Goal: Complete application form

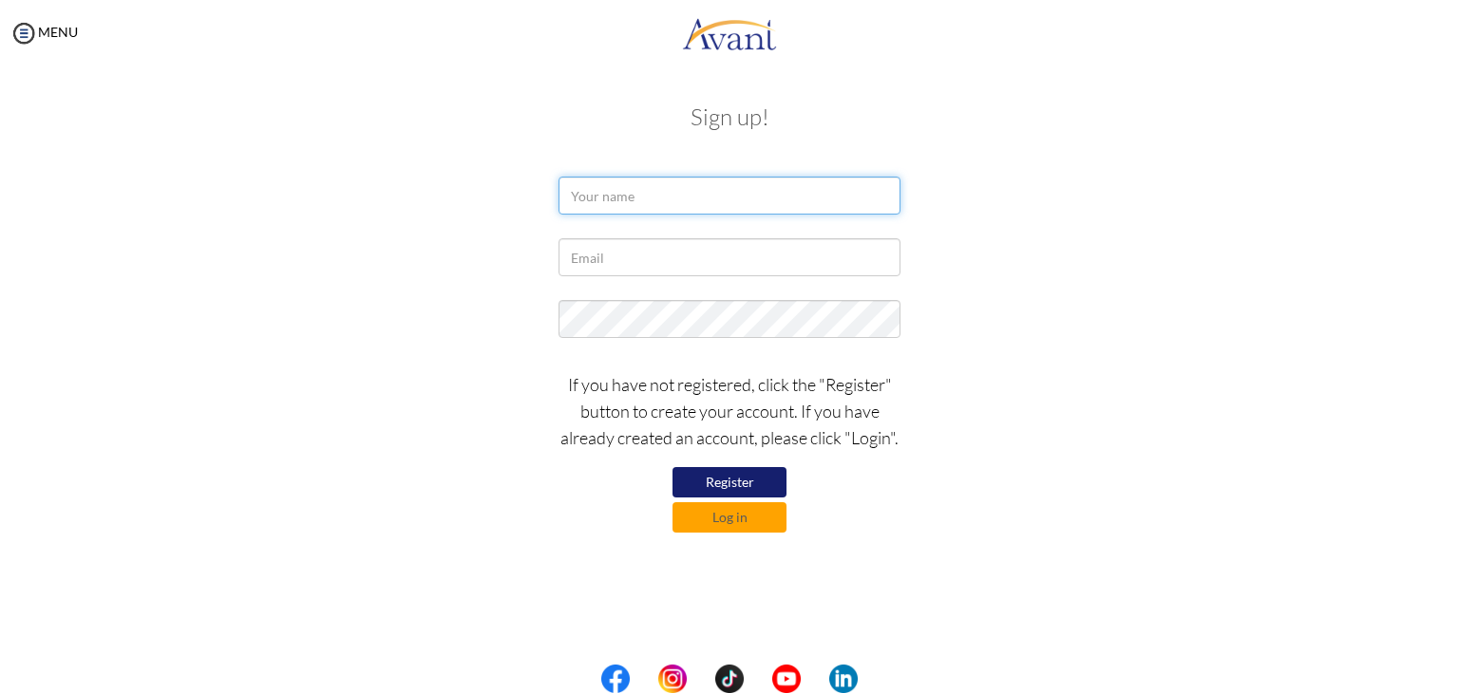
click at [680, 192] on input "text" at bounding box center [729, 196] width 342 height 38
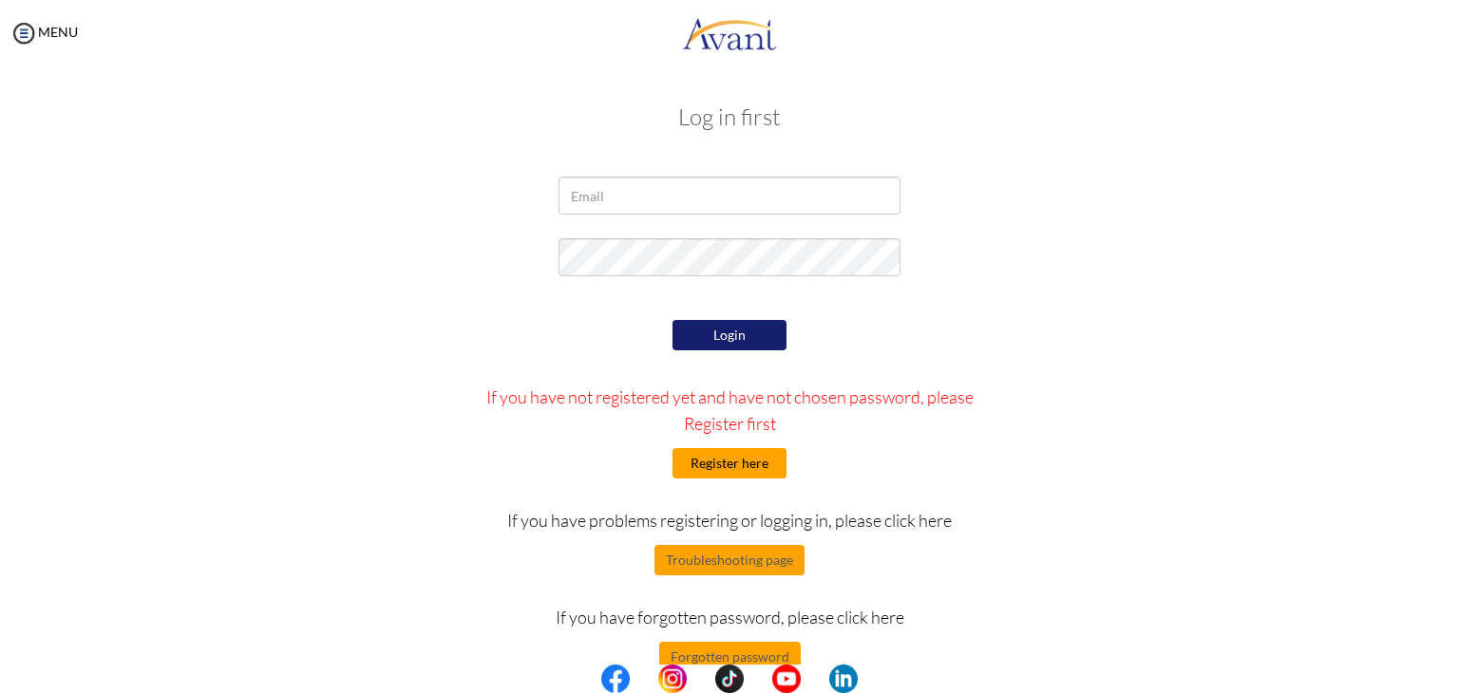
click at [724, 457] on button "Register here" at bounding box center [729, 463] width 114 height 30
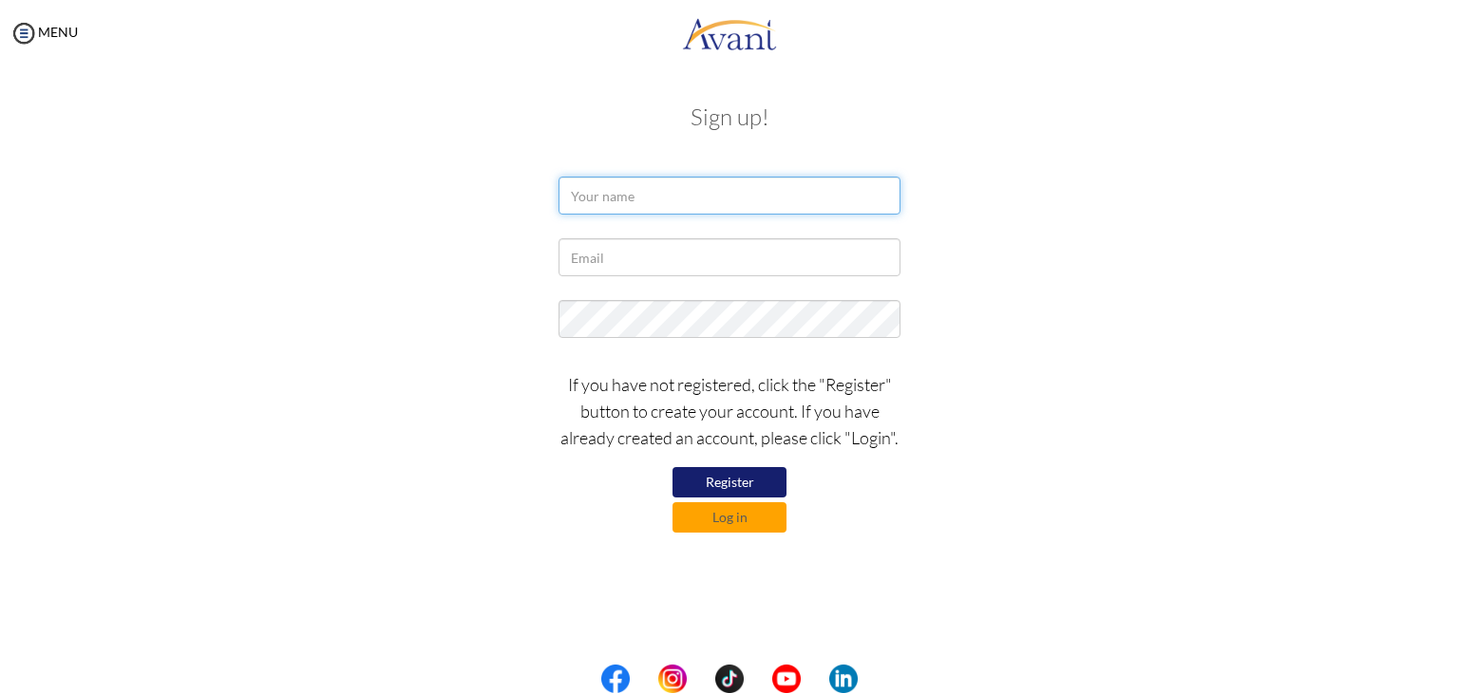
click at [671, 195] on input "text" at bounding box center [729, 196] width 342 height 38
type input "r"
type input "Anna Marie A. Retuya"
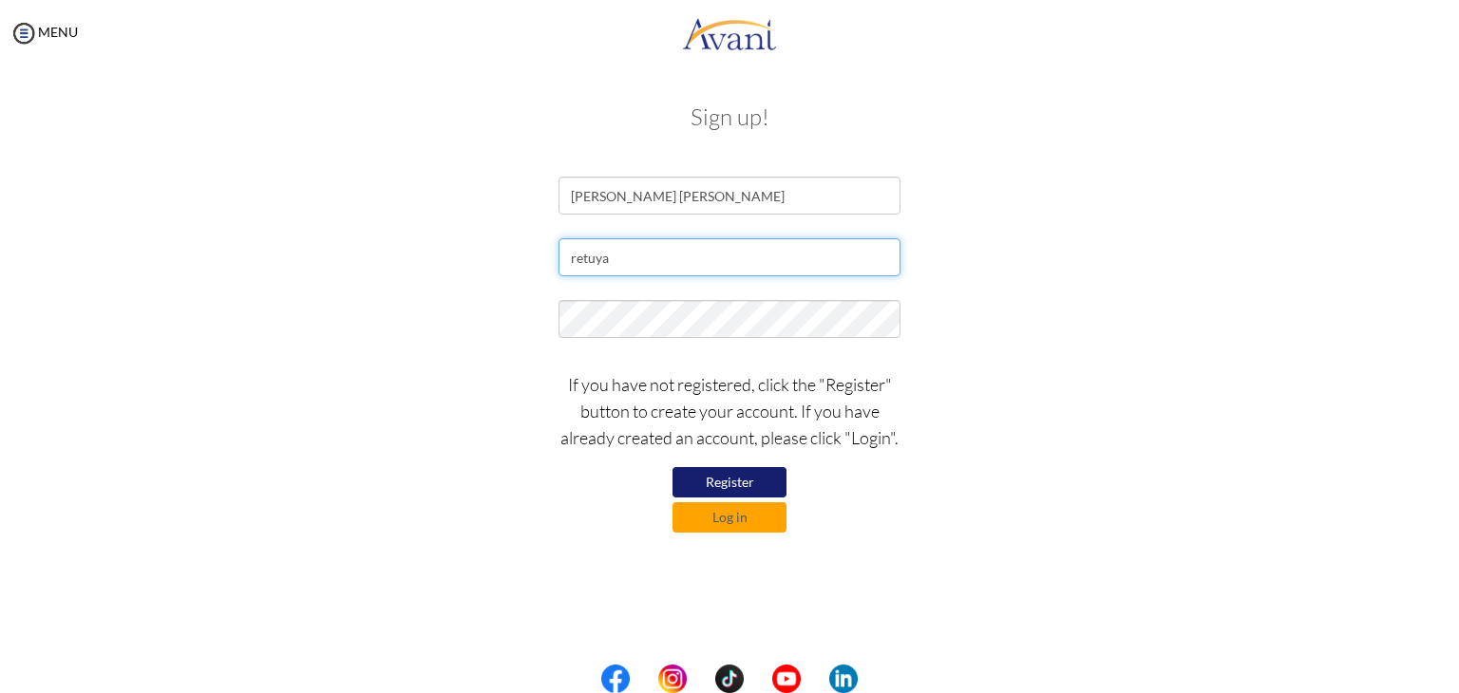
type input "[EMAIL_ADDRESS][PERSON_NAME][DOMAIN_NAME]"
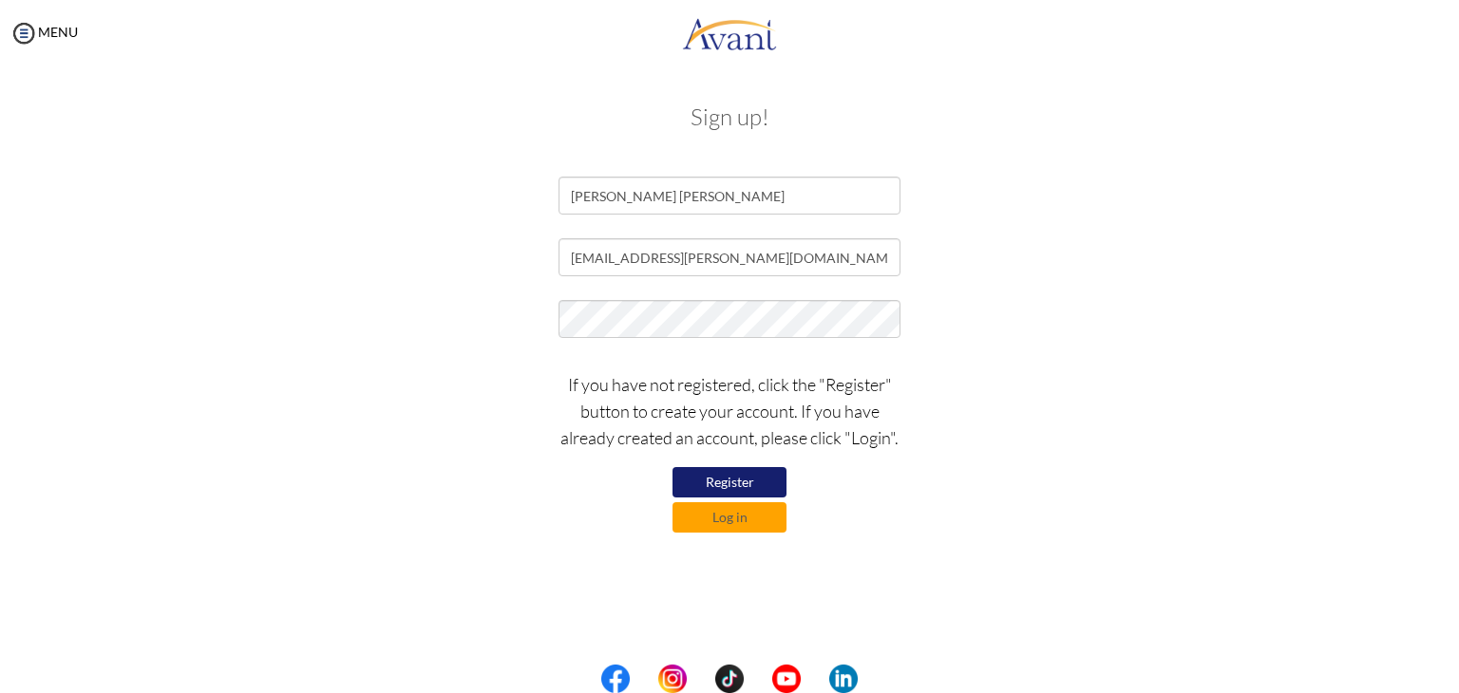
click at [747, 475] on button "Register" at bounding box center [729, 482] width 114 height 30
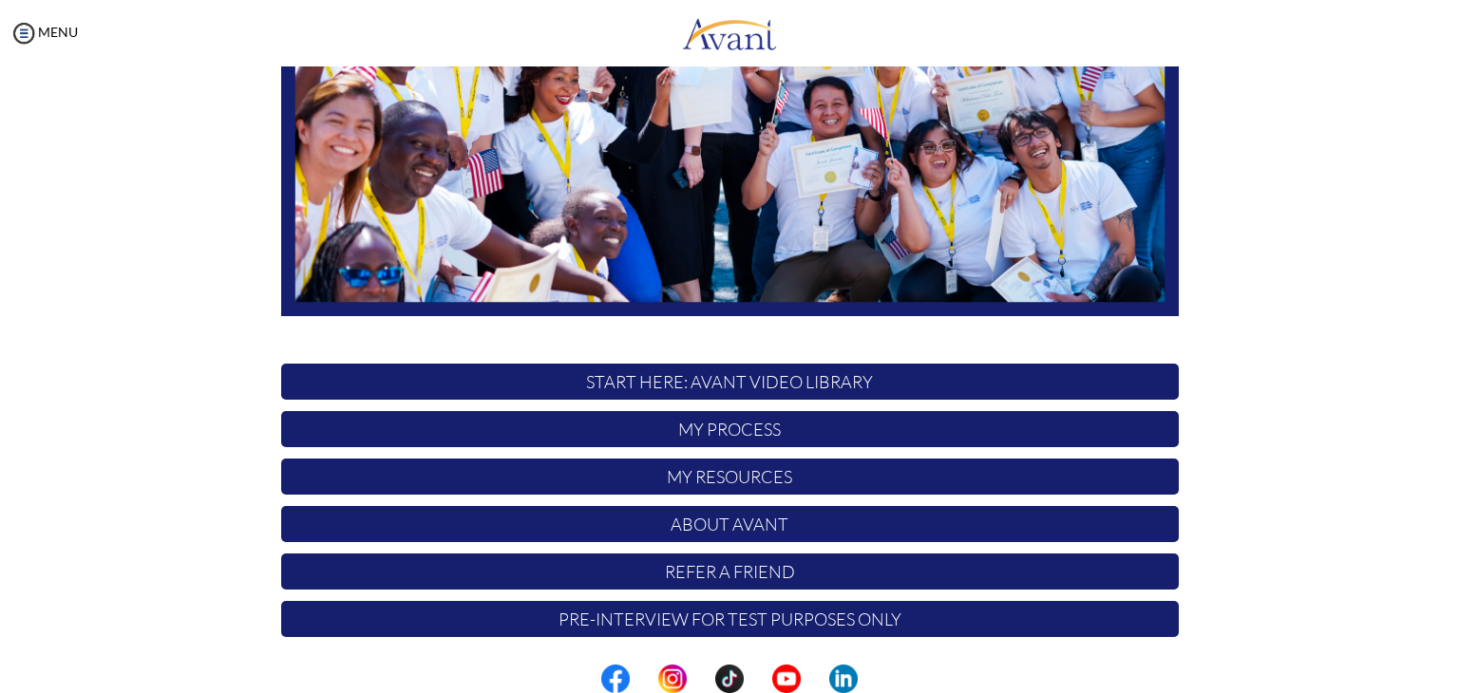
scroll to position [361, 0]
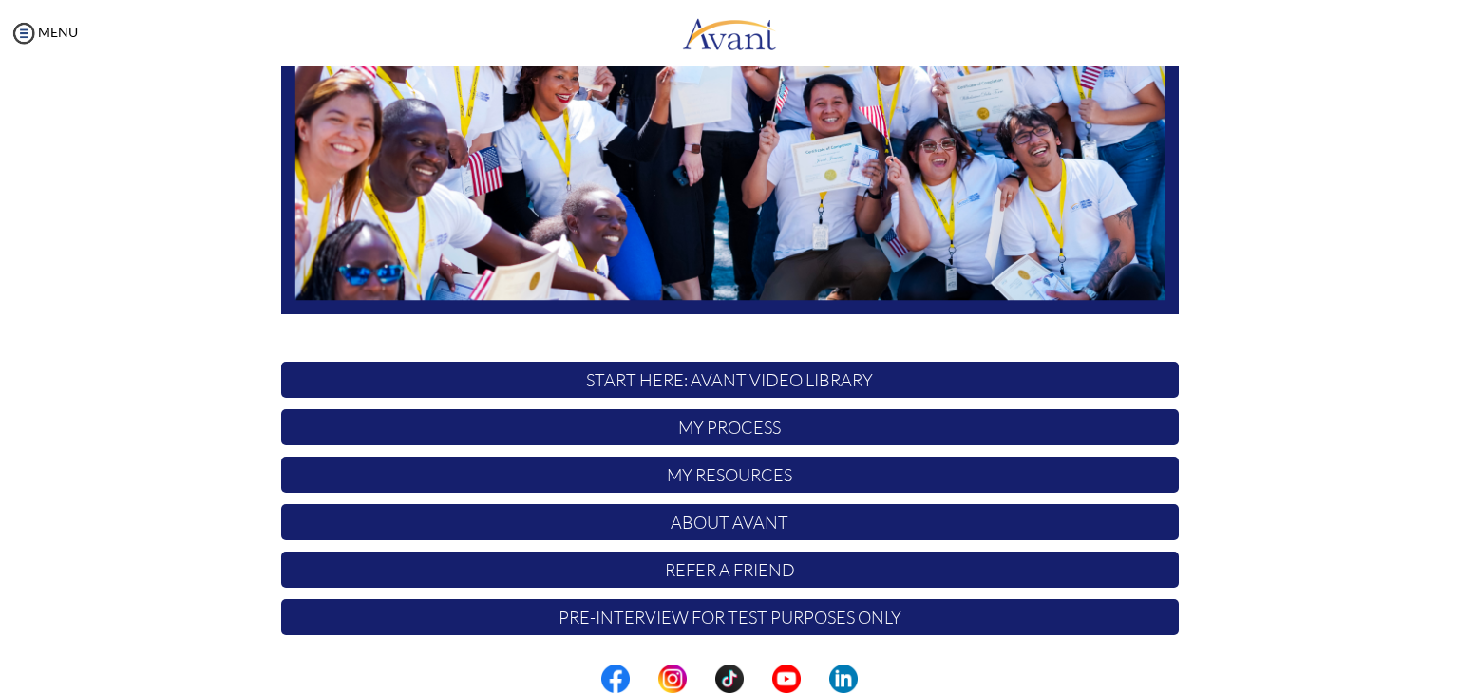
click at [800, 428] on p "My Process" at bounding box center [730, 427] width 898 height 36
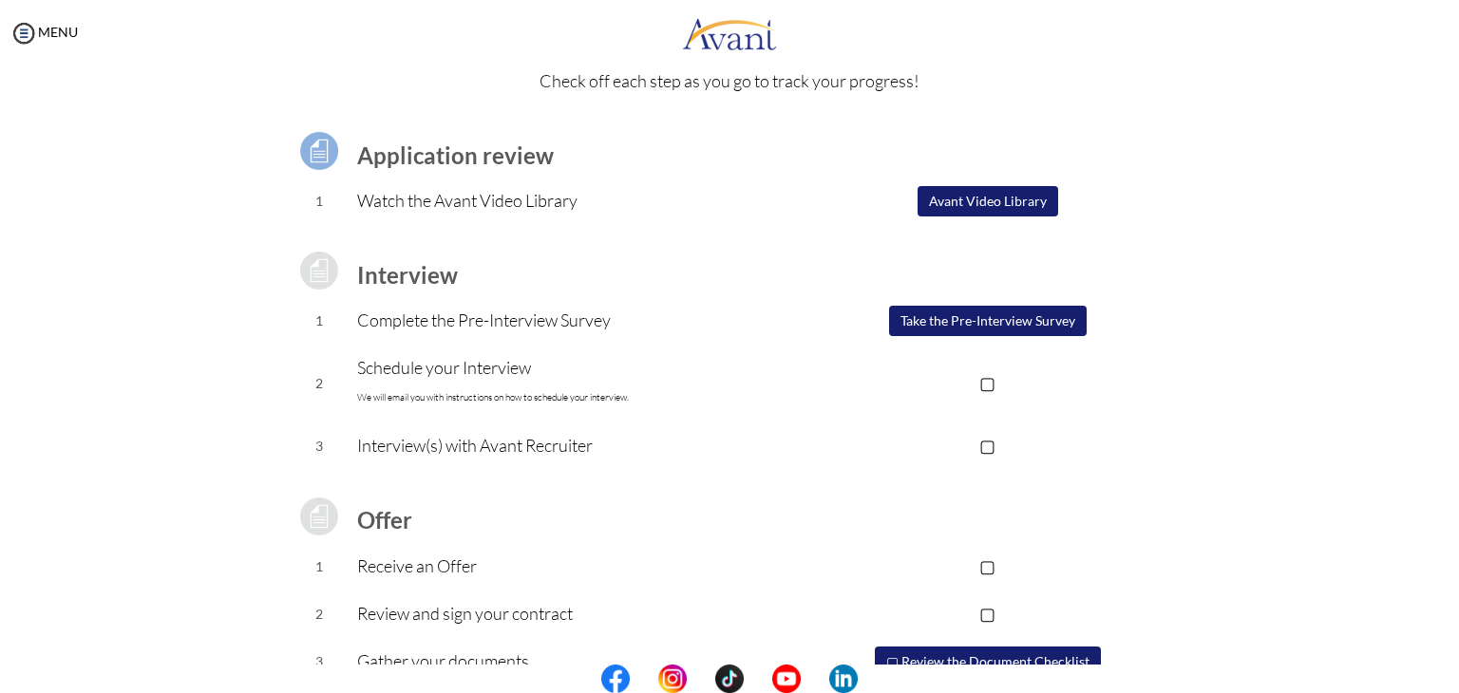
scroll to position [95, 0]
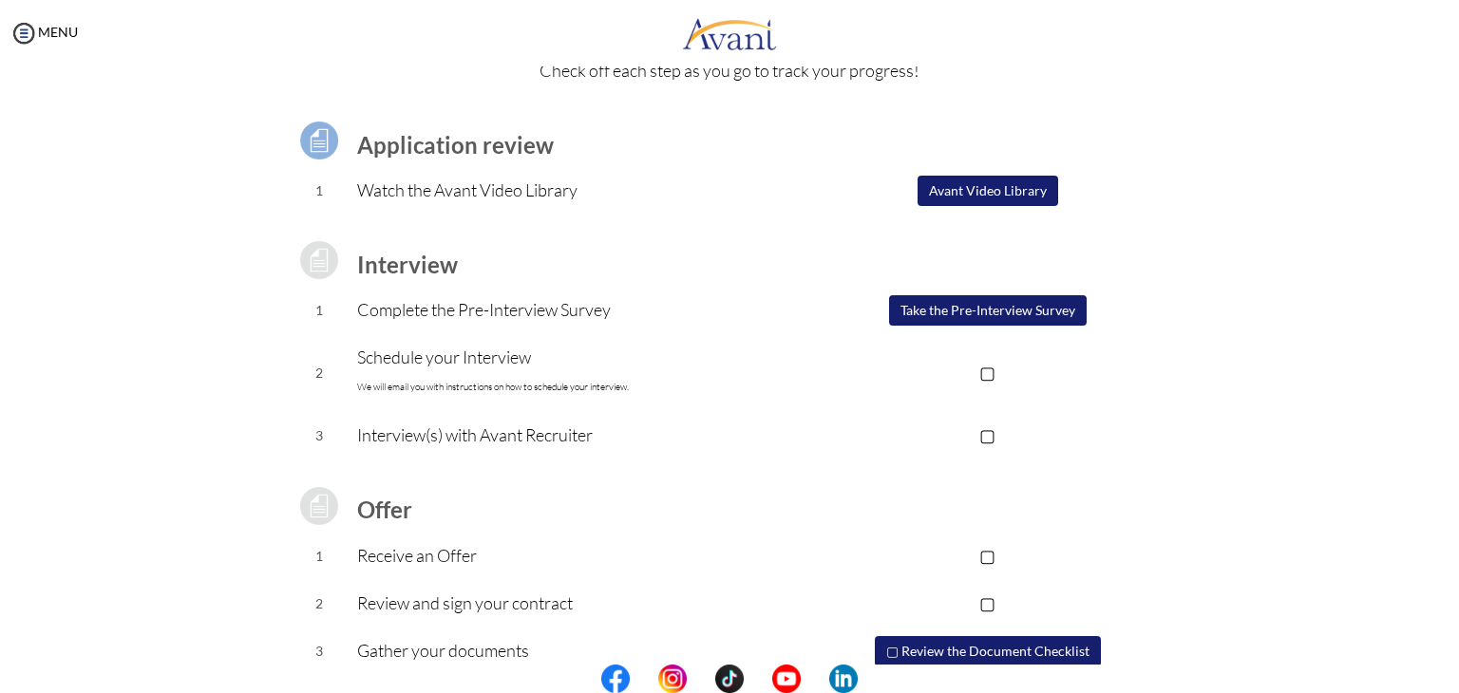
click at [989, 371] on p "▢" at bounding box center [987, 372] width 381 height 27
click at [973, 369] on p "▣" at bounding box center [987, 372] width 381 height 27
click at [964, 183] on button "Avant Video Library" at bounding box center [987, 191] width 141 height 30
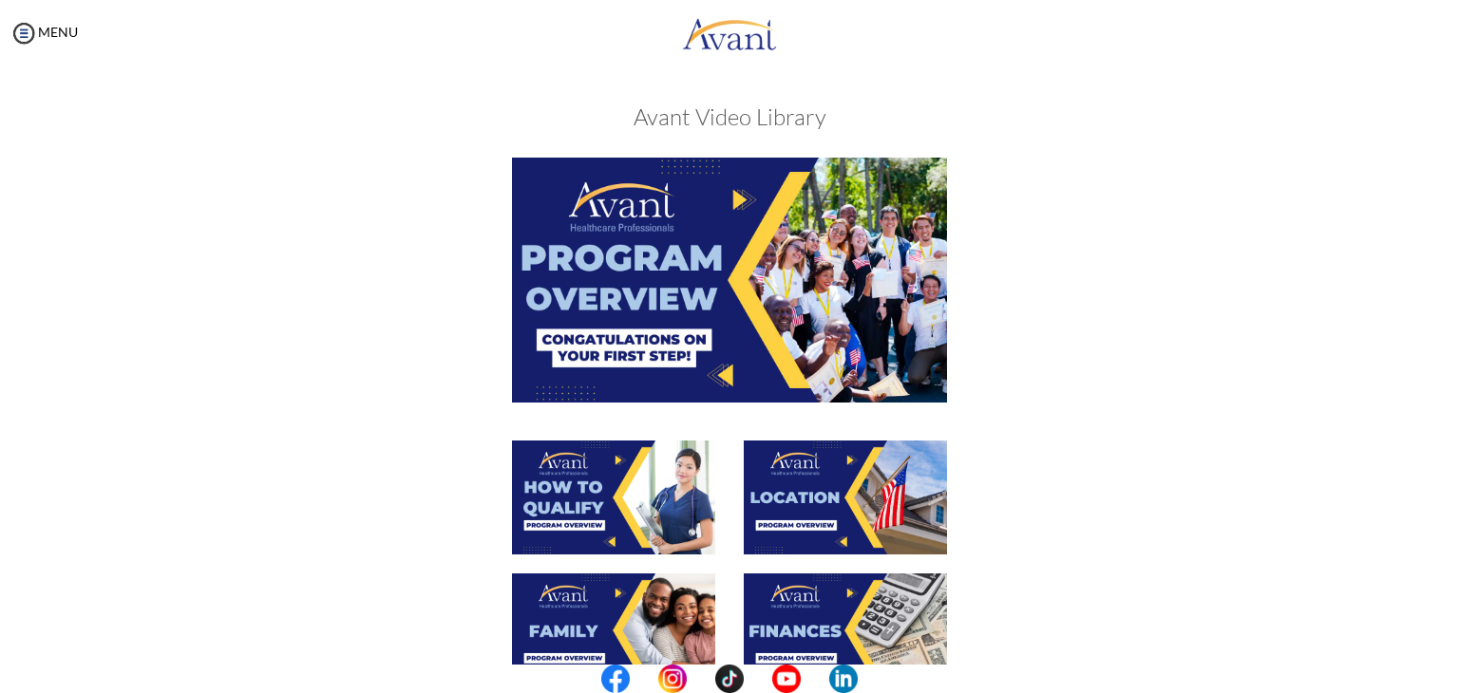
click at [776, 294] on img at bounding box center [729, 280] width 435 height 244
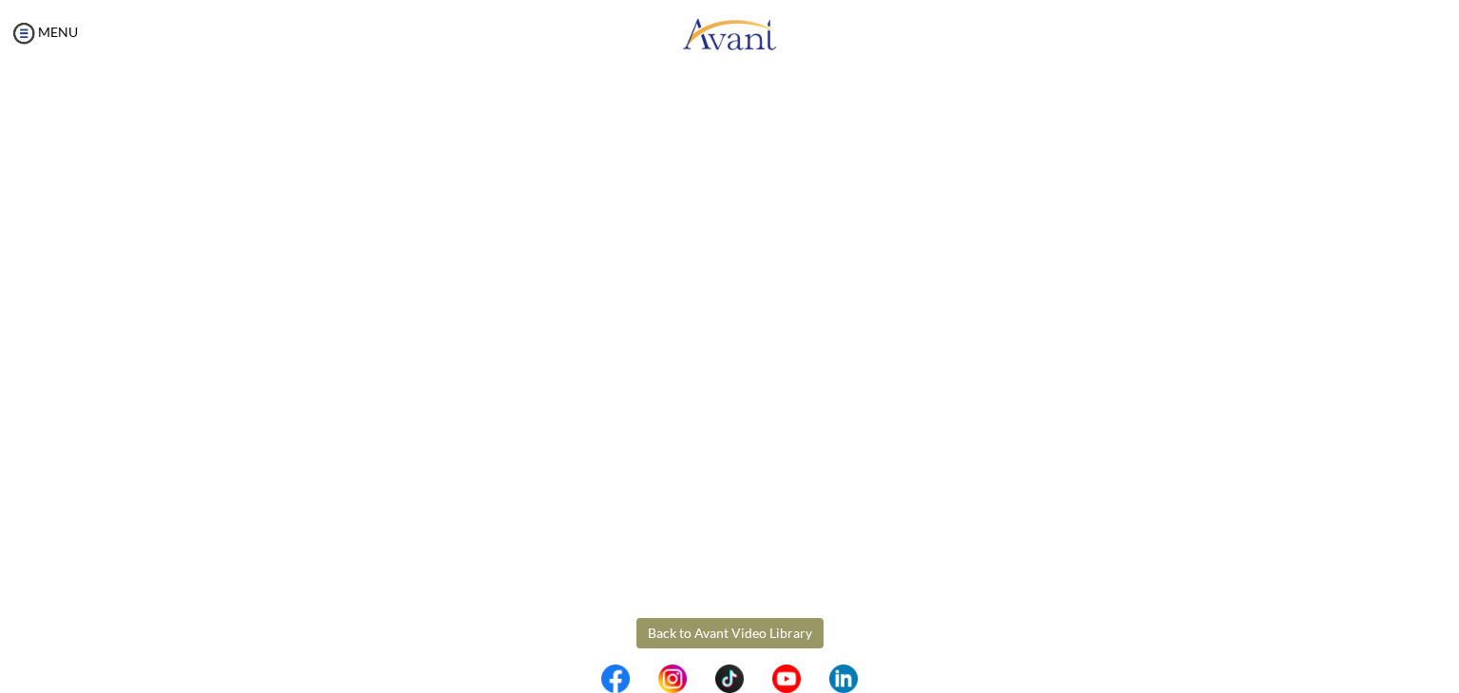
scroll to position [240, 0]
click at [1181, 588] on body "Maintenance break. Please come back in 2 hours. MENU My Status What is the next…" at bounding box center [729, 346] width 1459 height 693
click at [741, 614] on body "Maintenance break. Please come back in 2 hours. MENU My Status What is the next…" at bounding box center [729, 346] width 1459 height 693
click at [672, 614] on button "Back to Avant Video Library" at bounding box center [729, 615] width 187 height 30
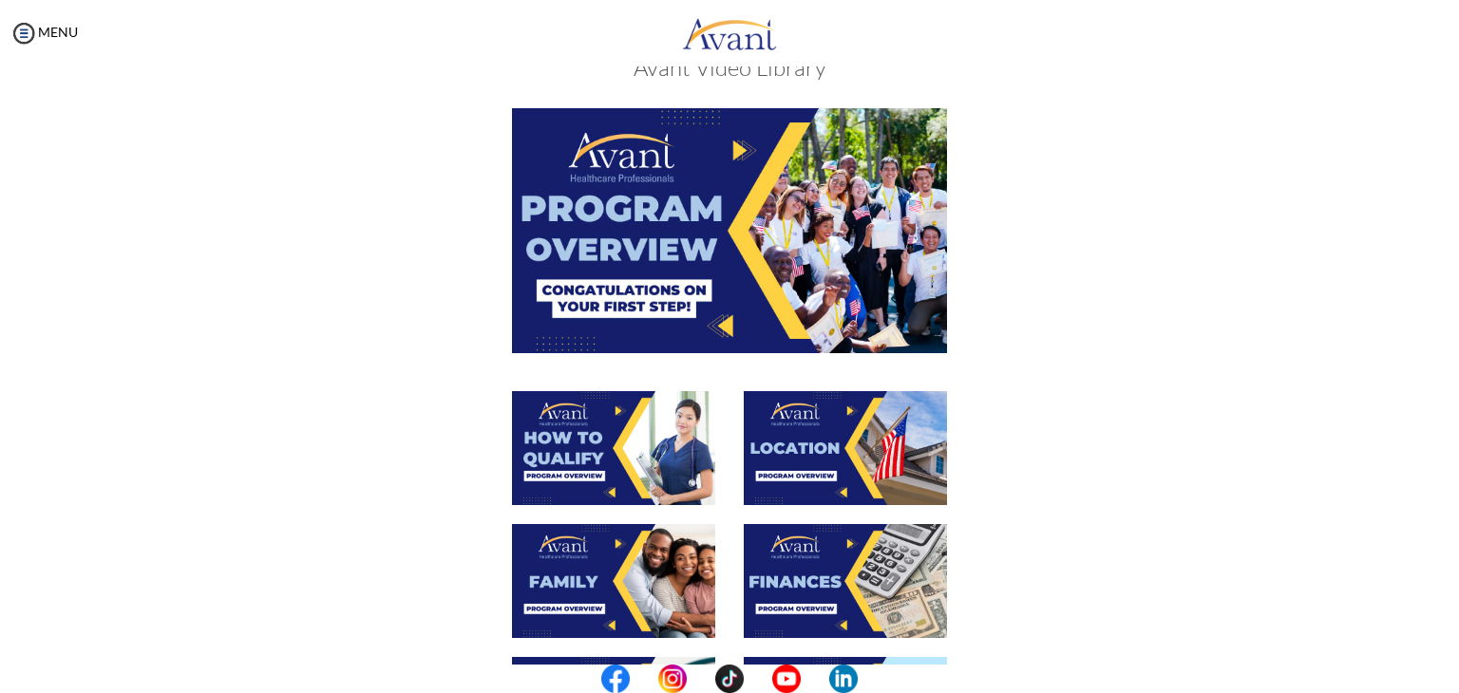
scroll to position [42, 0]
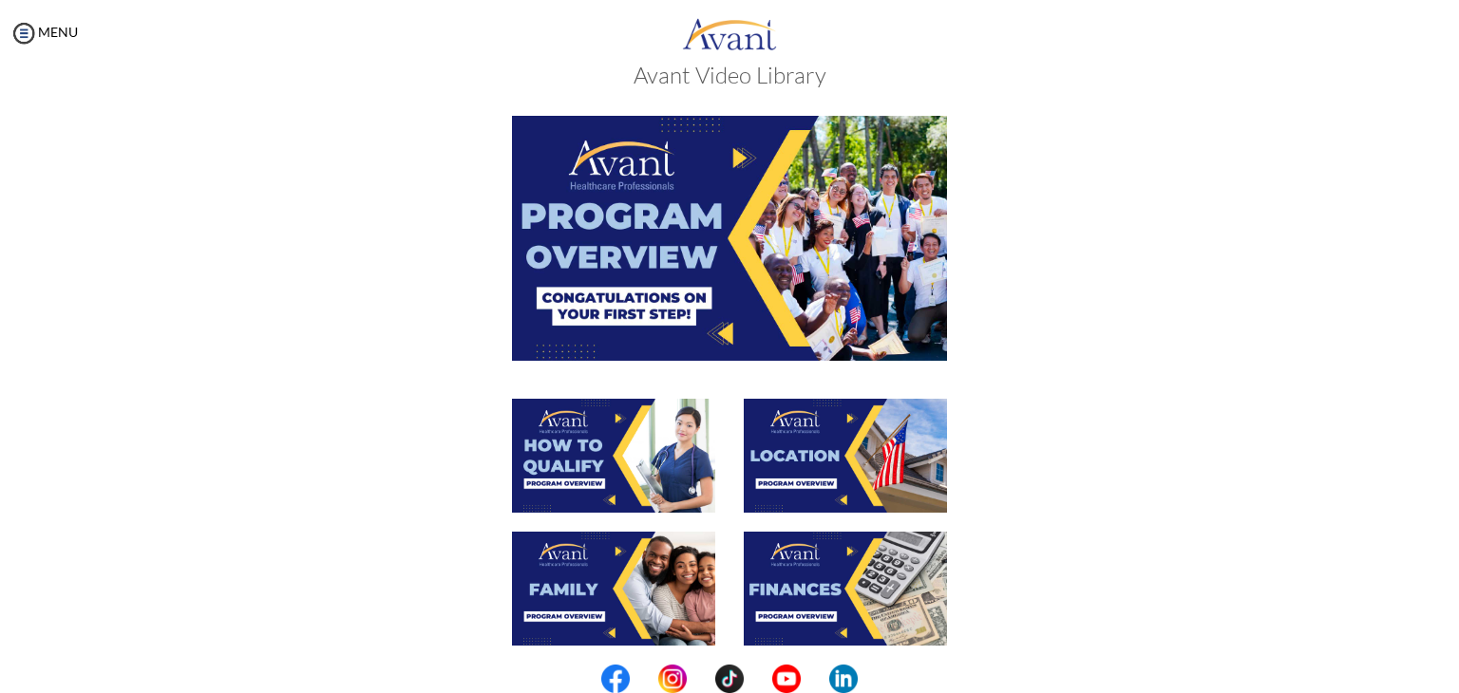
click at [586, 434] on img at bounding box center [613, 456] width 203 height 114
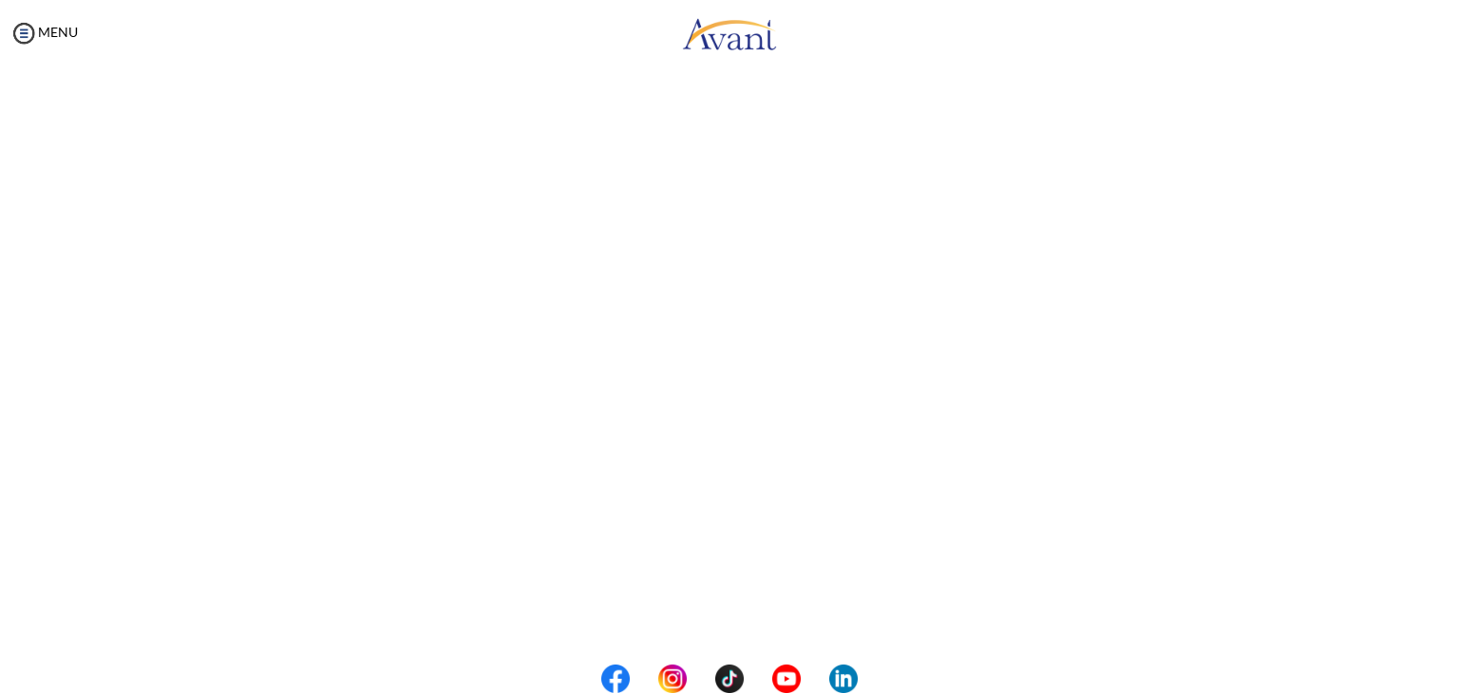
scroll to position [240, 0]
click at [767, 610] on body "Maintenance break. Please come back in 2 hours. MENU My Status What is the next…" at bounding box center [729, 346] width 1459 height 693
click at [764, 616] on button "Back to Avant Video Library" at bounding box center [729, 615] width 187 height 30
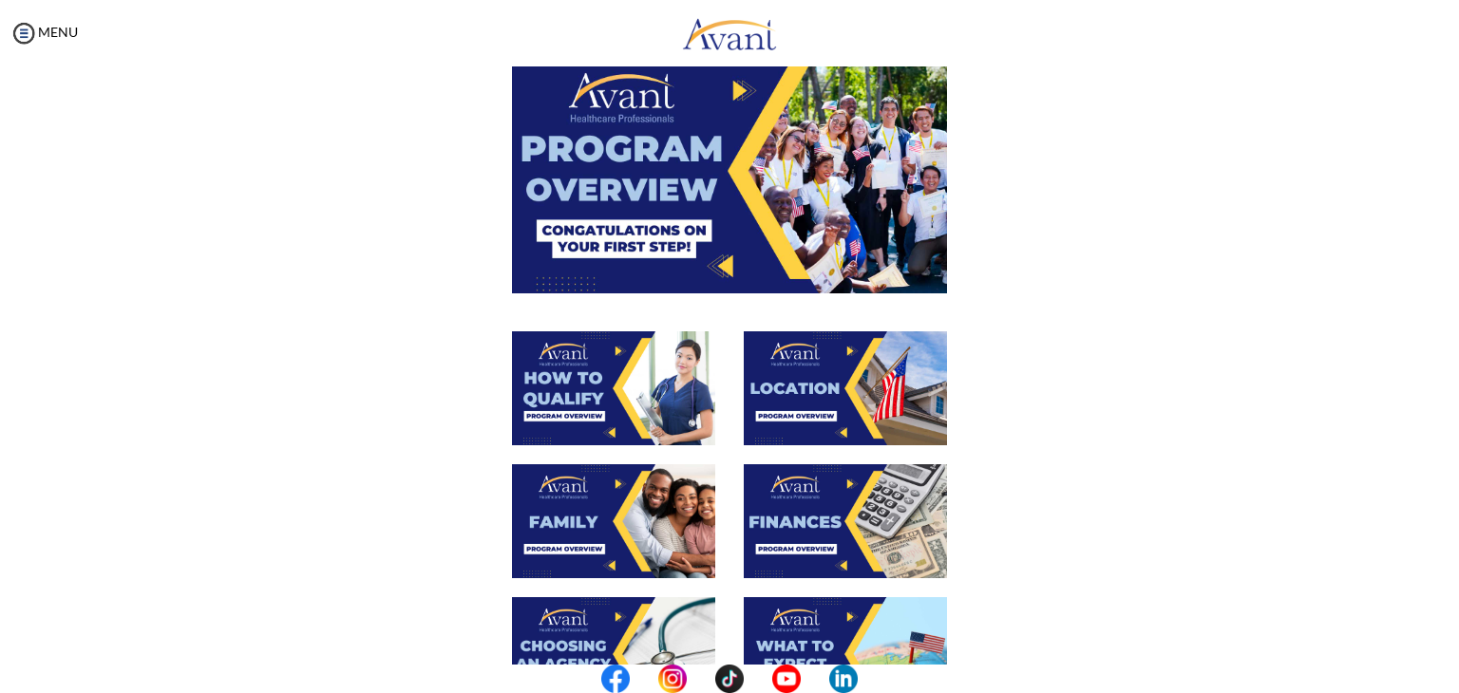
scroll to position [190, 0]
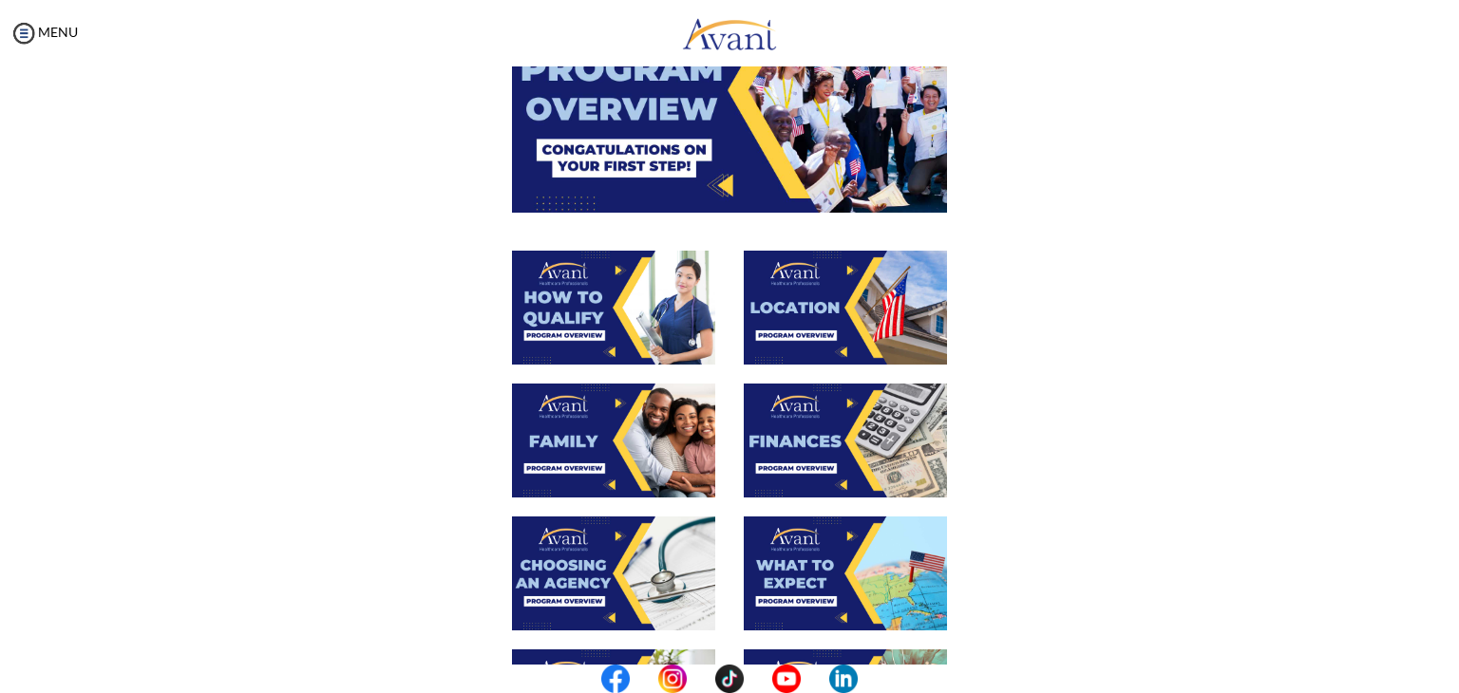
click at [818, 271] on img at bounding box center [845, 308] width 203 height 114
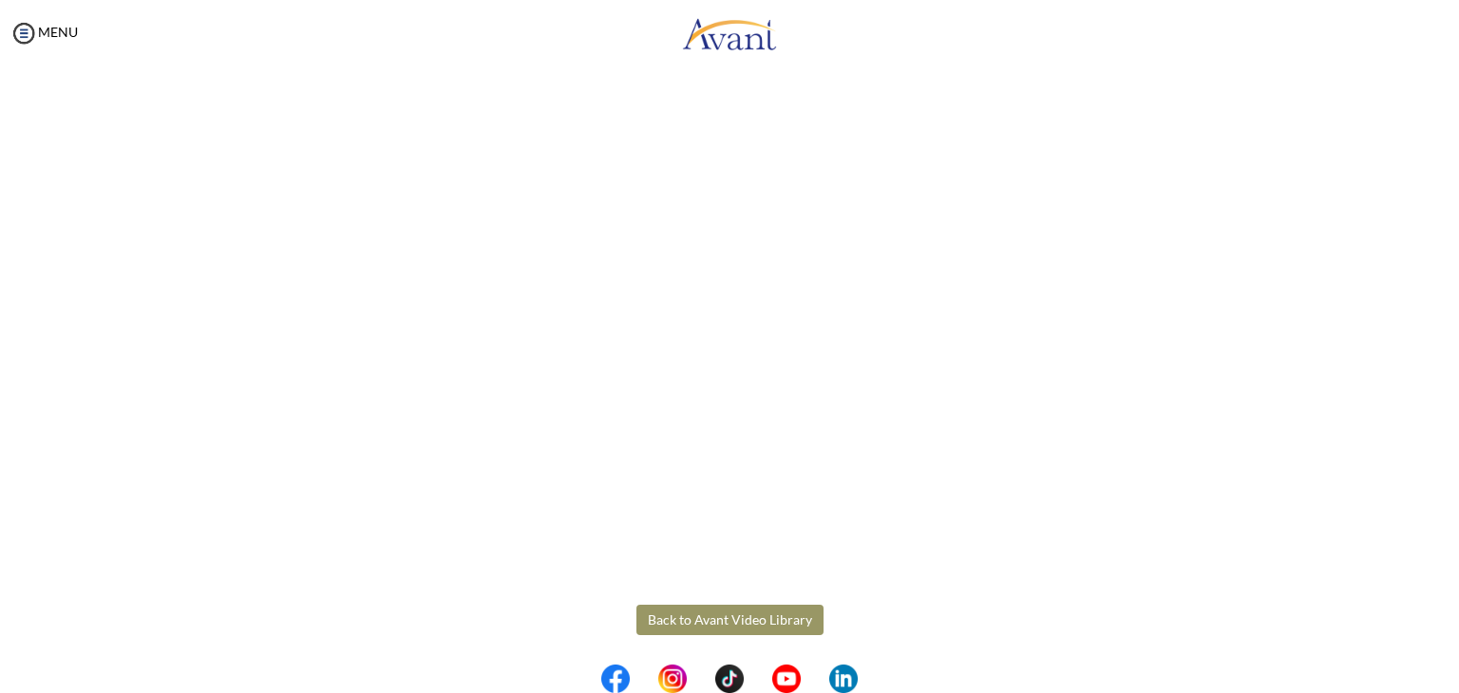
scroll to position [240, 0]
click at [726, 607] on body "Maintenance break. Please come back in 2 hours. MENU My Status What is the next…" at bounding box center [729, 346] width 1459 height 693
click at [726, 607] on button "Back to Avant Video Library" at bounding box center [729, 615] width 187 height 30
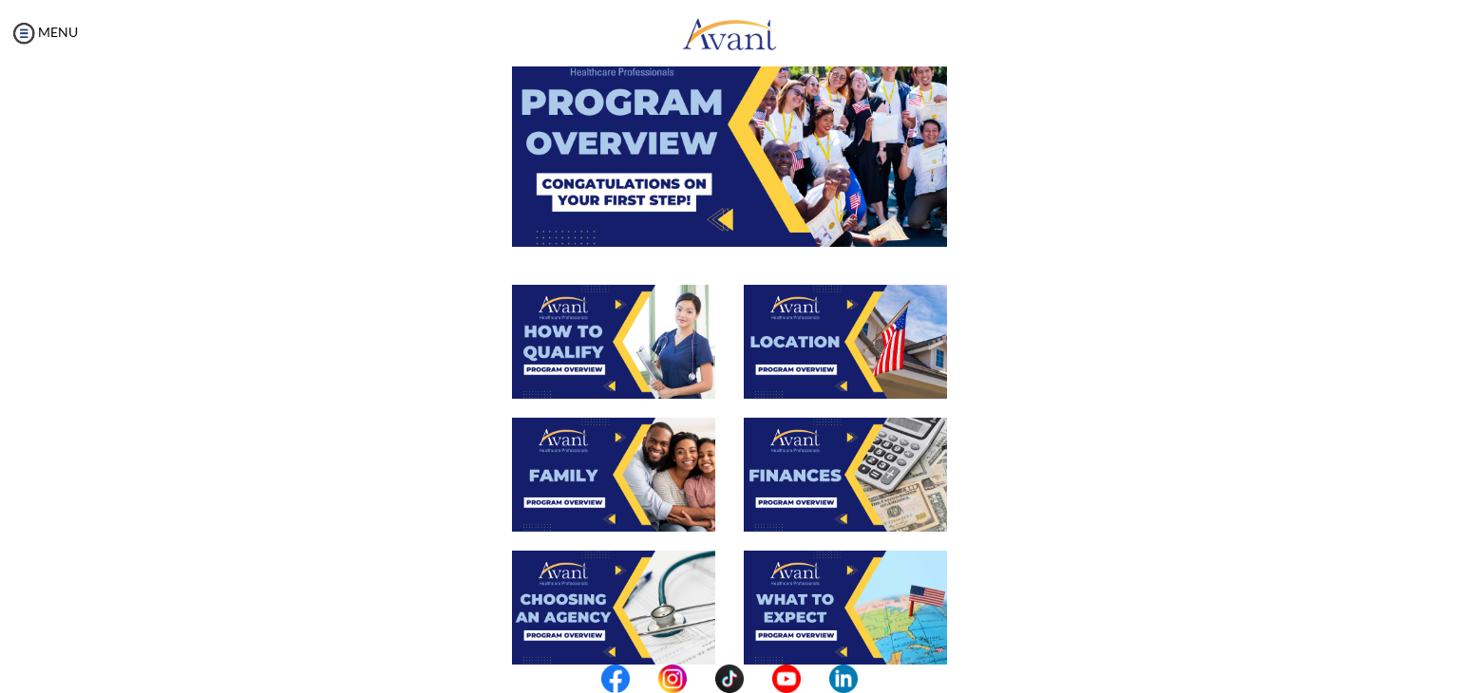
scroll to position [190, 0]
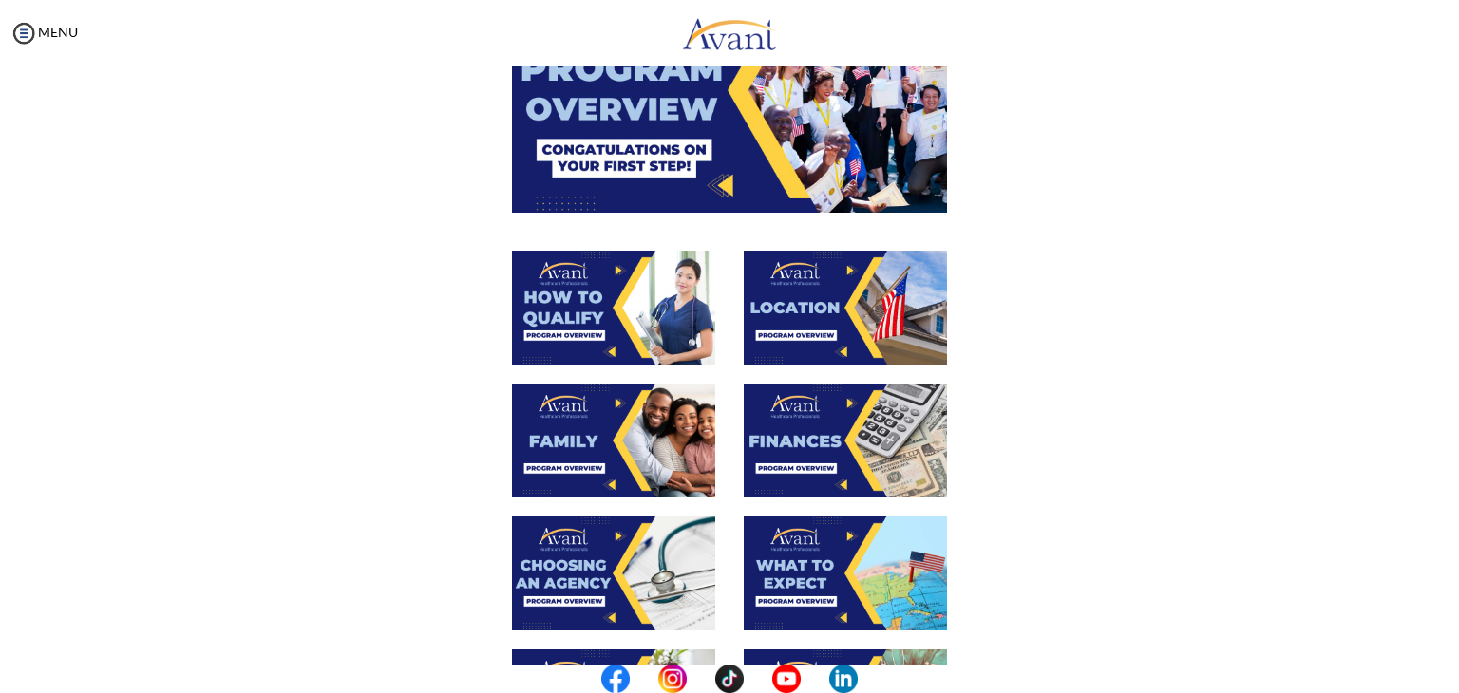
click at [636, 449] on img at bounding box center [613, 441] width 203 height 114
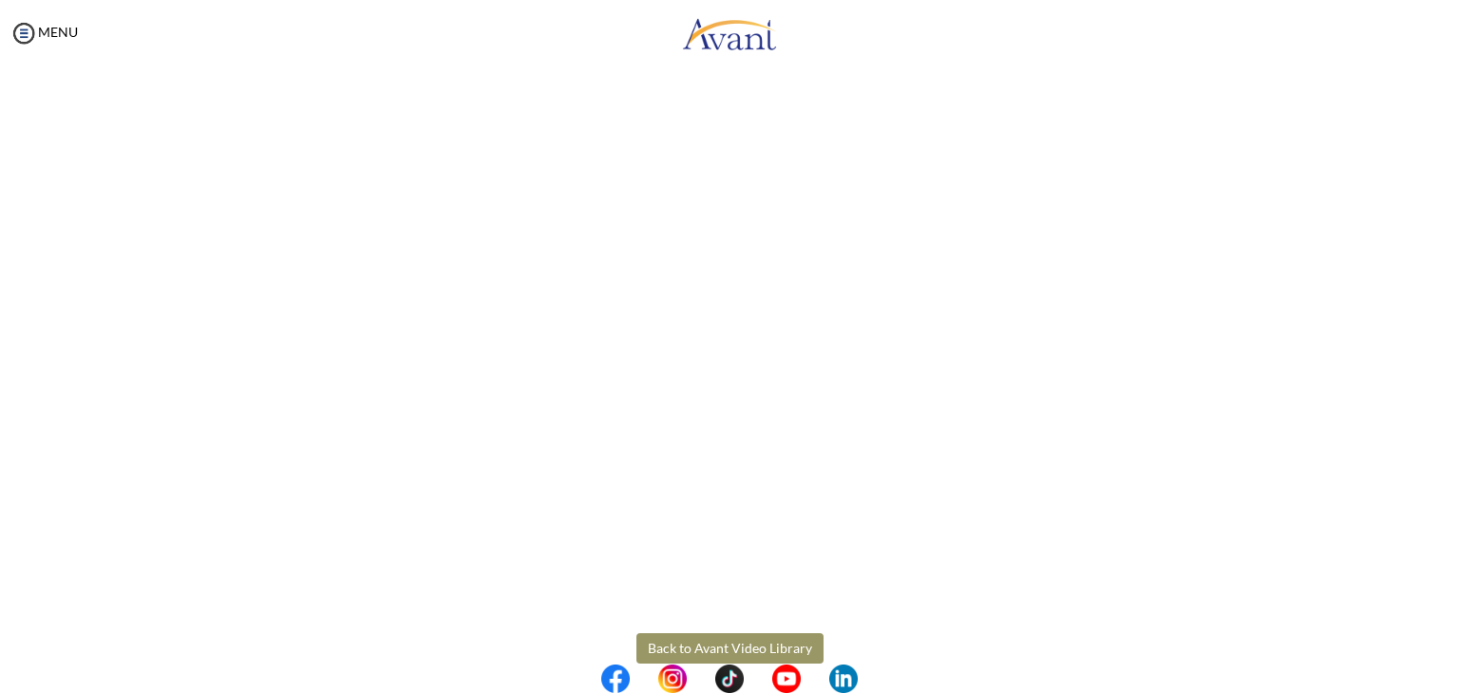
scroll to position [444, 0]
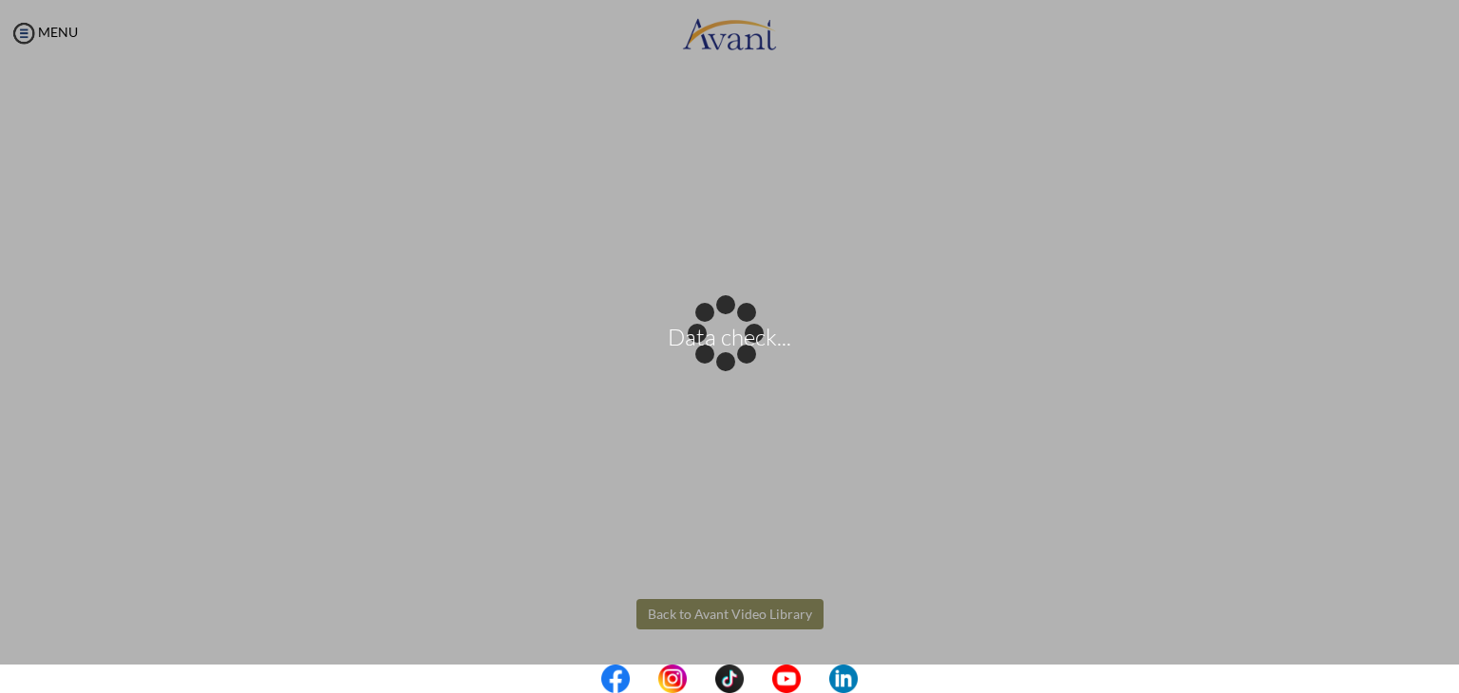
click at [707, 612] on body "Data check... Maintenance break. Please come back in 2 hours. MENU My Status Wh…" at bounding box center [729, 346] width 1459 height 693
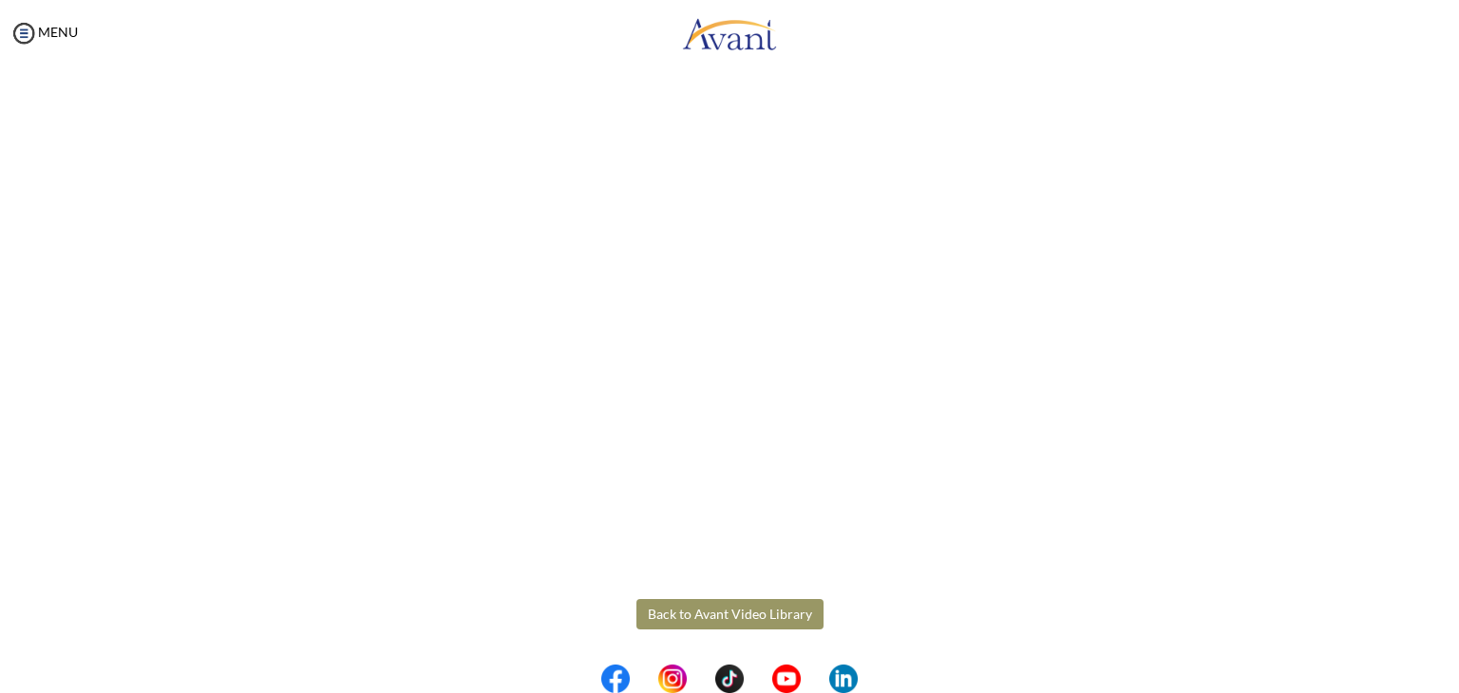
click at [707, 612] on button "Back to Avant Video Library" at bounding box center [729, 614] width 187 height 30
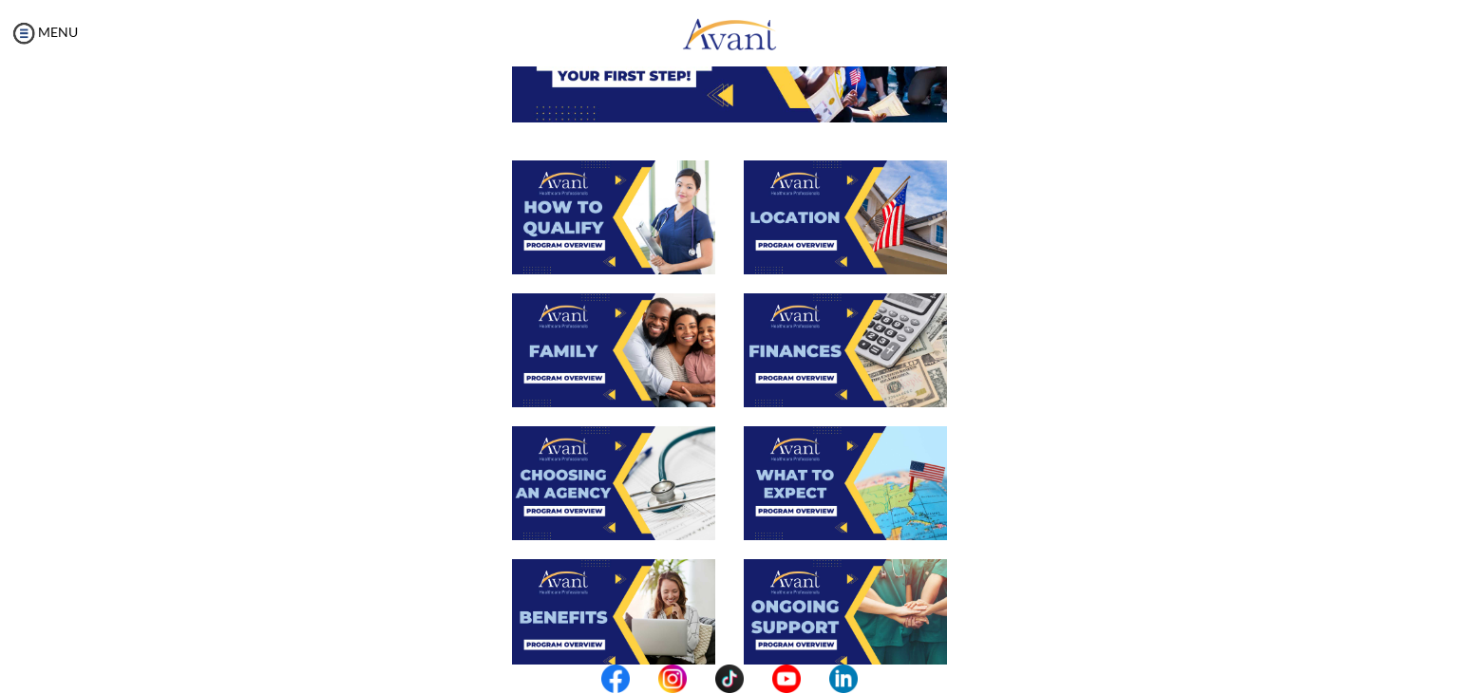
scroll to position [285, 0]
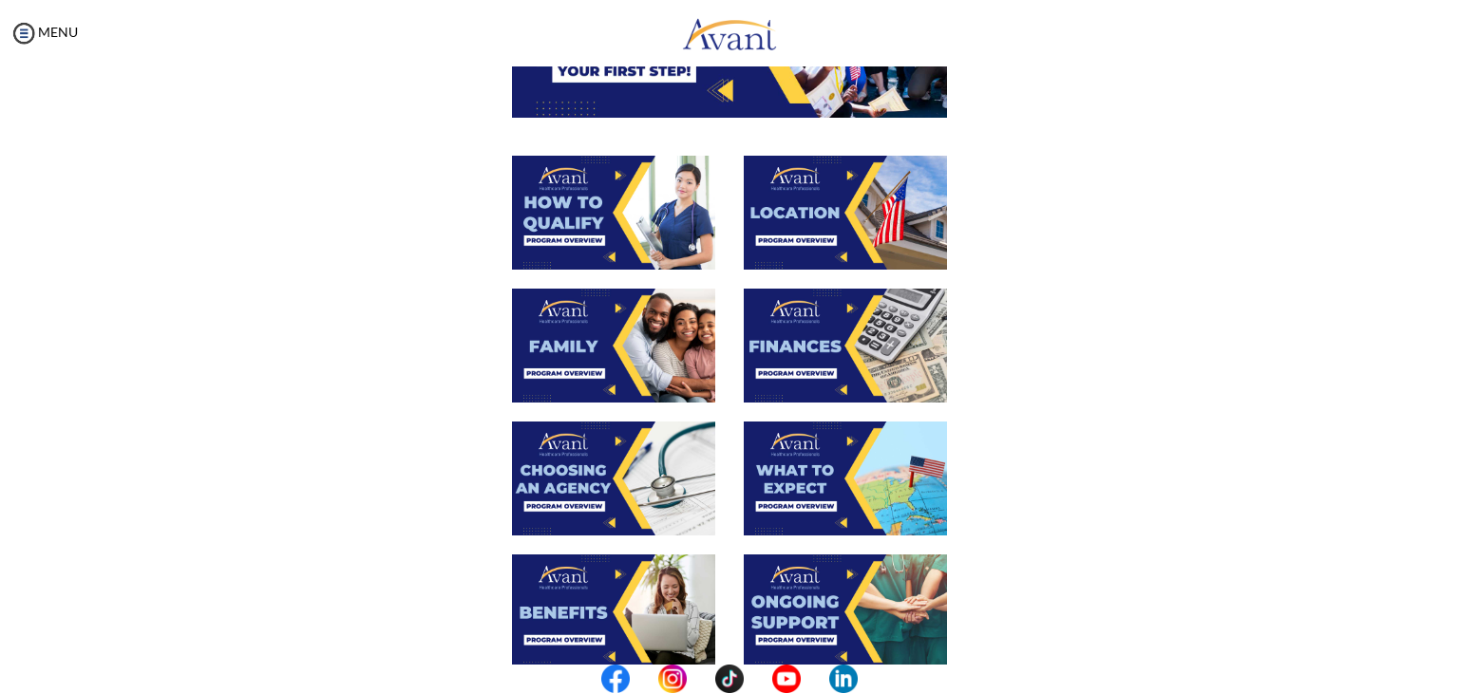
click at [851, 315] on img at bounding box center [845, 346] width 203 height 114
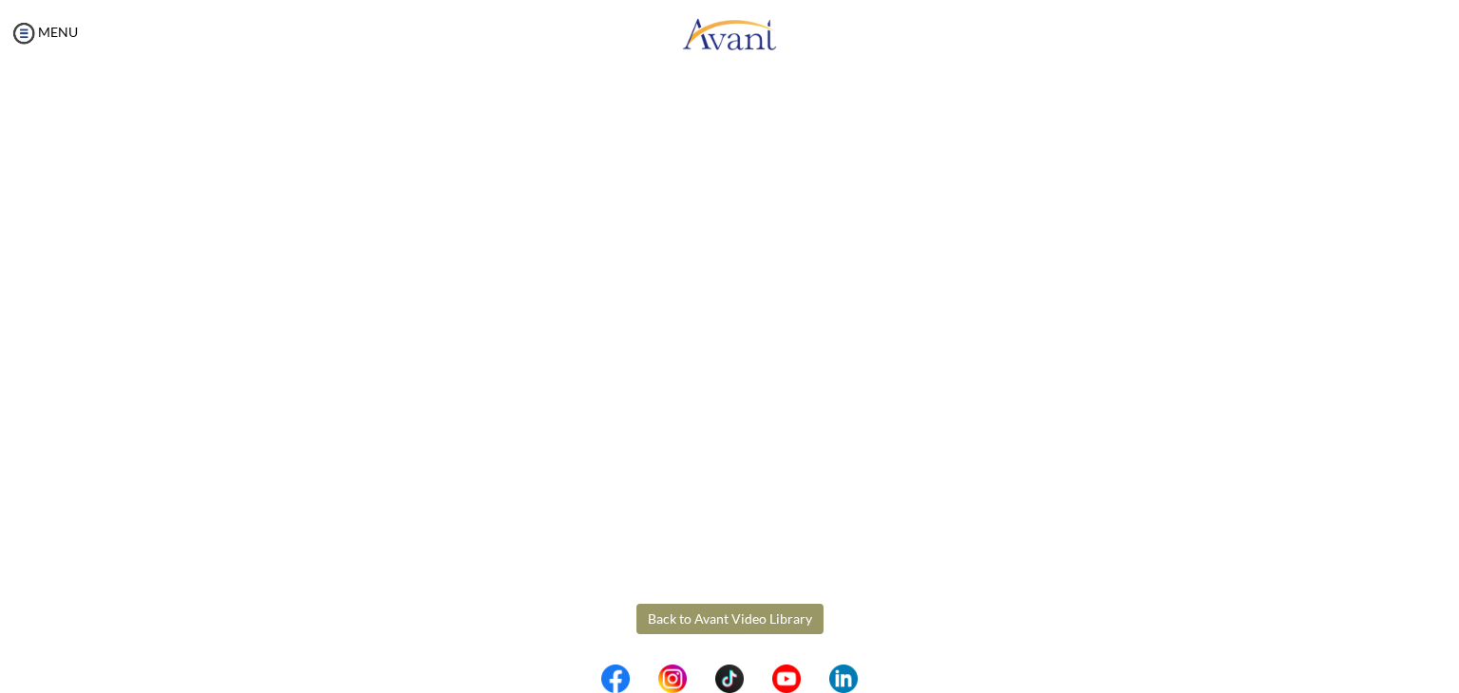
scroll to position [240, 0]
click at [700, 611] on body "Maintenance break. Please come back in 2 hours. MENU My Status What is the next…" at bounding box center [729, 346] width 1459 height 693
click at [703, 603] on button "Back to Avant Video Library" at bounding box center [729, 615] width 187 height 30
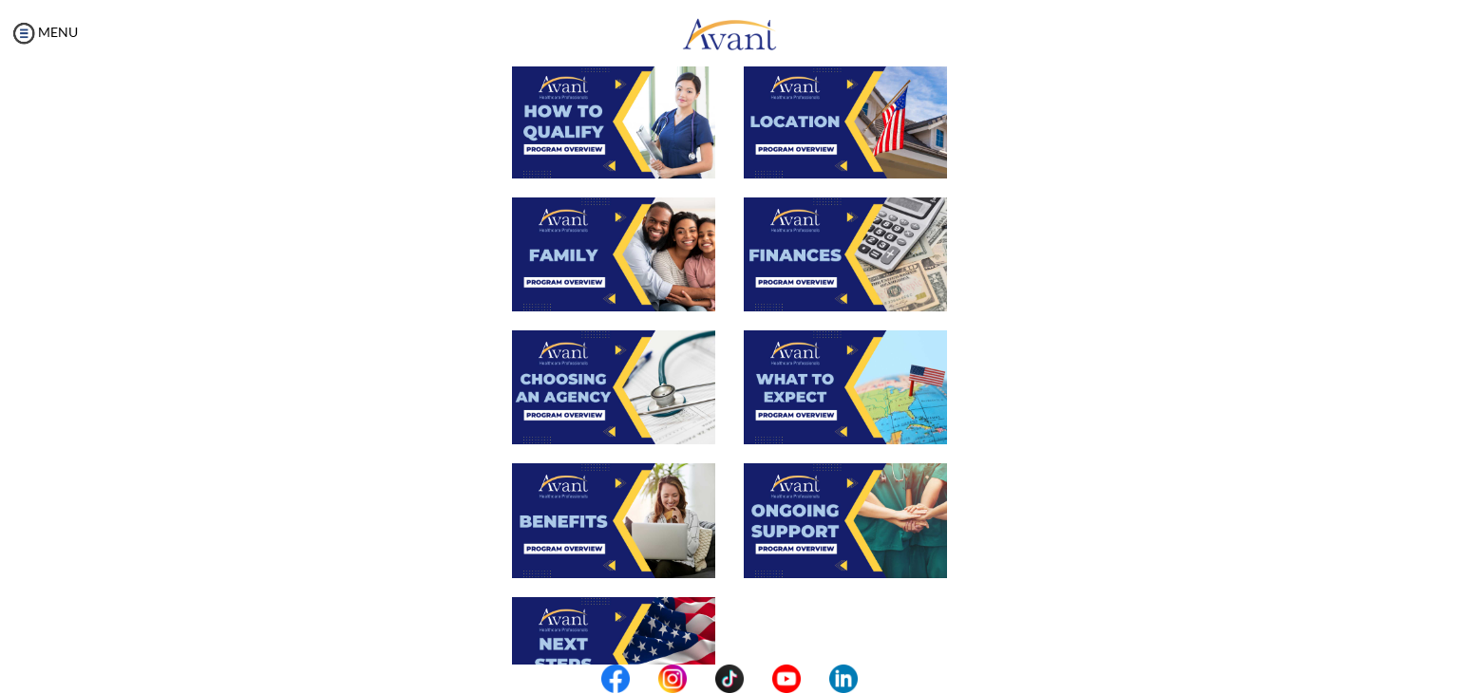
scroll to position [380, 0]
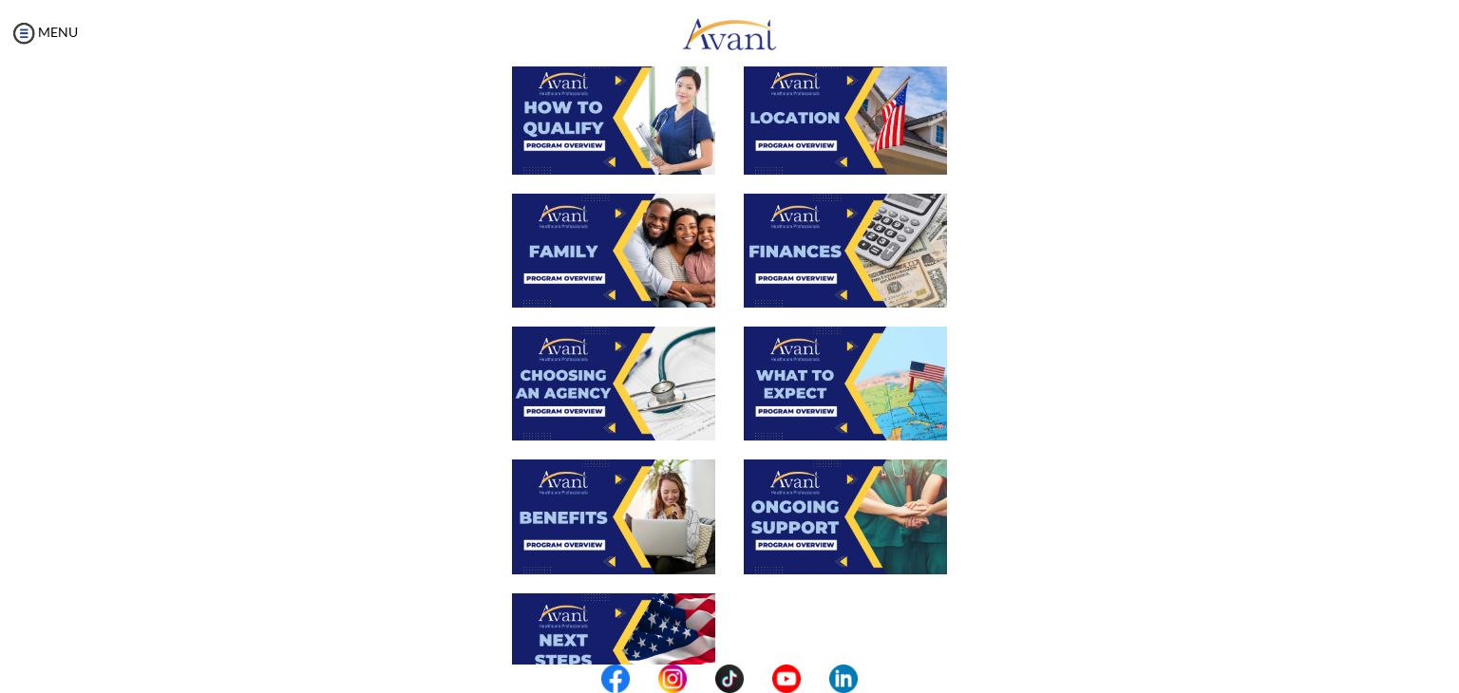
click at [564, 377] on img at bounding box center [613, 384] width 203 height 114
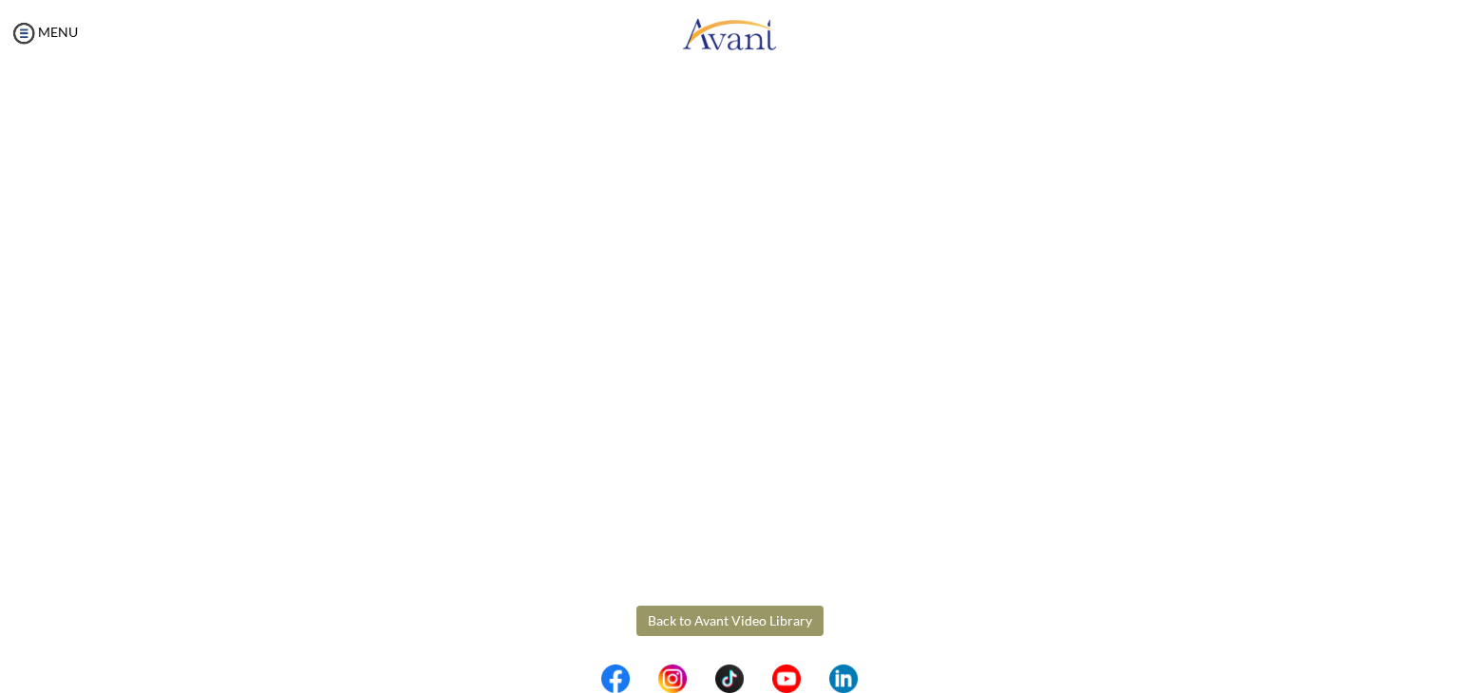
scroll to position [444, 0]
click at [711, 606] on body "Maintenance break. Please come back in 2 hours. MENU My Status What is the next…" at bounding box center [729, 346] width 1459 height 693
click at [712, 608] on button "Back to Avant Video Library" at bounding box center [729, 614] width 187 height 30
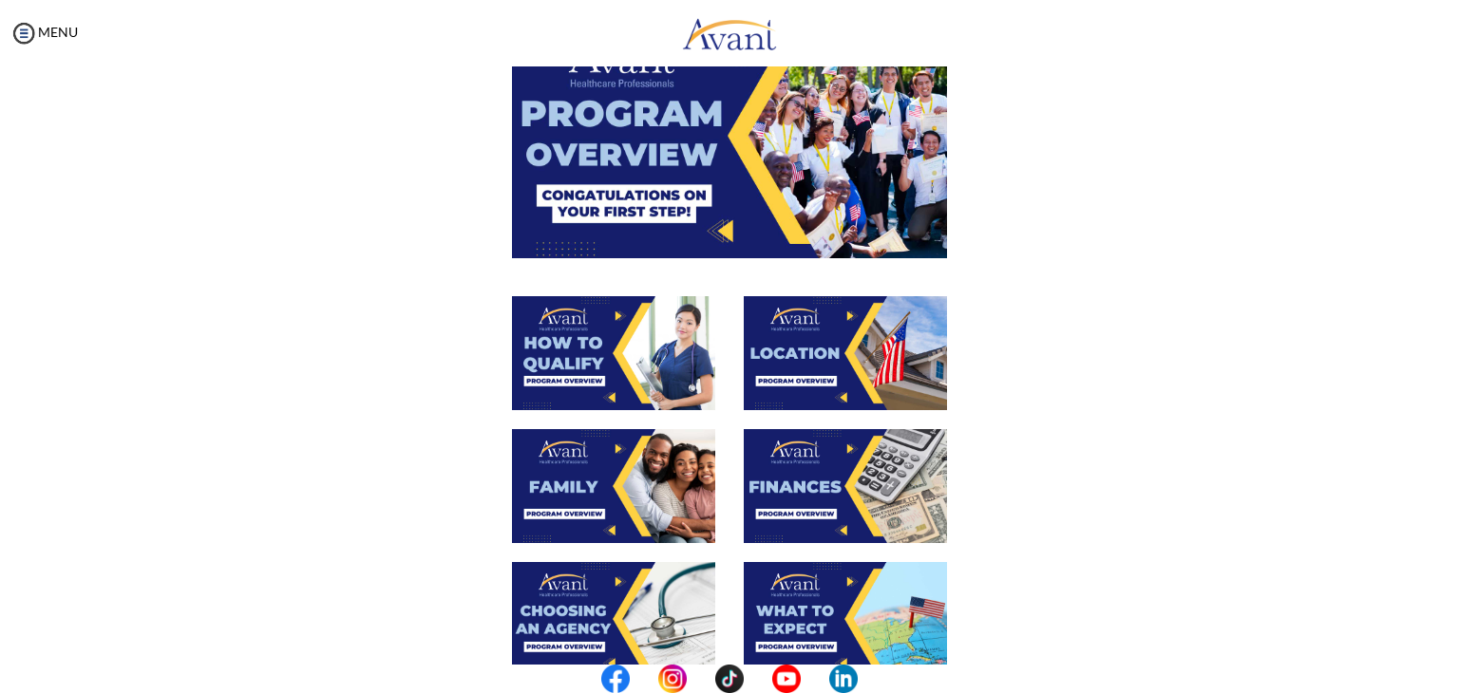
scroll to position [285, 0]
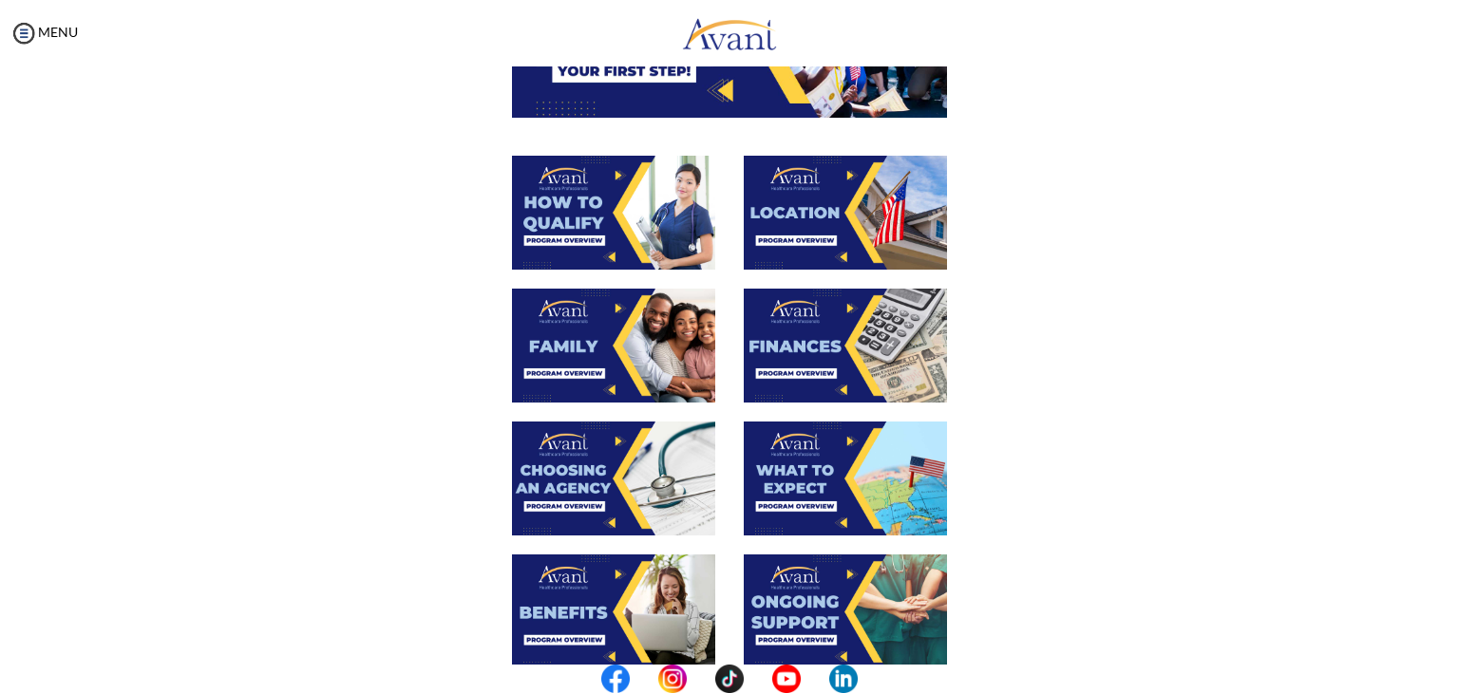
click at [802, 455] on img at bounding box center [845, 479] width 203 height 114
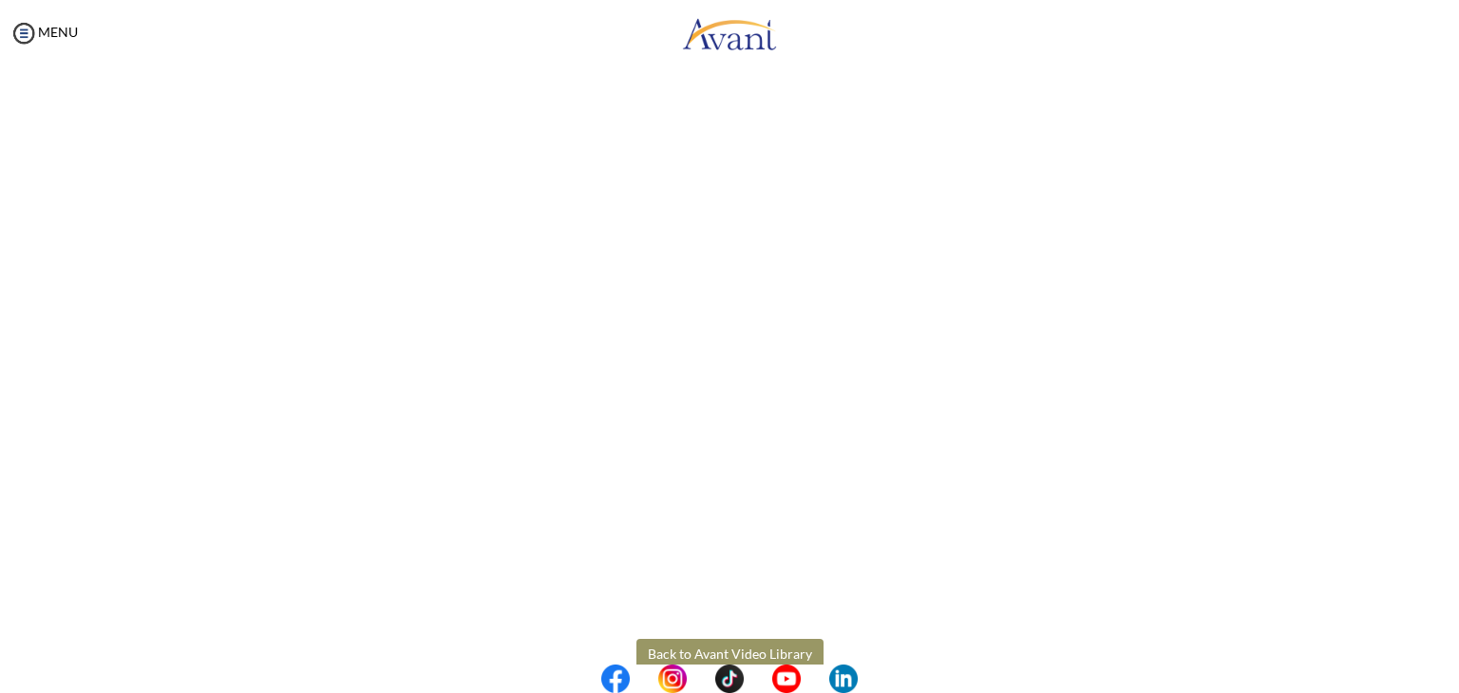
scroll to position [444, 0]
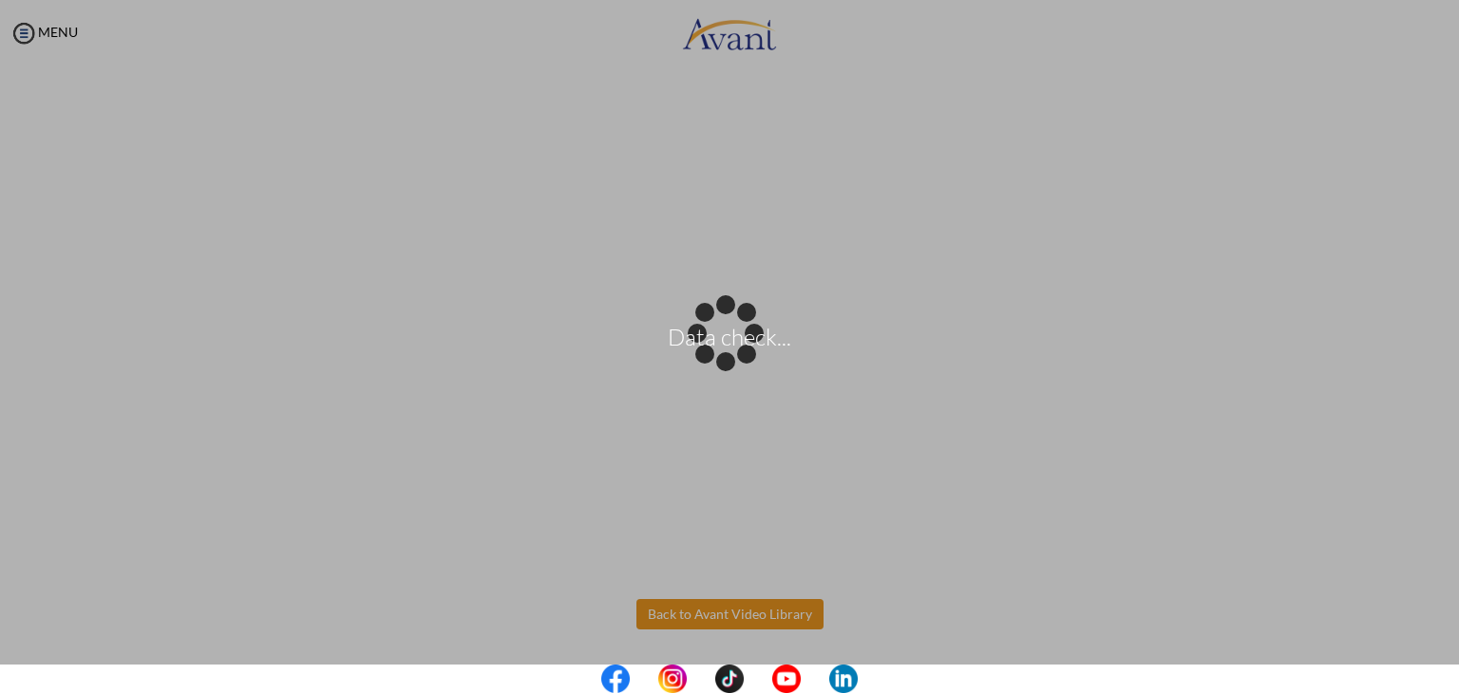
click at [720, 620] on body "Data check... Maintenance break. Please come back in 2 hours. MENU My Status Wh…" at bounding box center [729, 346] width 1459 height 693
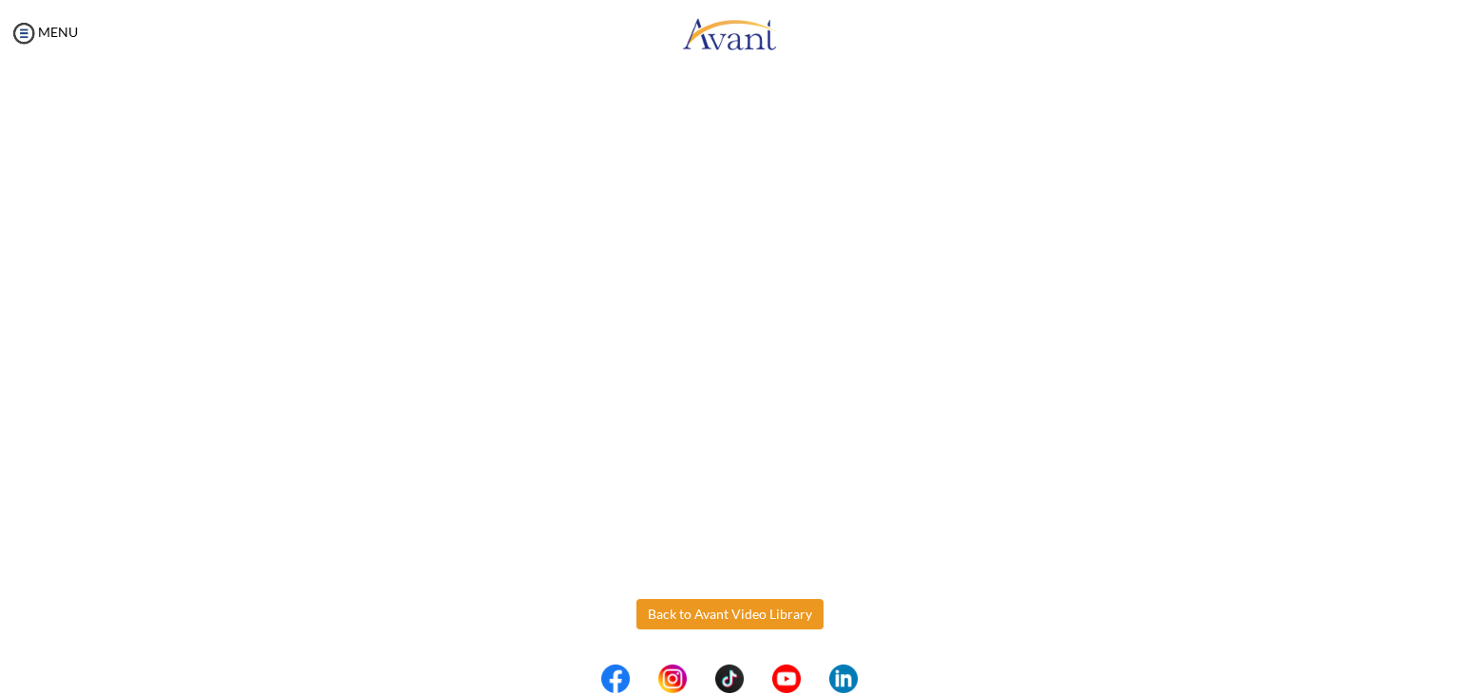
click at [720, 613] on button "Back to Avant Video Library" at bounding box center [729, 614] width 187 height 30
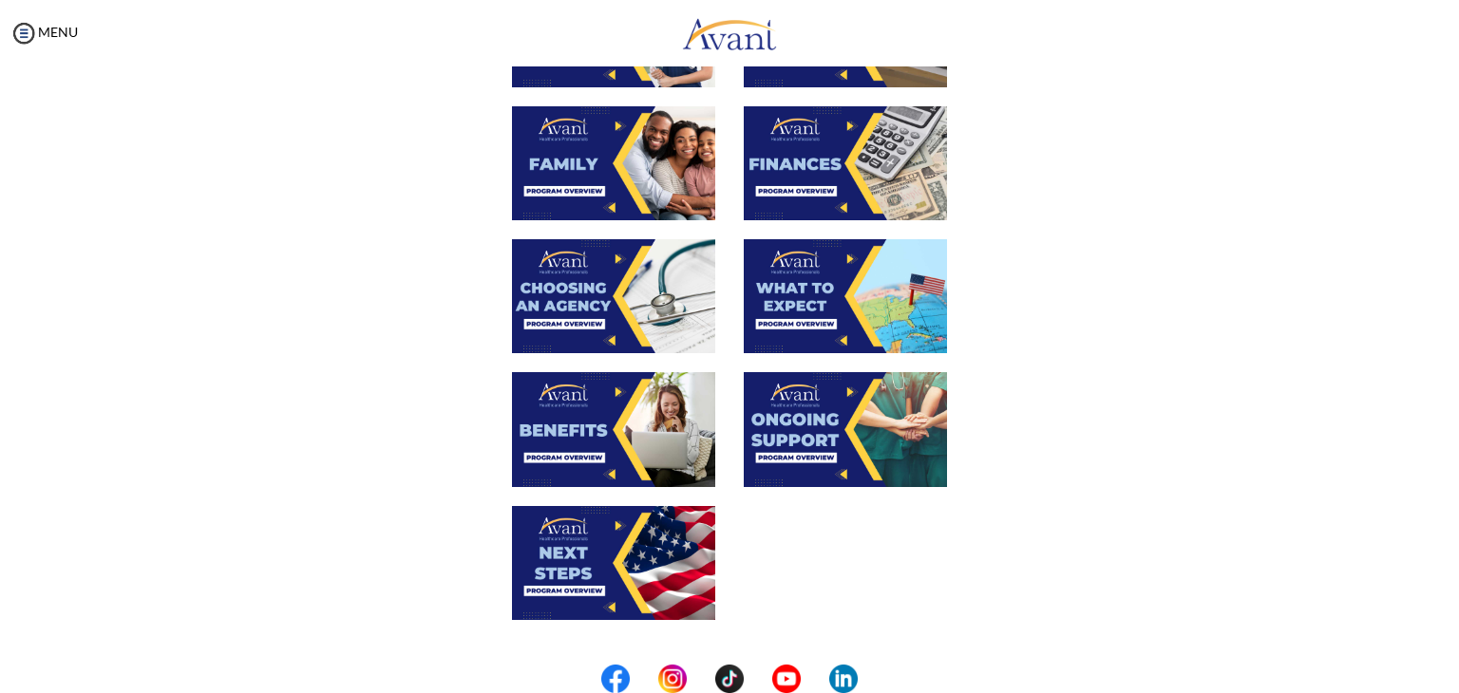
scroll to position [475, 0]
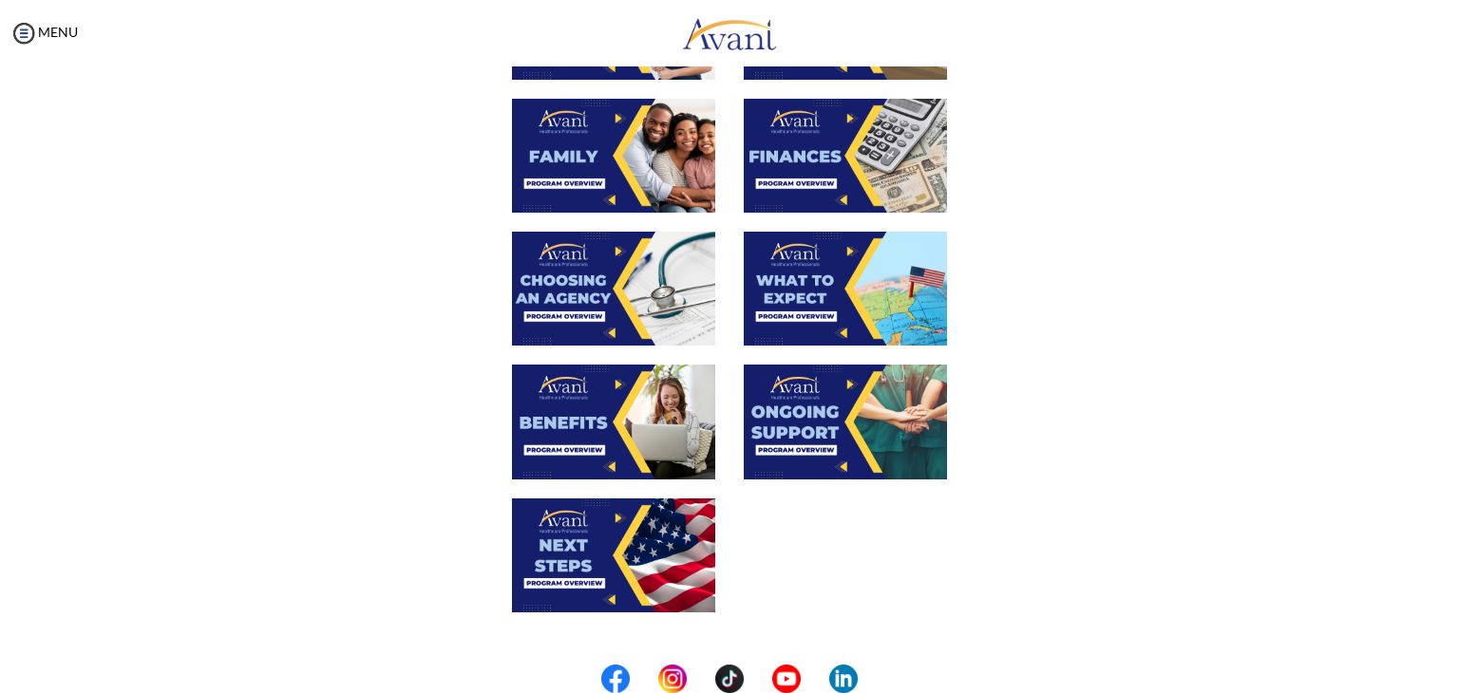
click at [619, 426] on img at bounding box center [613, 422] width 203 height 114
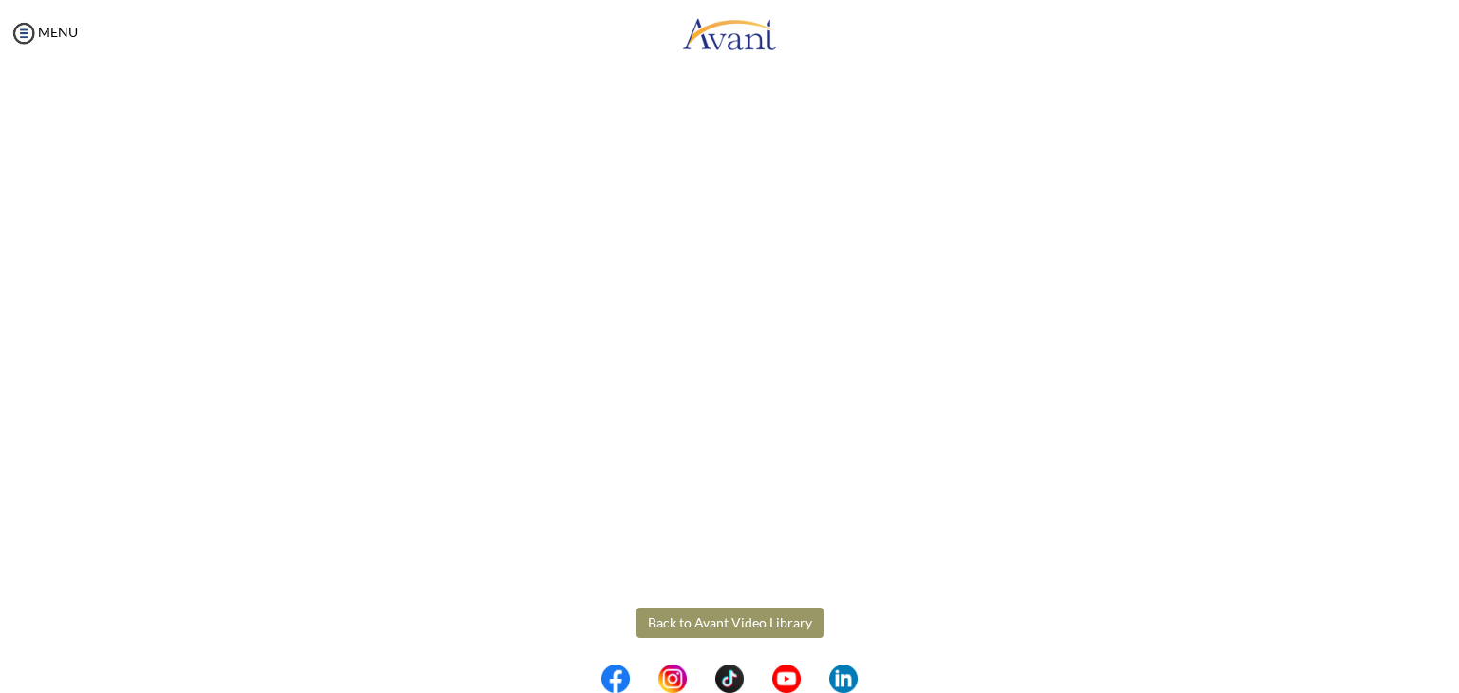
scroll to position [444, 0]
click at [689, 611] on body "Maintenance break. Please come back in 2 hours. MENU My Status What is the next…" at bounding box center [729, 346] width 1459 height 693
click at [693, 613] on button "Back to Avant Video Library" at bounding box center [729, 614] width 187 height 30
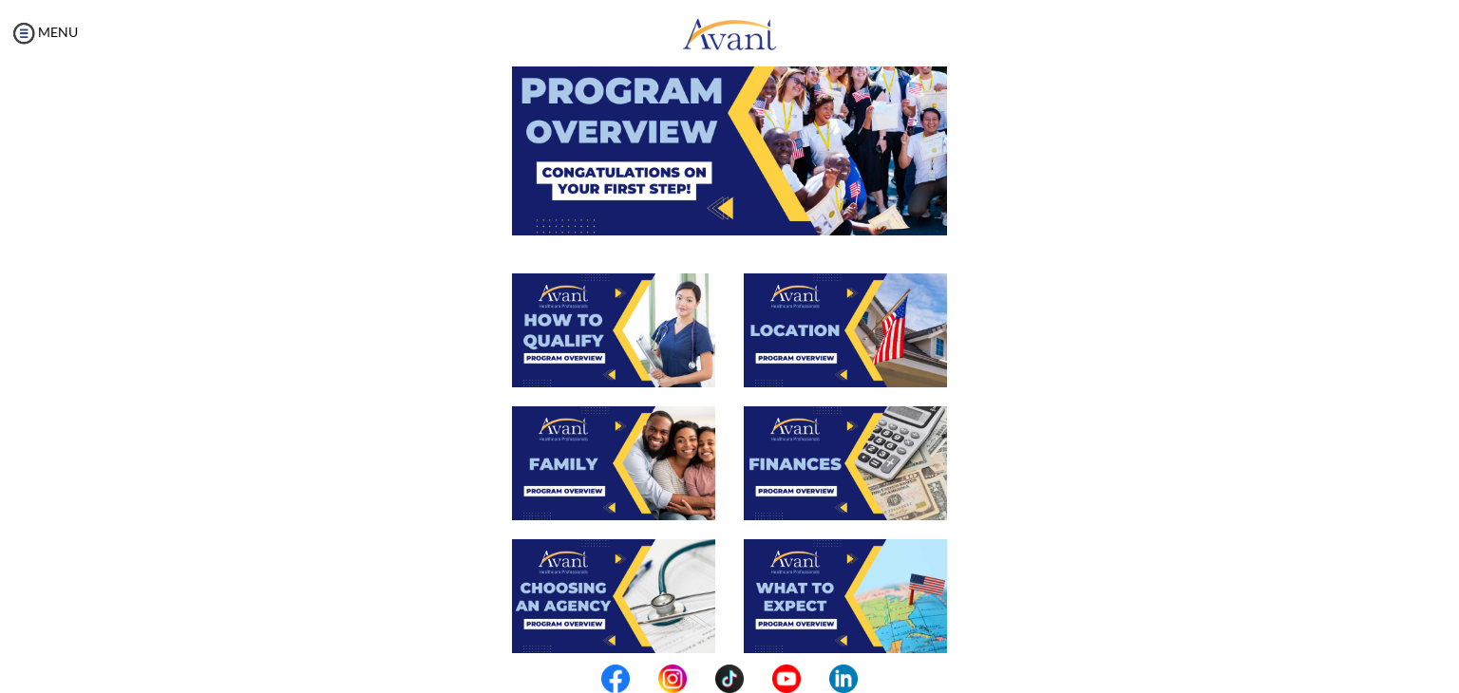
scroll to position [475, 0]
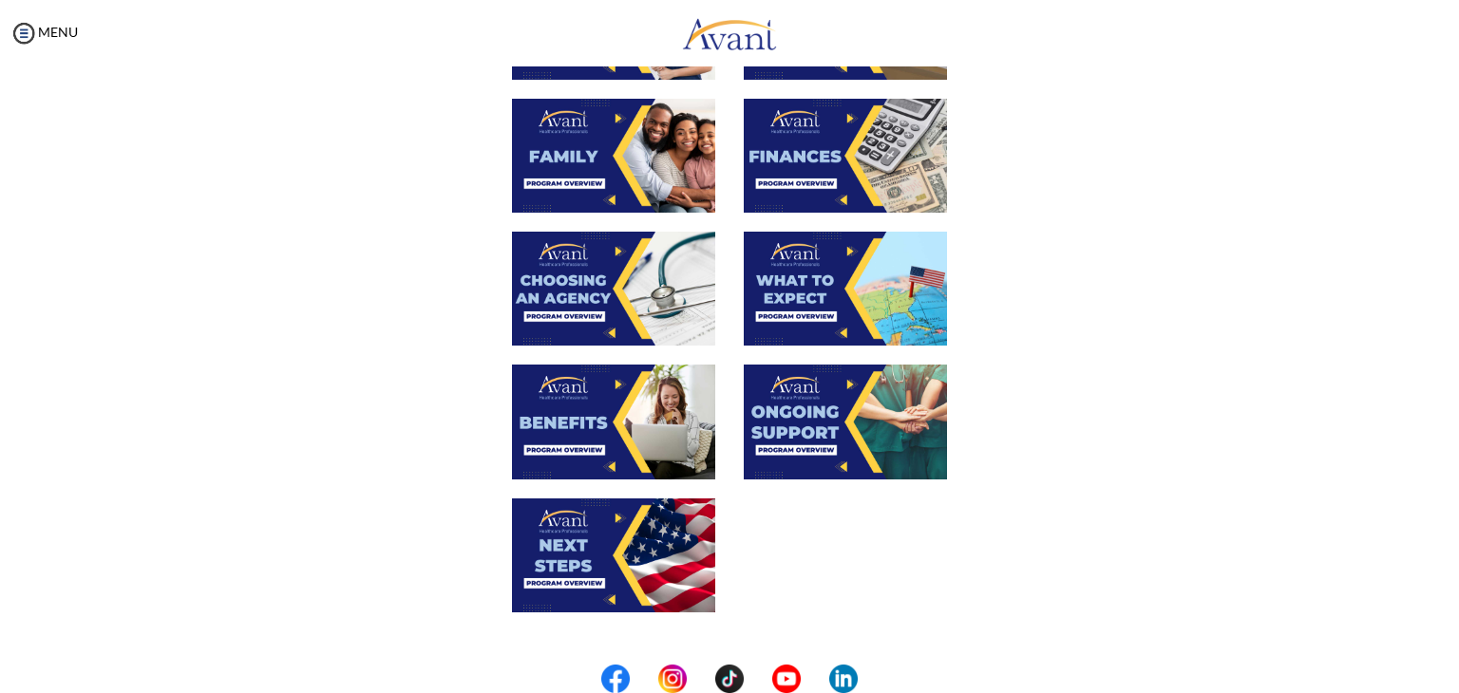
click at [824, 422] on img at bounding box center [845, 422] width 203 height 114
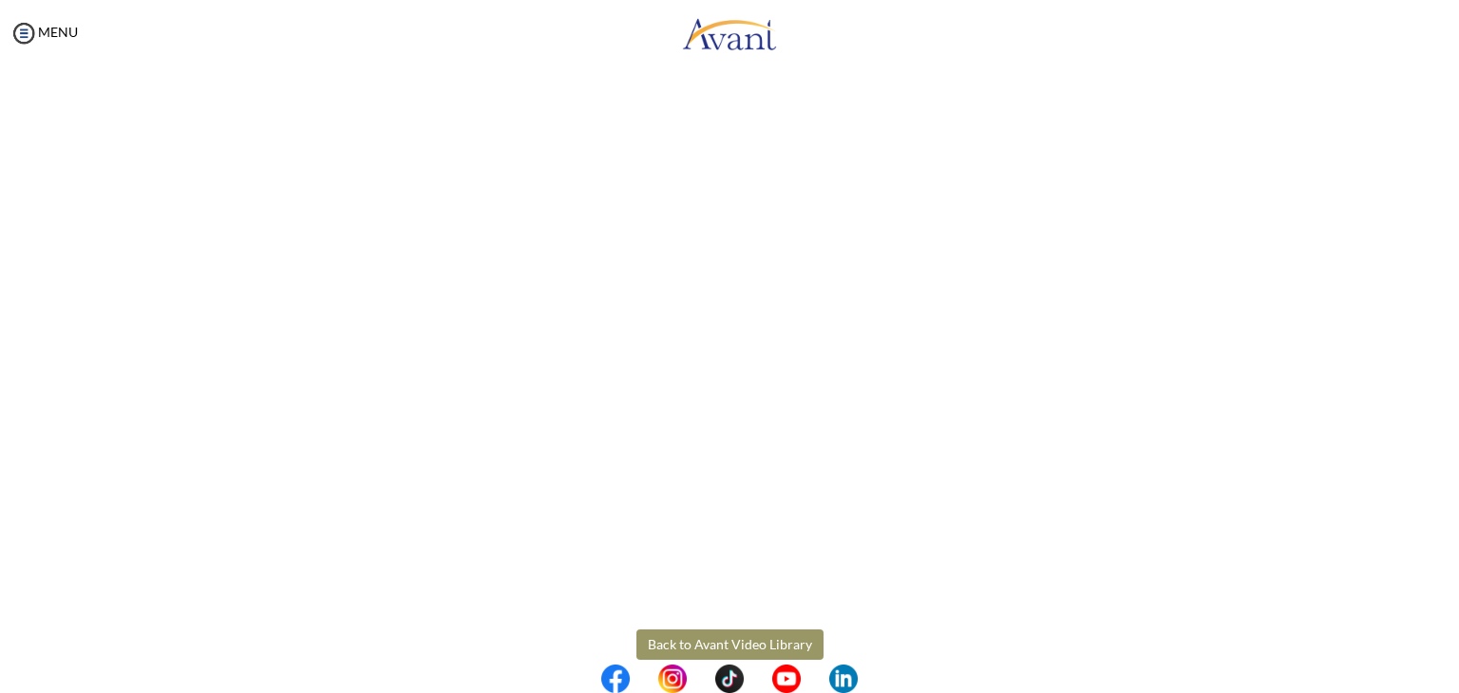
scroll to position [444, 0]
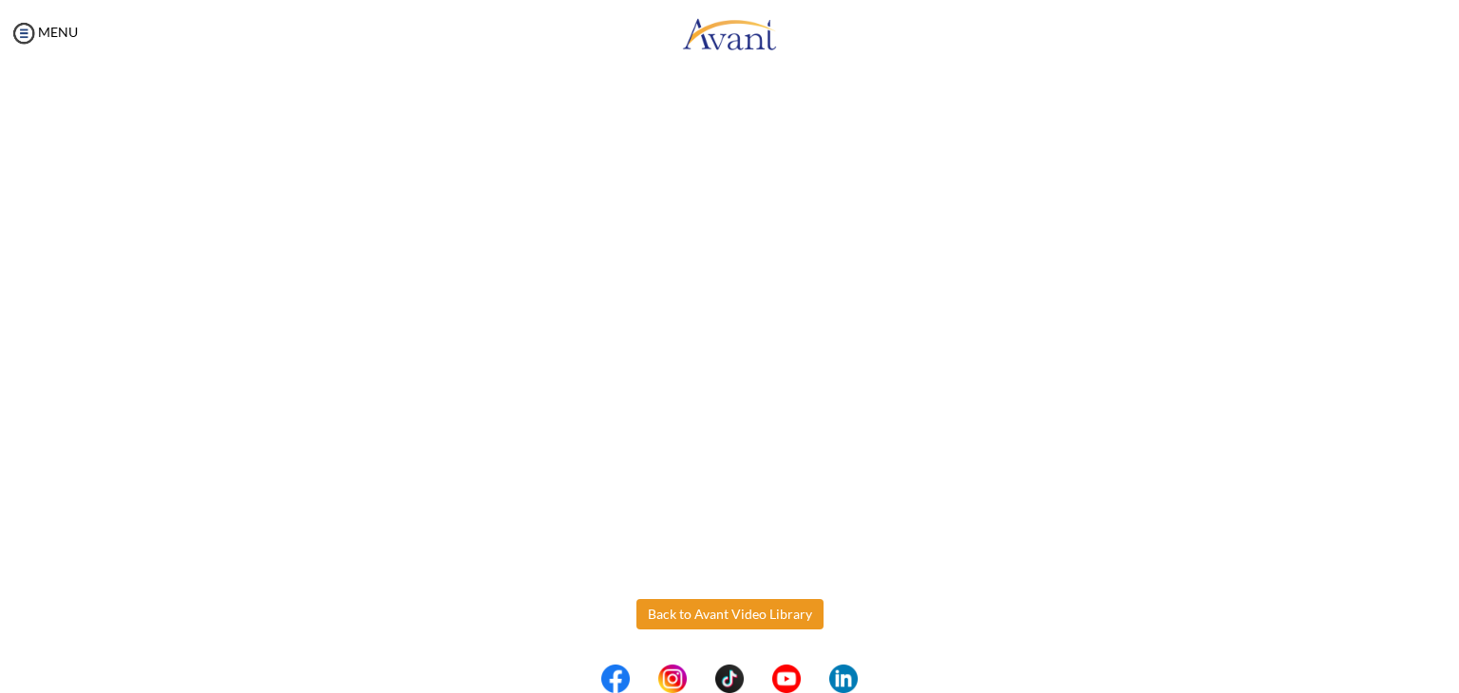
drag, startPoint x: 724, startPoint y: 629, endPoint x: 718, endPoint y: 609, distance: 20.7
click at [720, 617] on body "Maintenance break. Please come back in 2 hours. MENU My Status What is the next…" at bounding box center [729, 346] width 1459 height 693
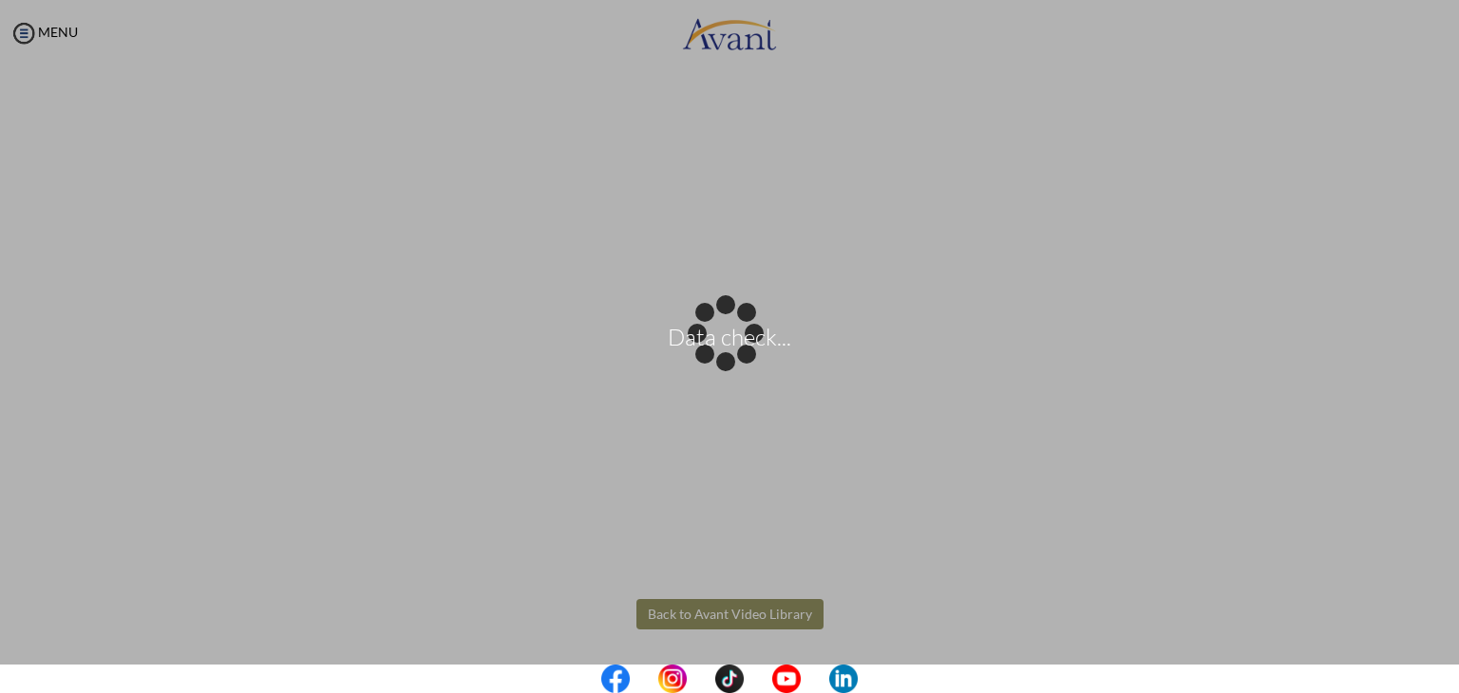
click at [717, 360] on div "Data check..." at bounding box center [729, 346] width 27 height 27
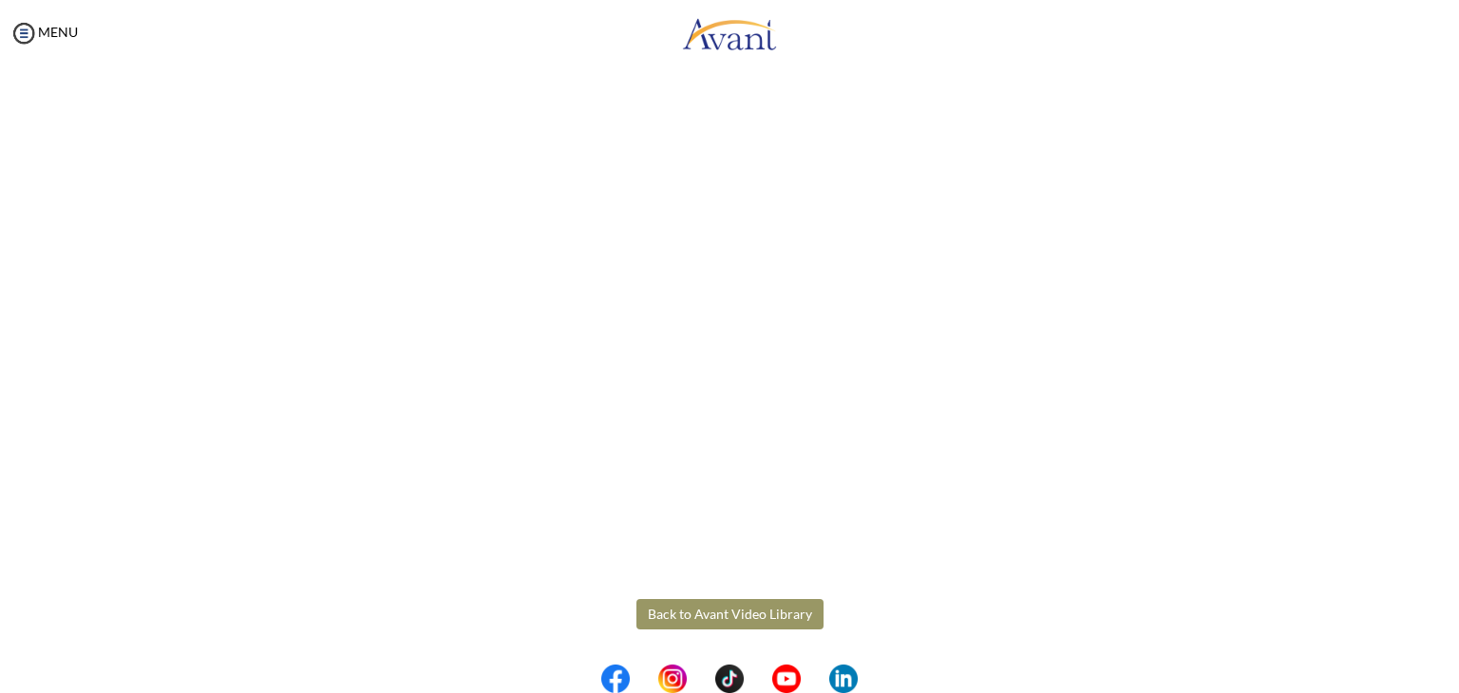
click at [717, 617] on button "Back to Avant Video Library" at bounding box center [729, 614] width 187 height 30
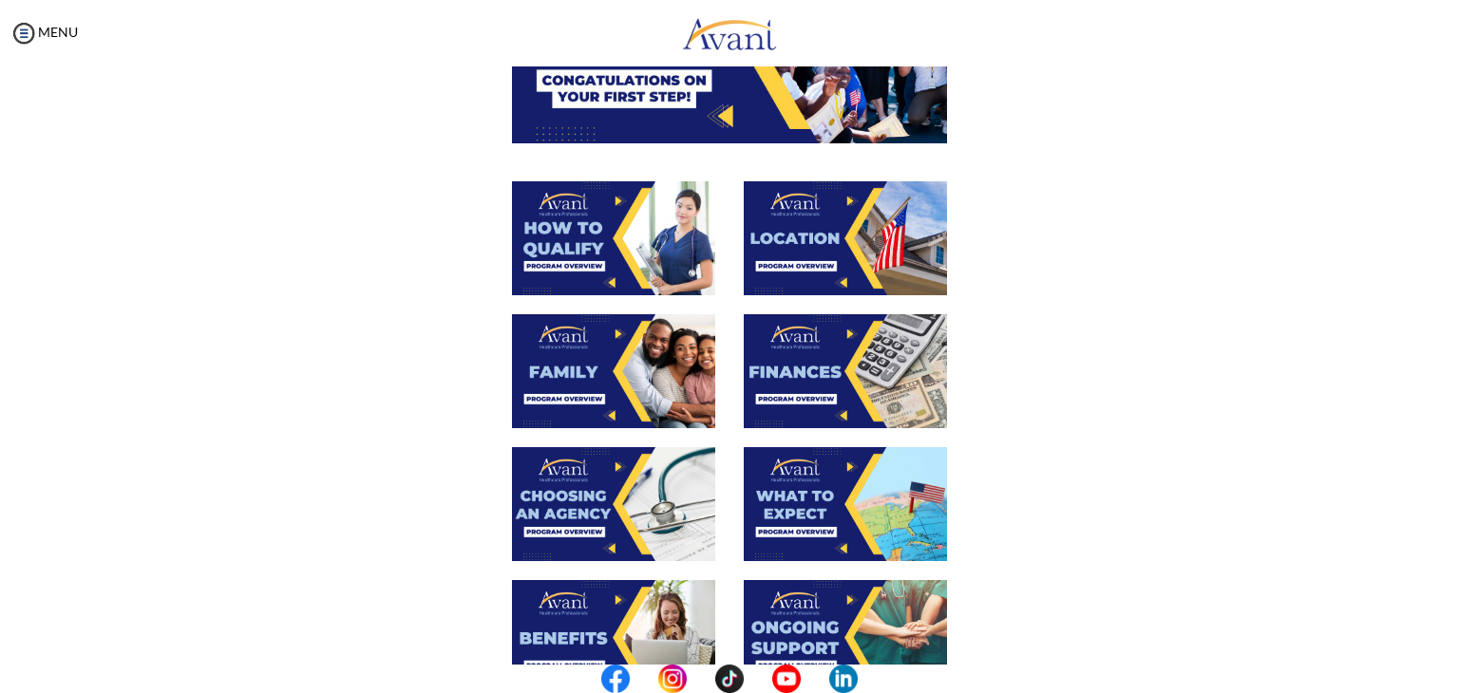
scroll to position [475, 0]
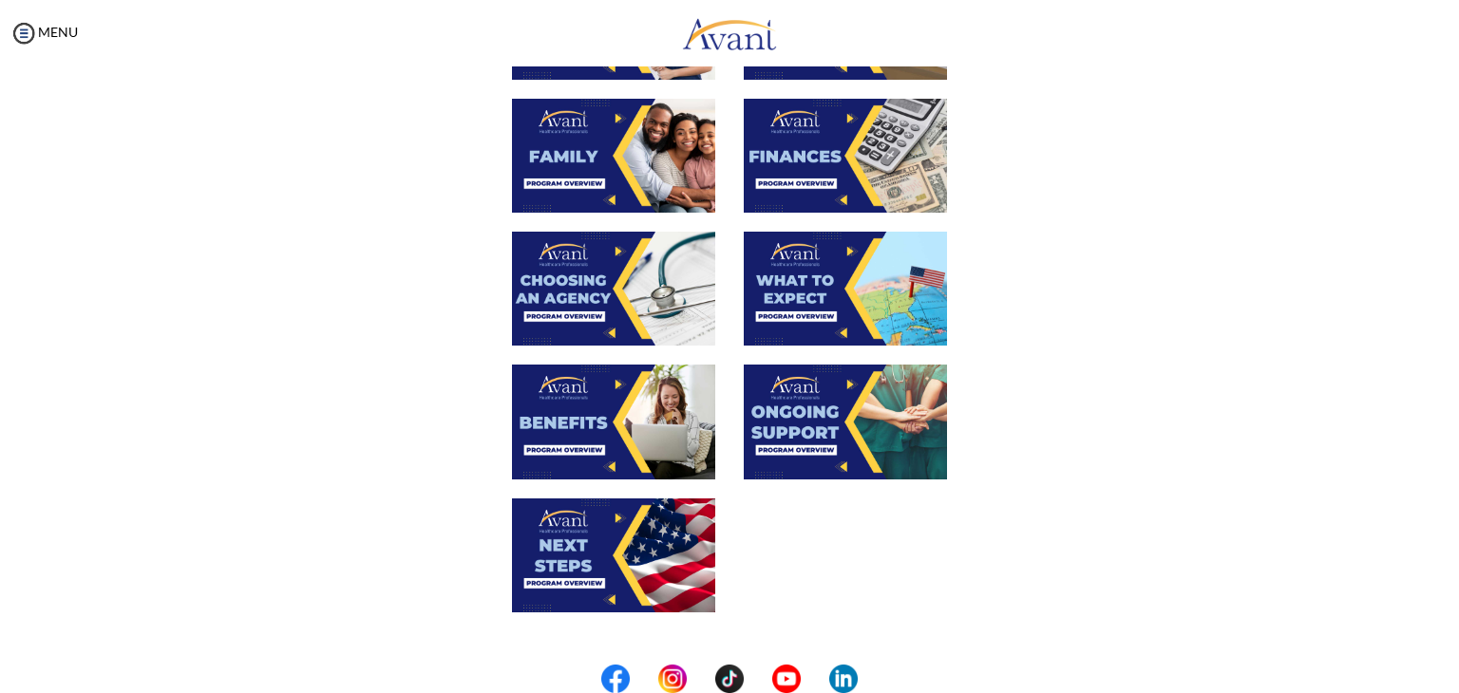
click at [570, 548] on img at bounding box center [613, 556] width 203 height 114
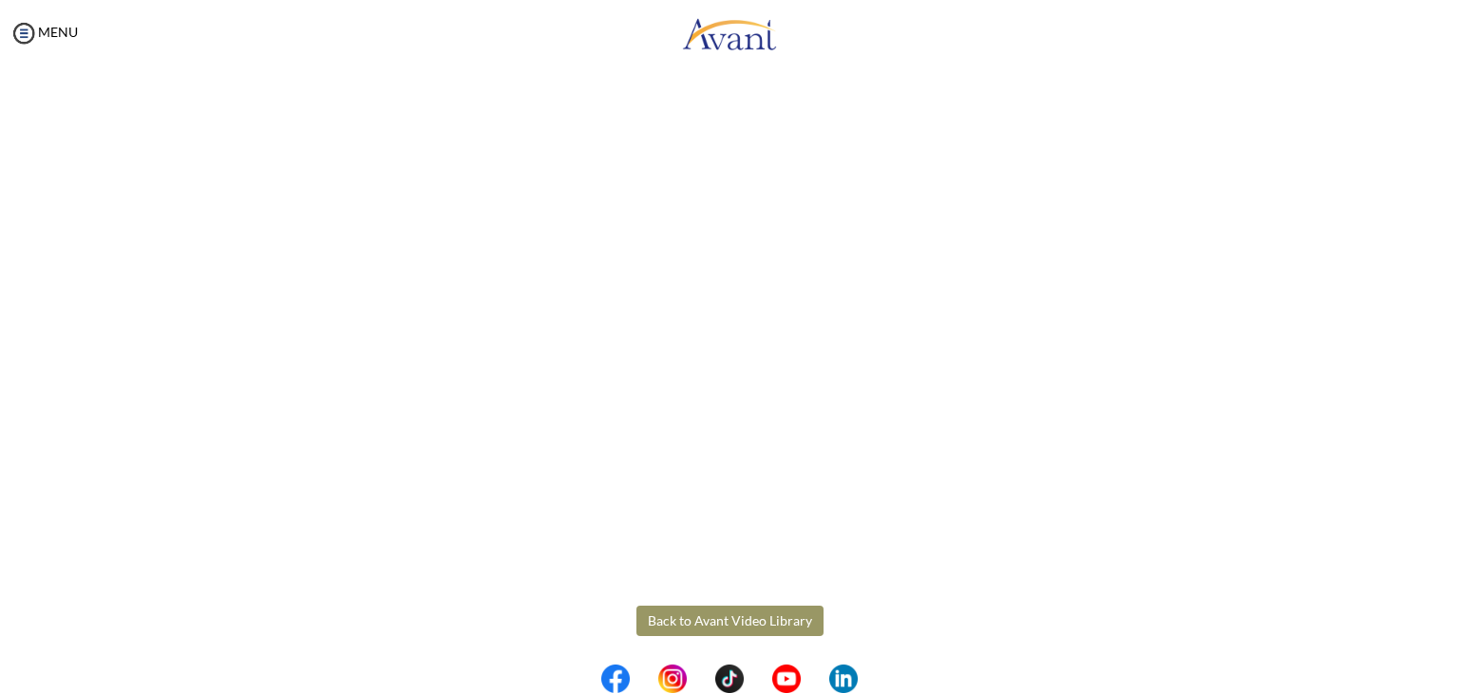
scroll to position [444, 0]
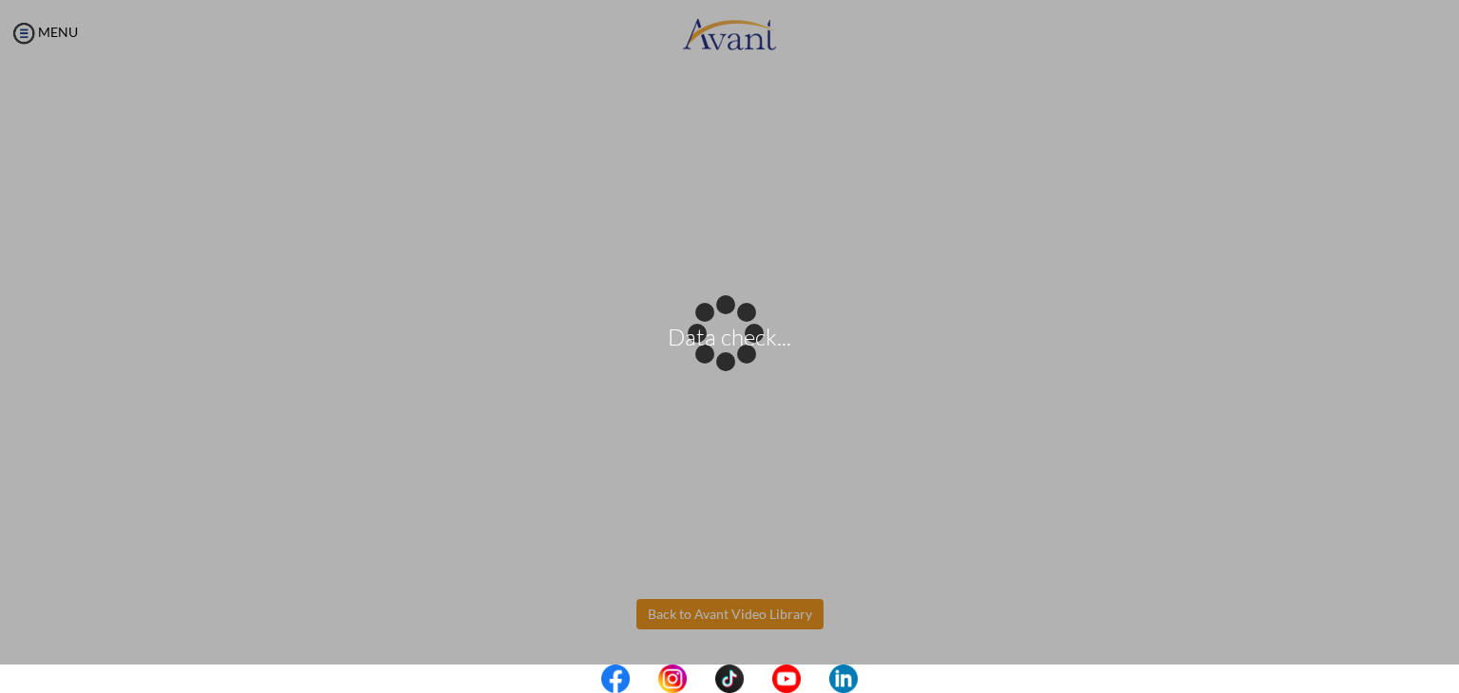
click at [666, 617] on body "Data check... Maintenance break. Please come back in 2 hours. MENU My Status Wh…" at bounding box center [729, 346] width 1459 height 693
click at [666, 617] on button "Back to Avant Video Library" at bounding box center [729, 614] width 187 height 30
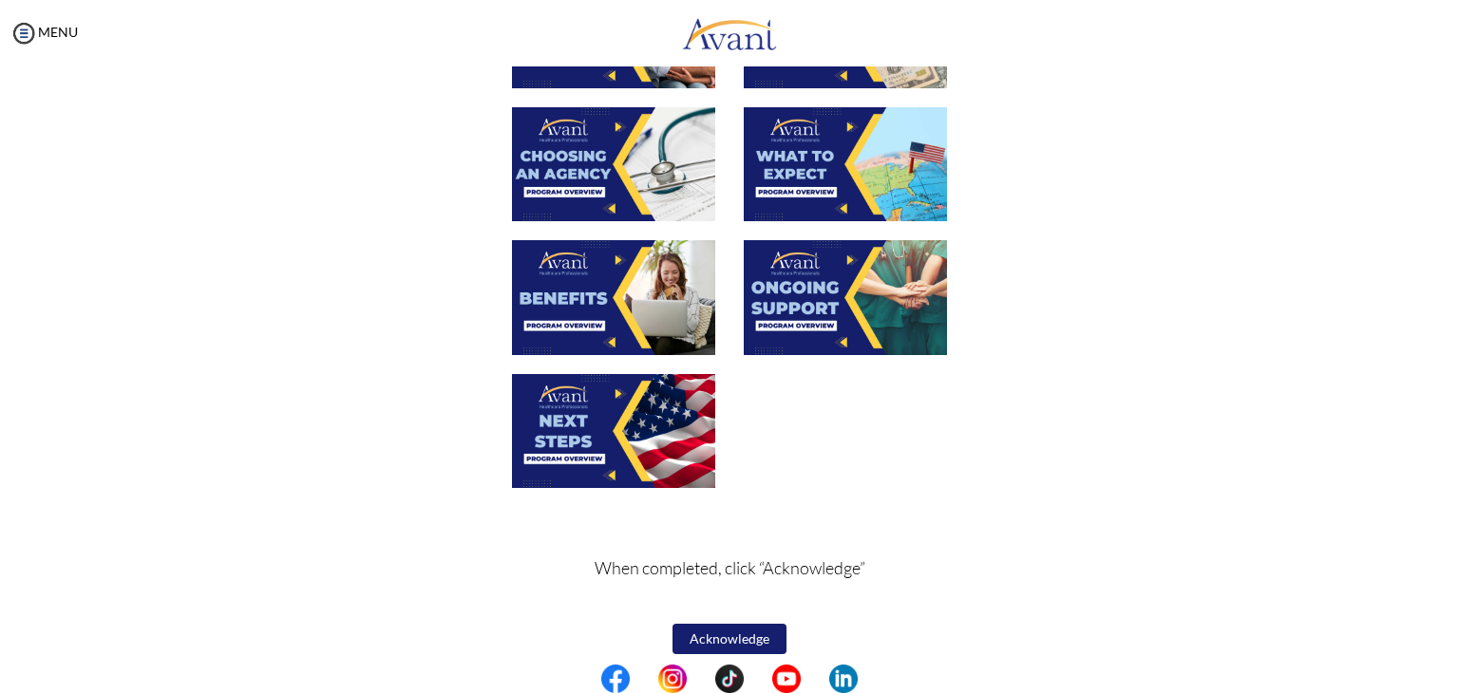
scroll to position [612, 0]
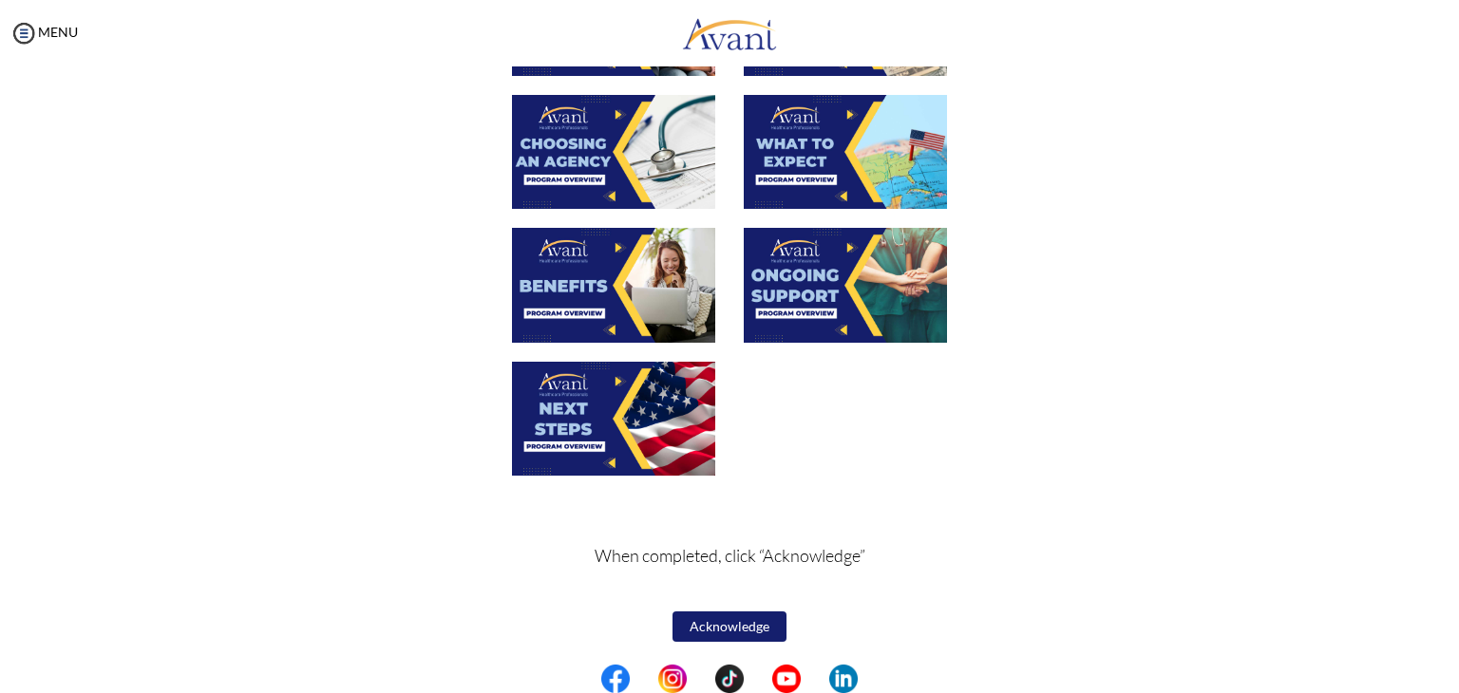
click at [725, 618] on button "Acknowledge" at bounding box center [729, 627] width 114 height 30
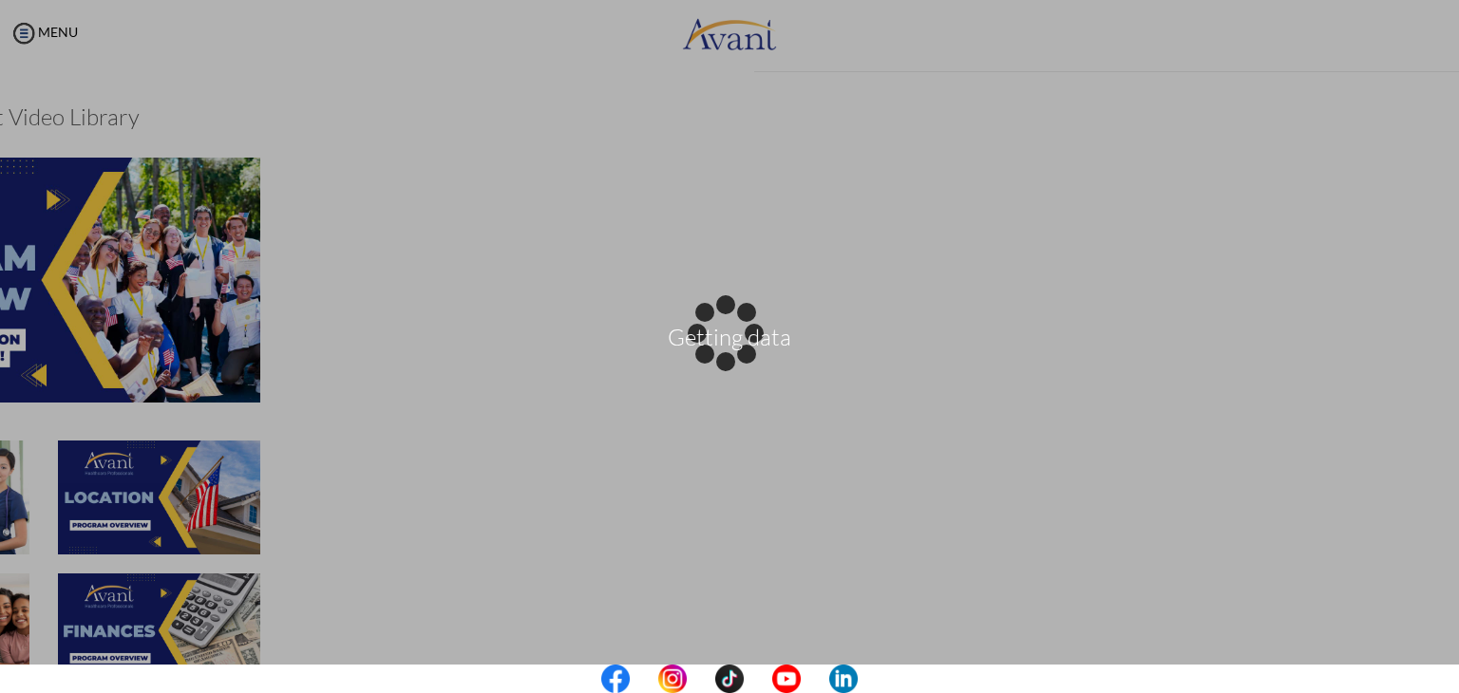
scroll to position [614, 0]
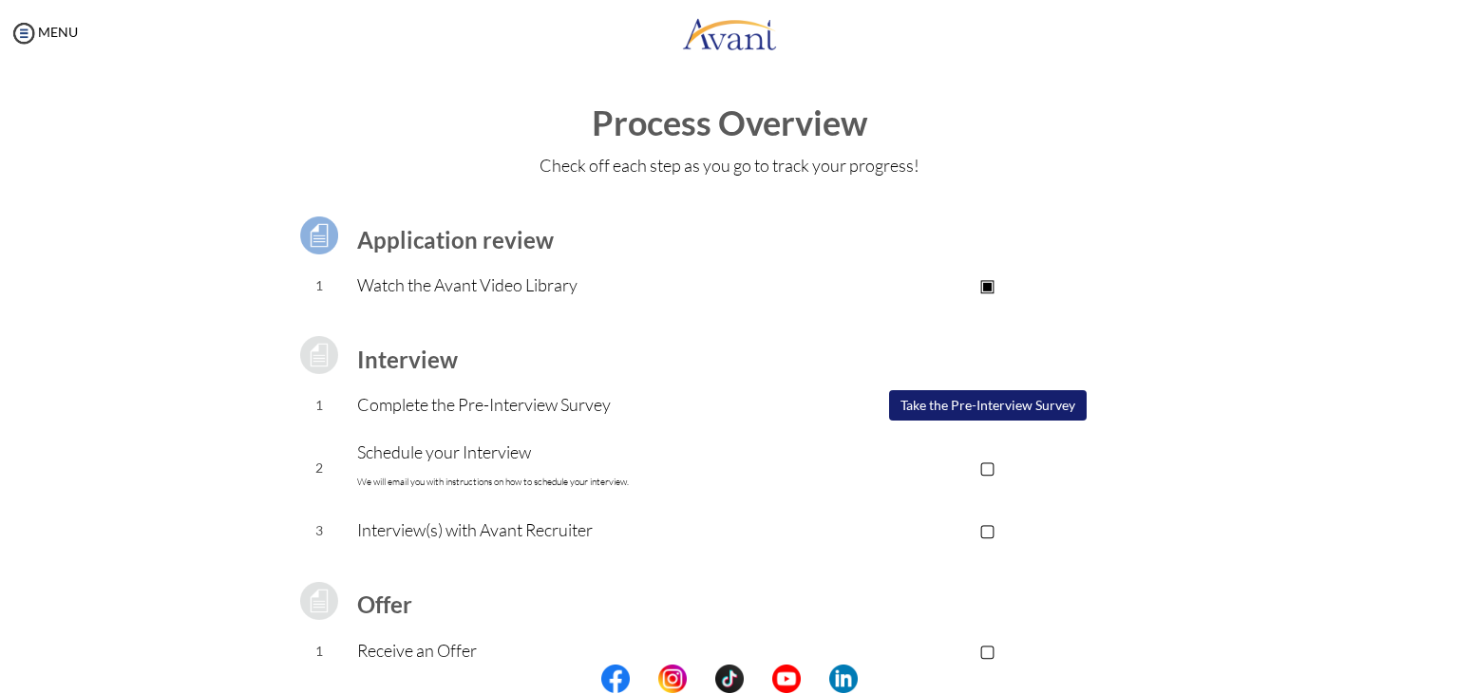
click at [954, 404] on button "Take the Pre-Interview Survey" at bounding box center [988, 405] width 198 height 30
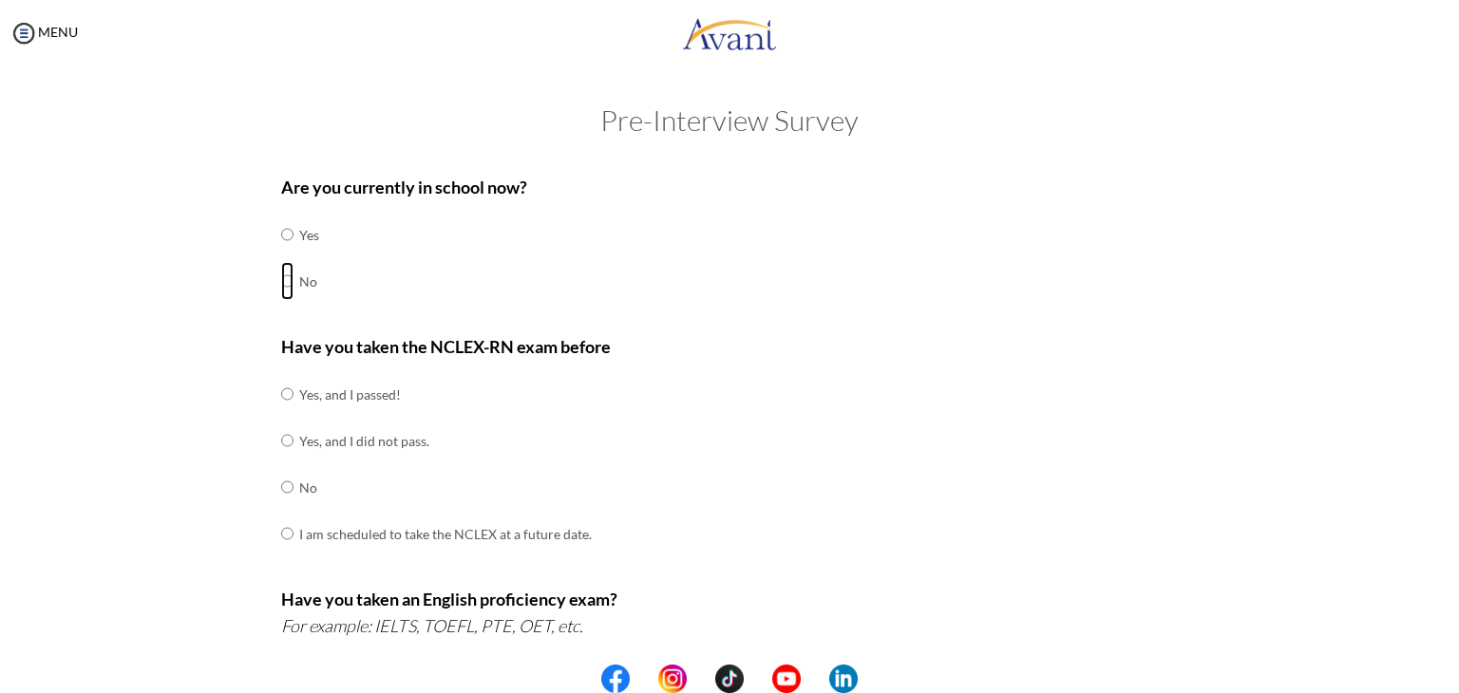
click at [281, 278] on input "radio" at bounding box center [287, 281] width 12 height 38
radio input "true"
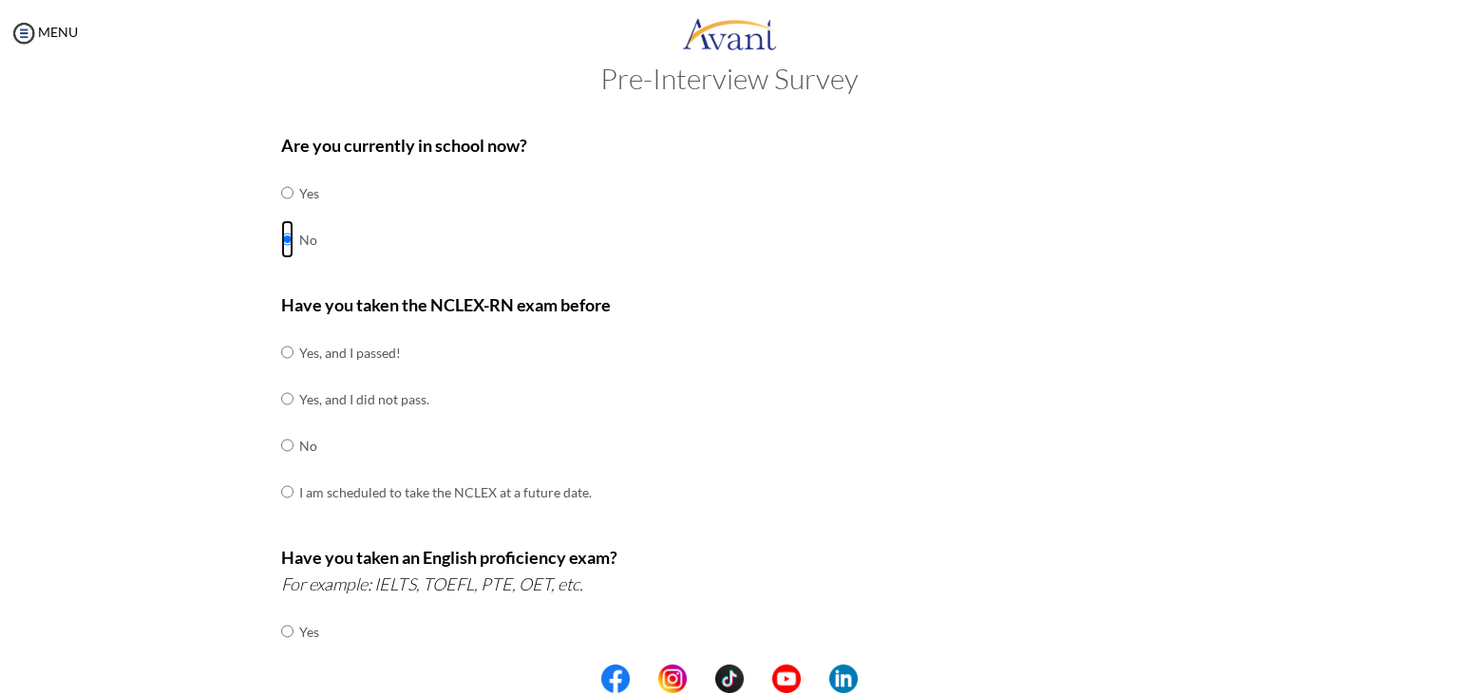
scroll to position [95, 0]
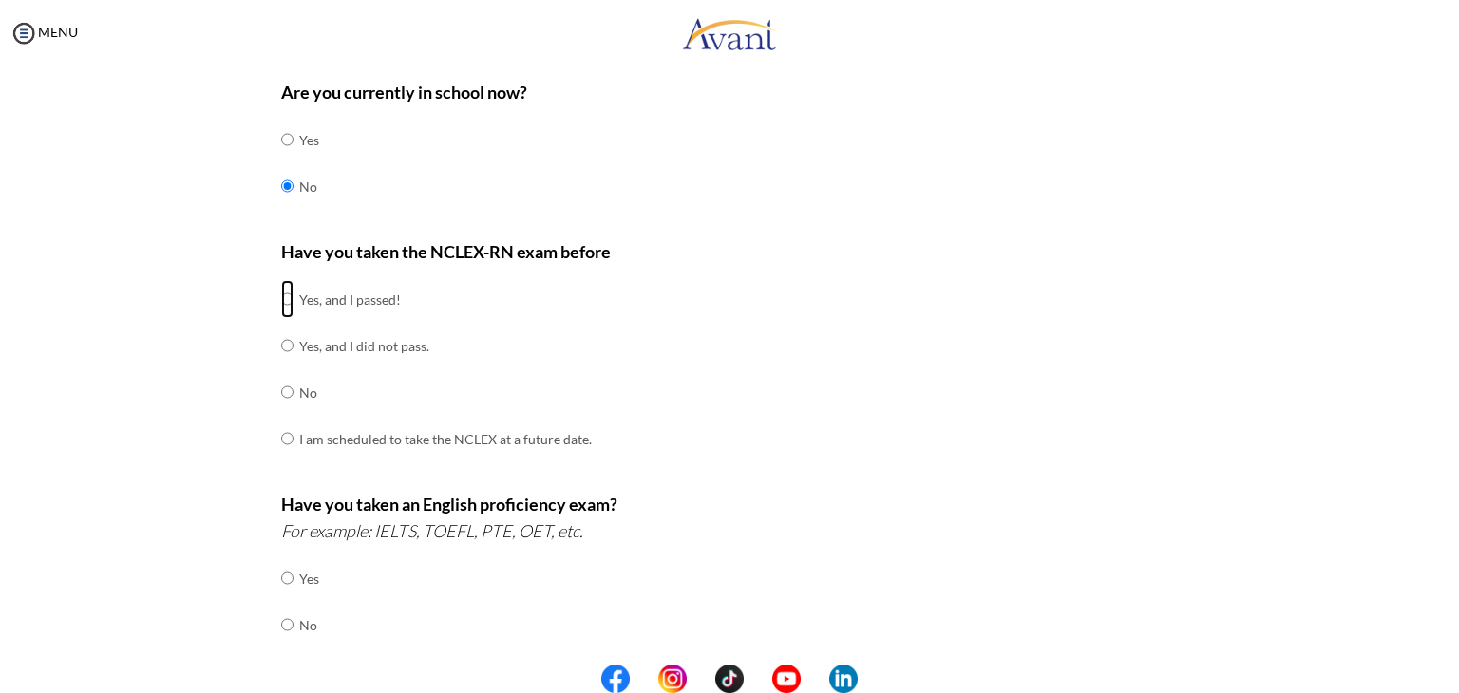
click at [281, 302] on input "radio" at bounding box center [287, 299] width 12 height 38
radio input "true"
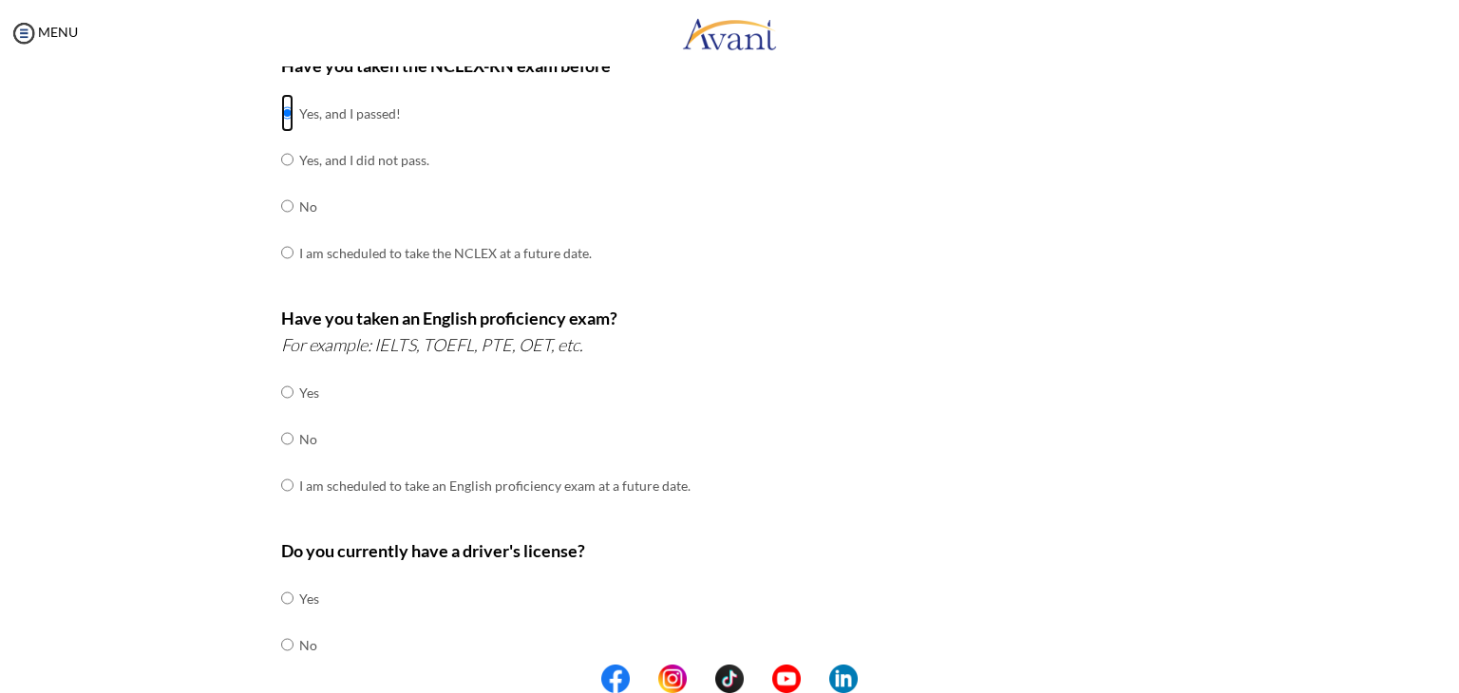
scroll to position [285, 0]
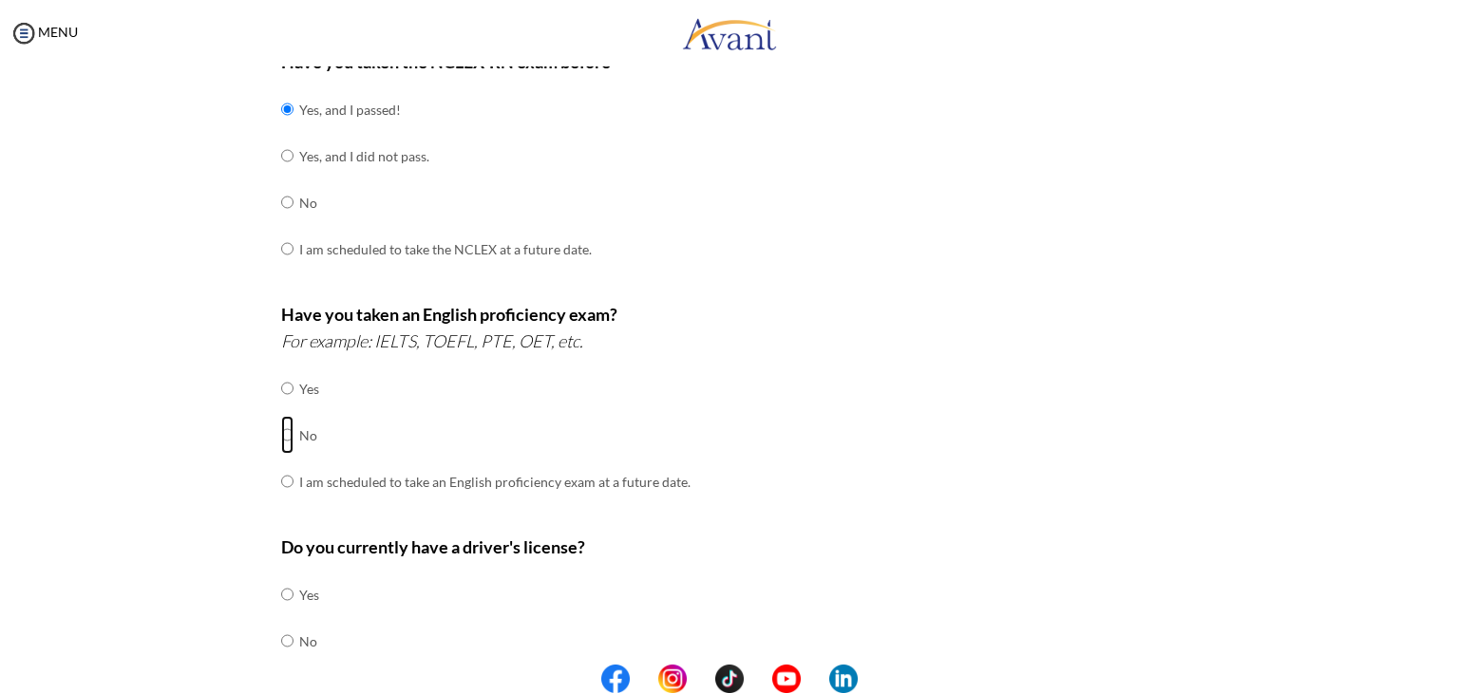
click at [282, 434] on input "radio" at bounding box center [287, 435] width 12 height 38
radio input "true"
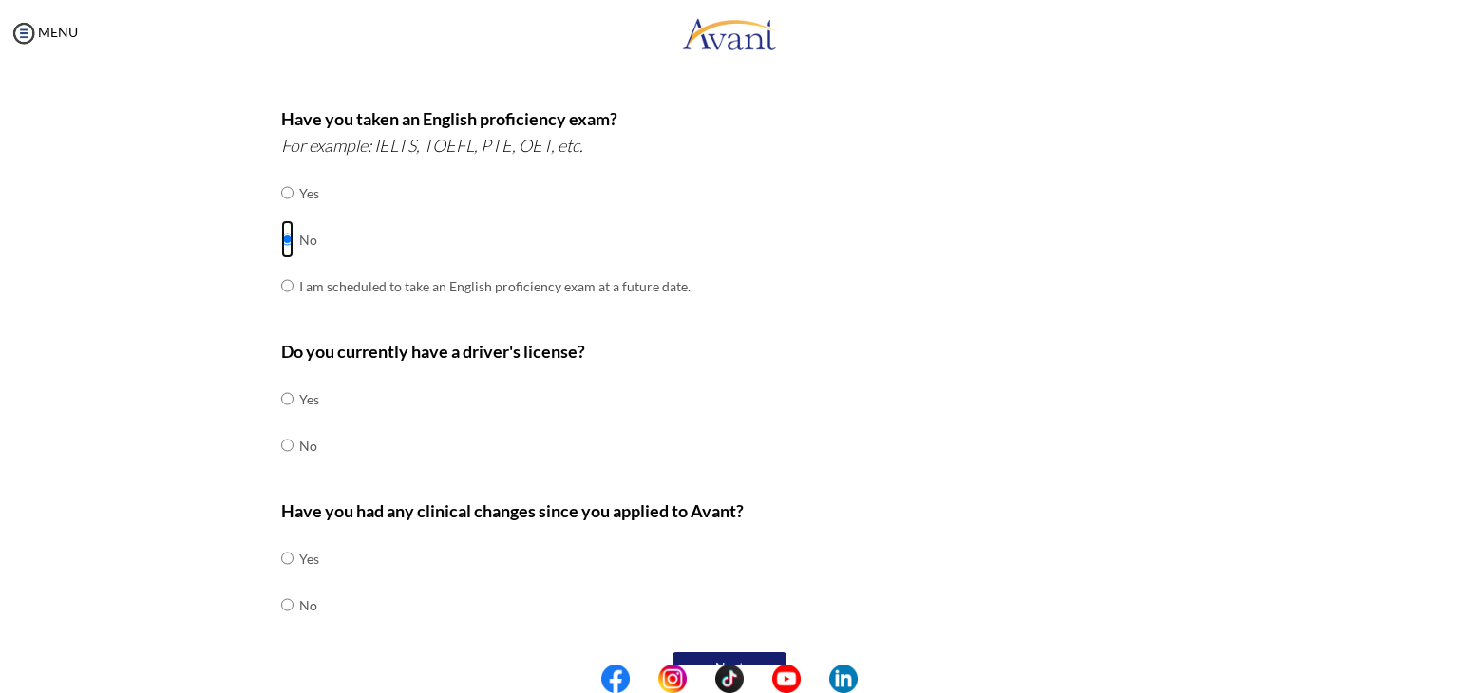
scroll to position [520, 0]
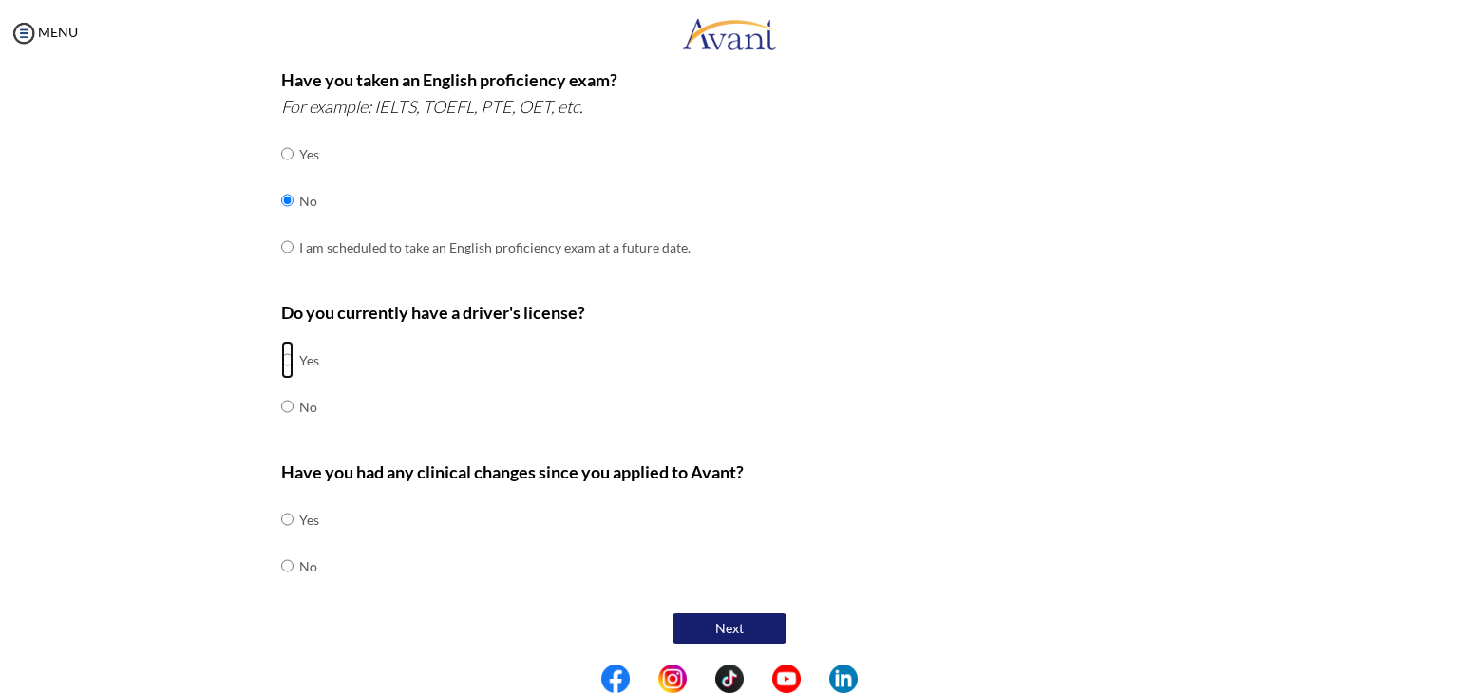
click at [281, 355] on input "radio" at bounding box center [287, 360] width 12 height 38
radio input "true"
click at [281, 560] on input "radio" at bounding box center [287, 566] width 12 height 38
radio input "true"
click at [727, 617] on button "Next" at bounding box center [729, 629] width 114 height 30
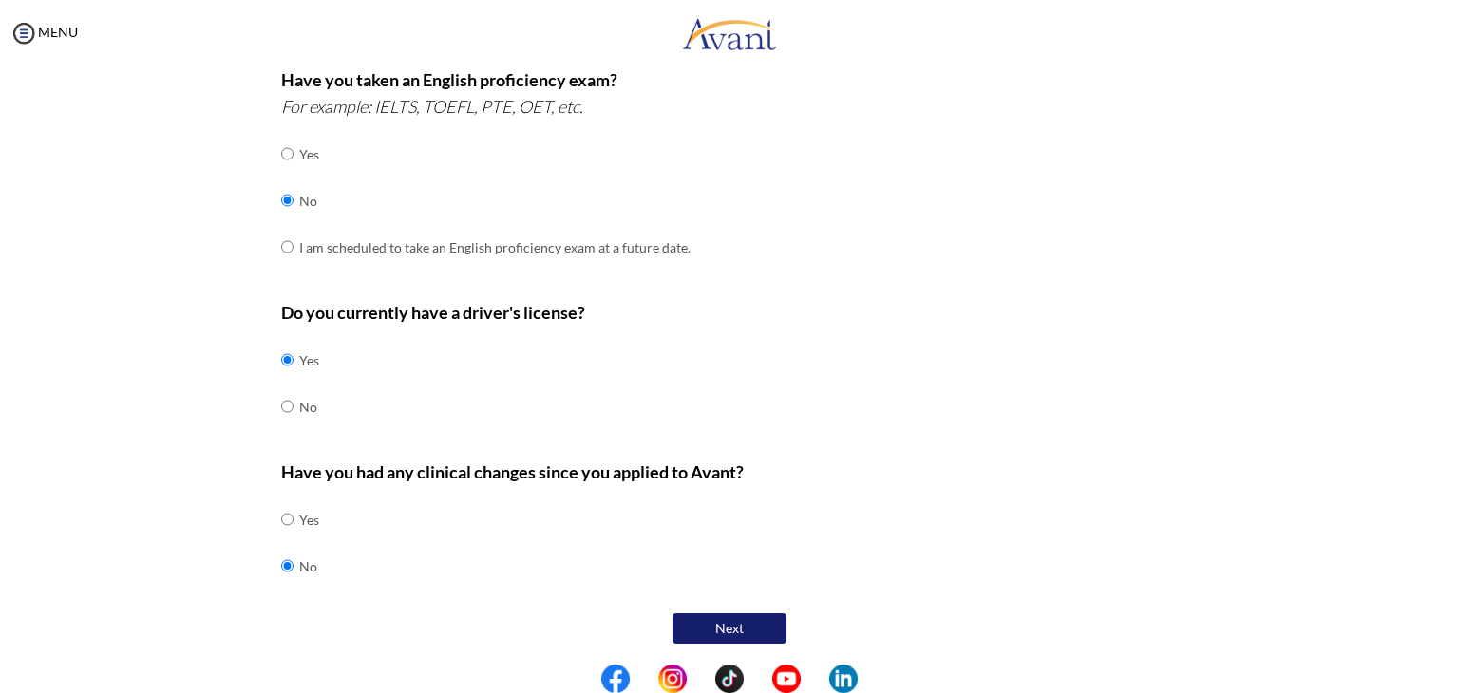
scroll to position [38, 0]
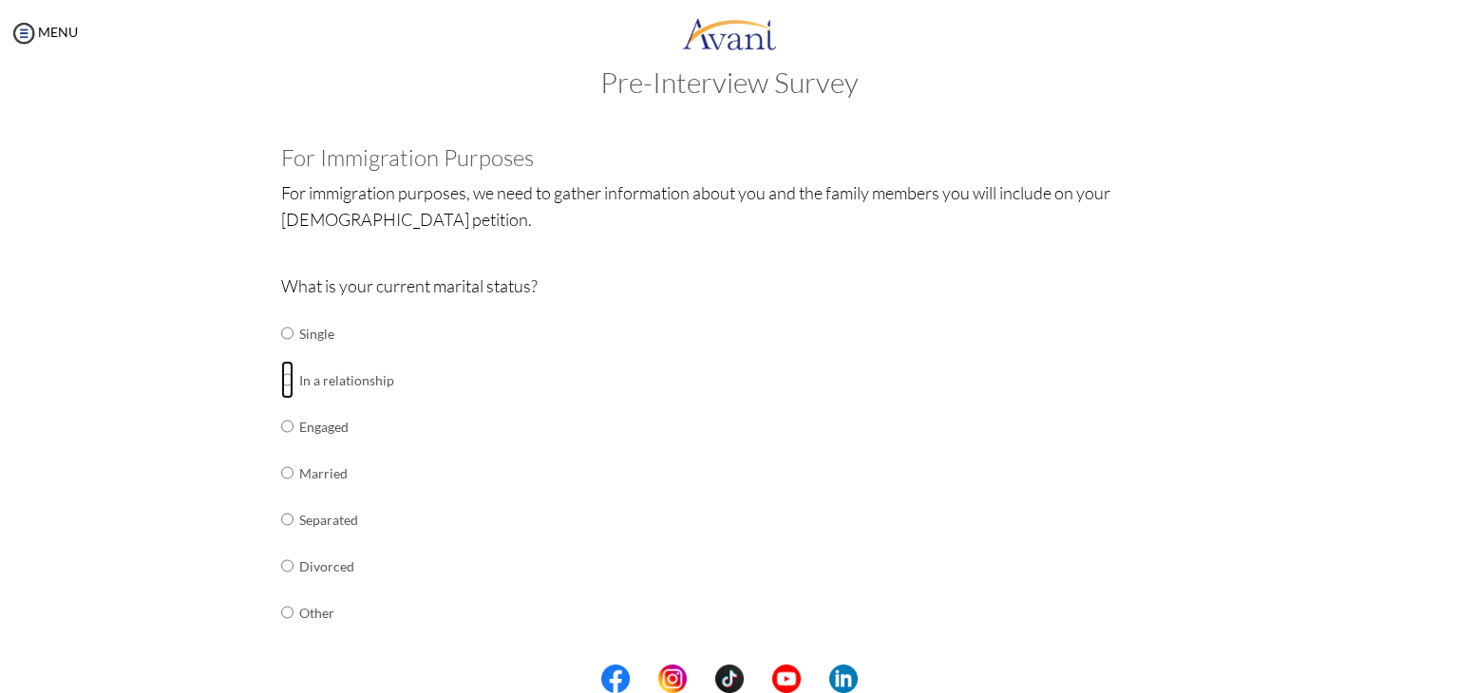
click at [281, 381] on input "radio" at bounding box center [287, 380] width 12 height 38
radio input "true"
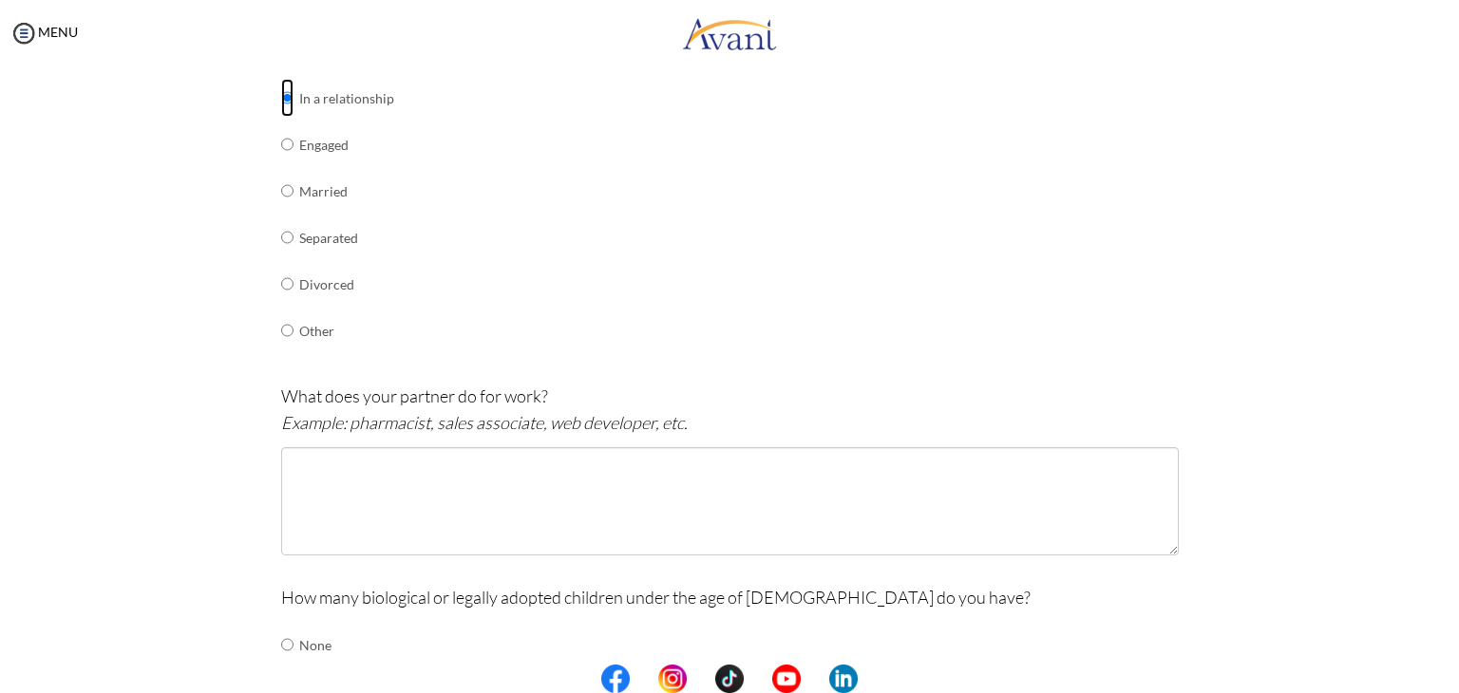
scroll to position [323, 0]
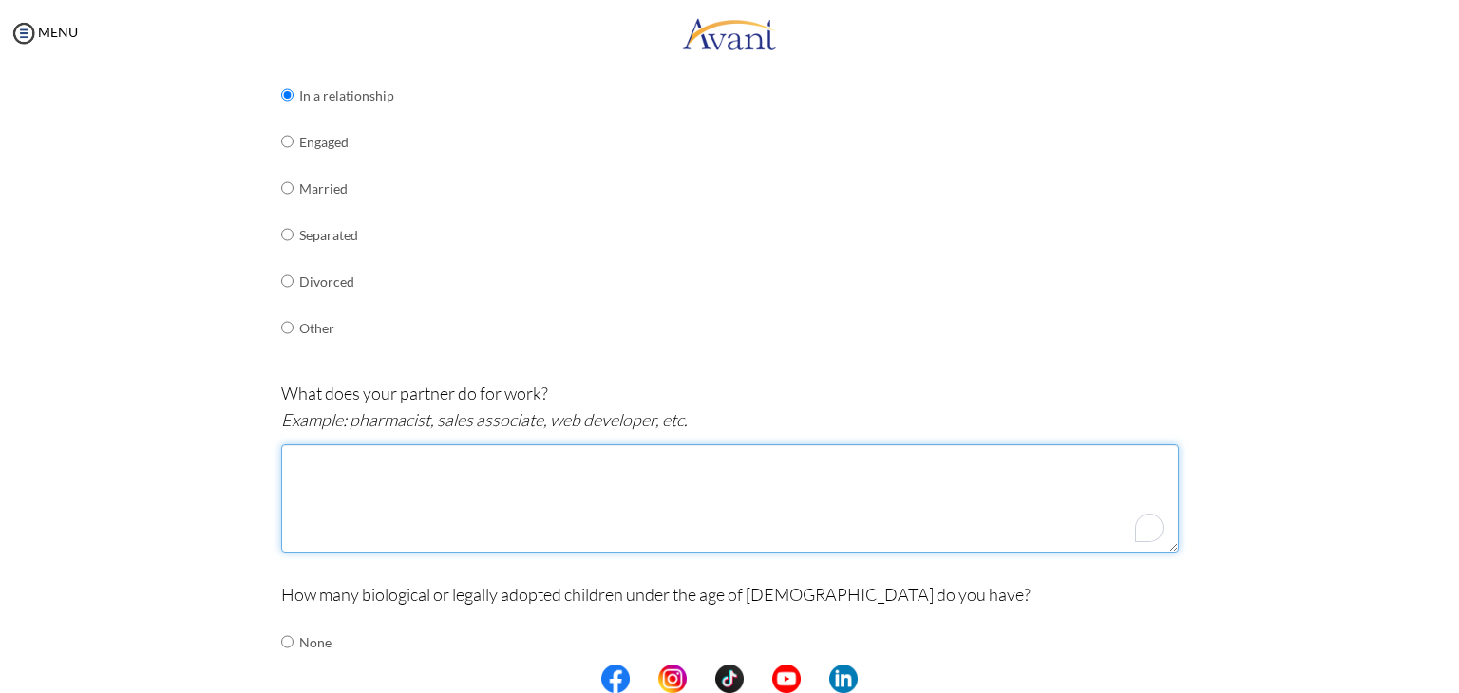
click at [386, 489] on textarea "To enrich screen reader interactions, please activate Accessibility in Grammarl…" at bounding box center [730, 498] width 898 height 108
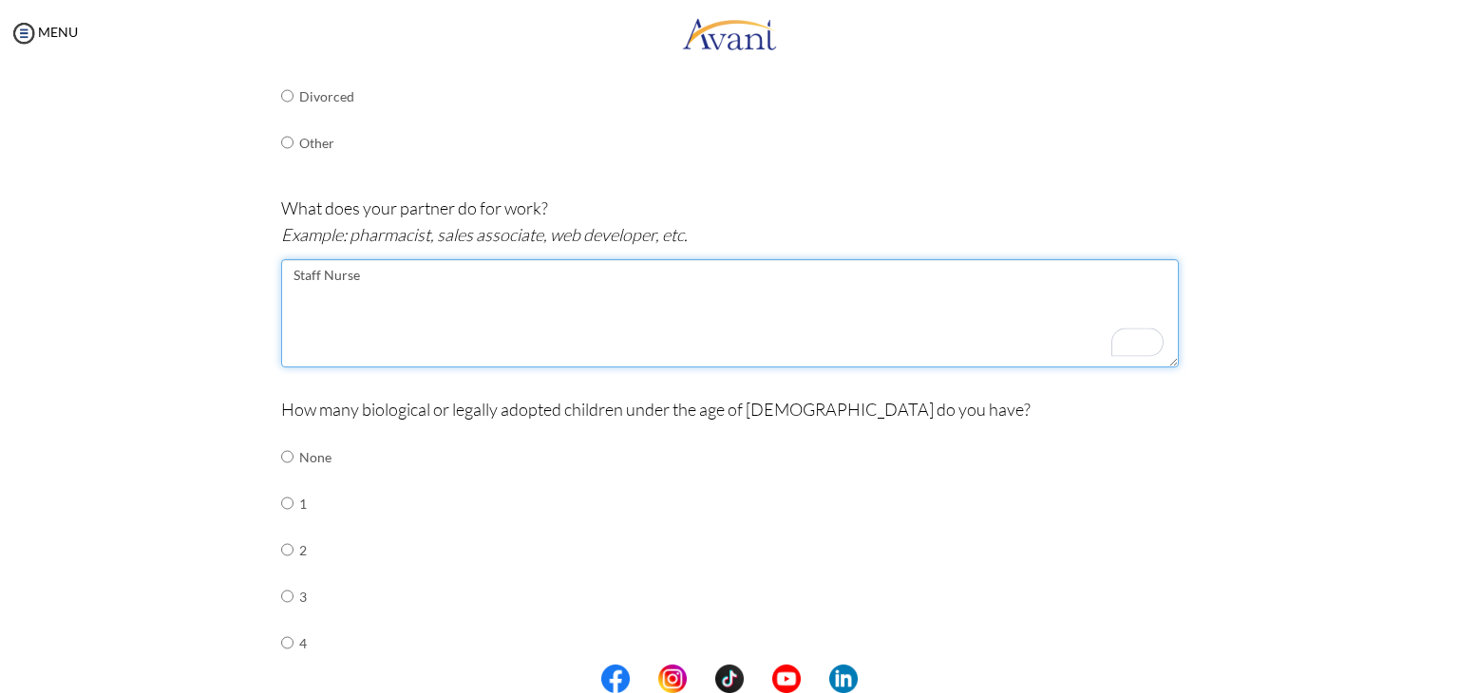
scroll to position [513, 0]
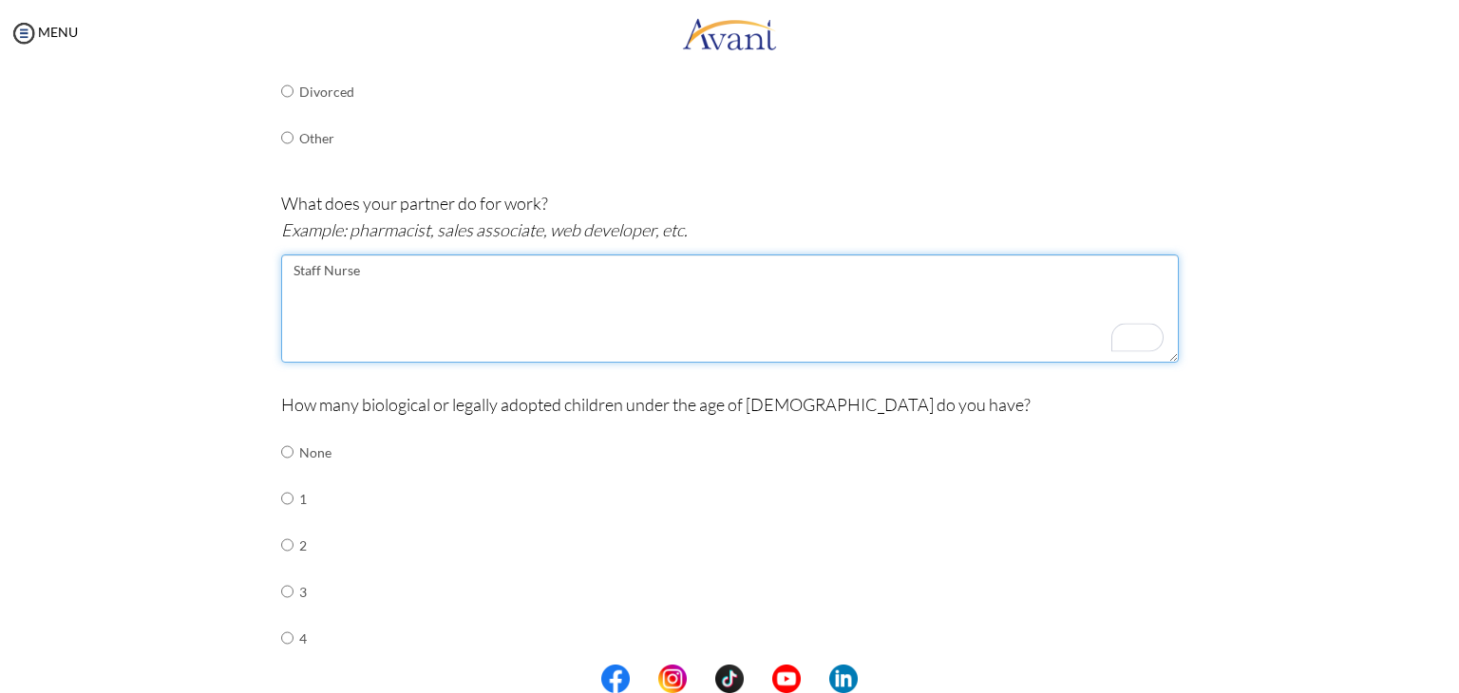
type textarea "Staff Nurse"
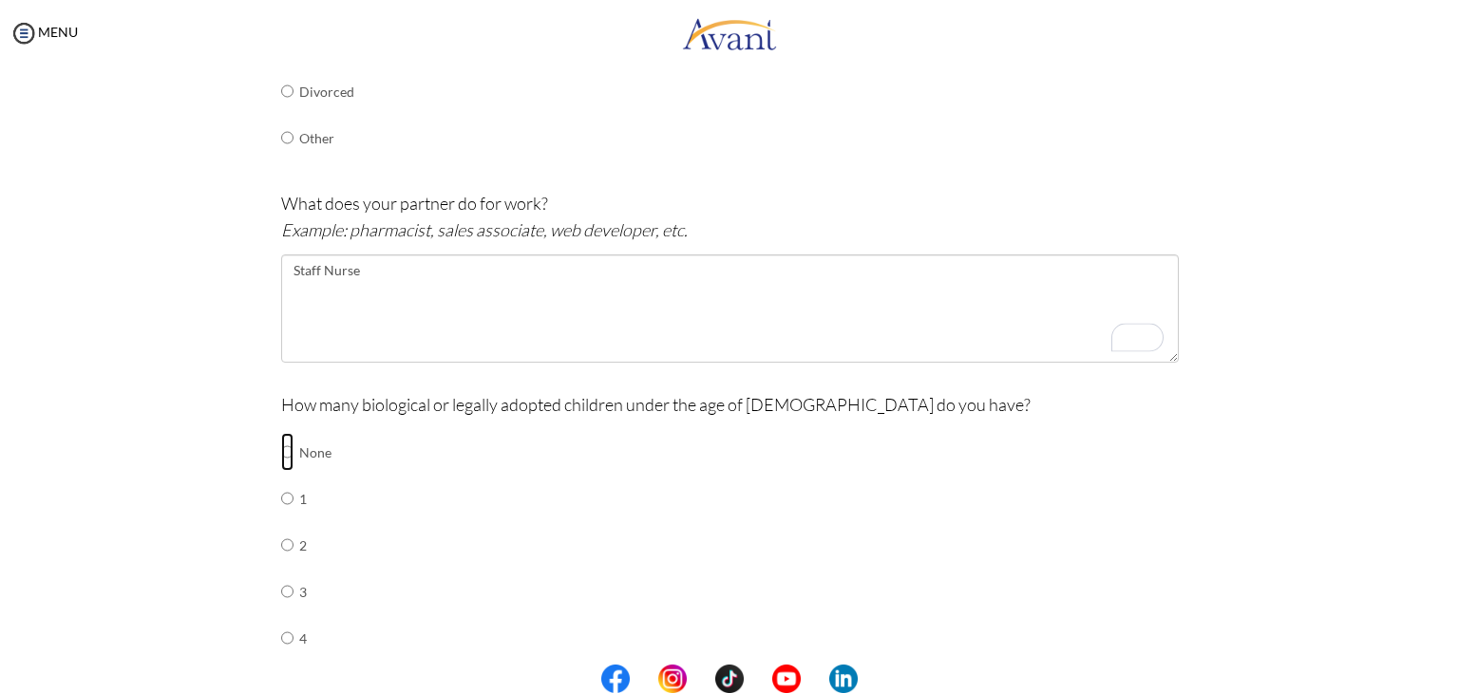
click at [281, 447] on input "radio" at bounding box center [287, 452] width 12 height 38
radio input "true"
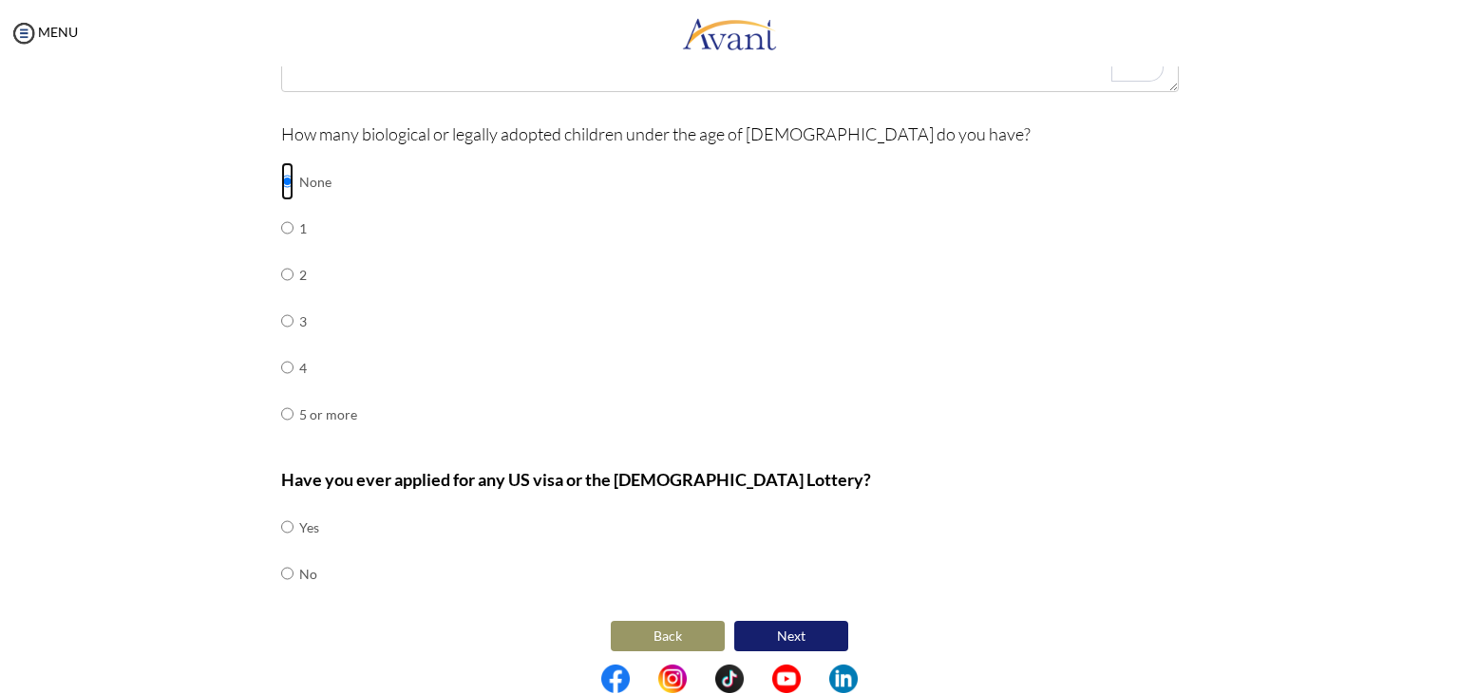
scroll to position [790, 0]
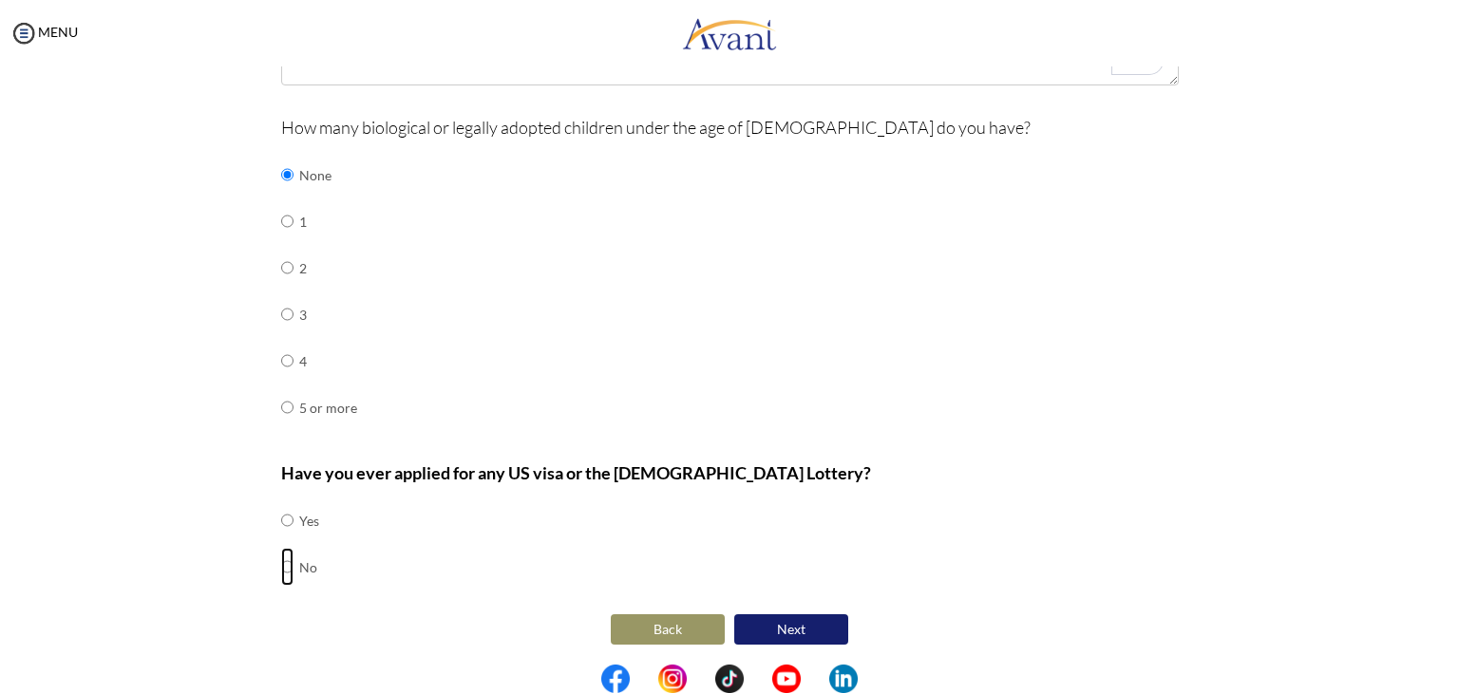
click at [281, 557] on input "radio" at bounding box center [287, 567] width 12 height 38
radio input "true"
click at [798, 633] on button "Next" at bounding box center [791, 629] width 114 height 30
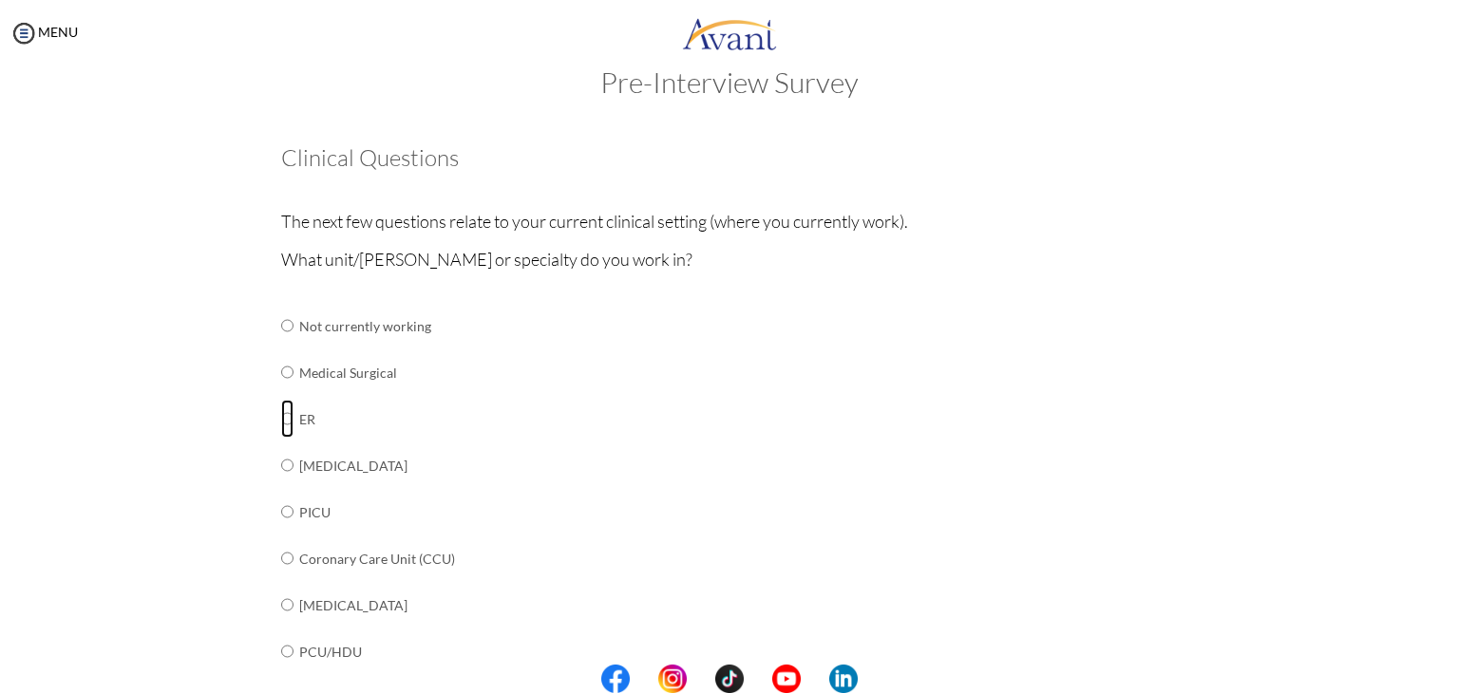
click at [281, 419] on input "radio" at bounding box center [287, 419] width 12 height 38
radio input "true"
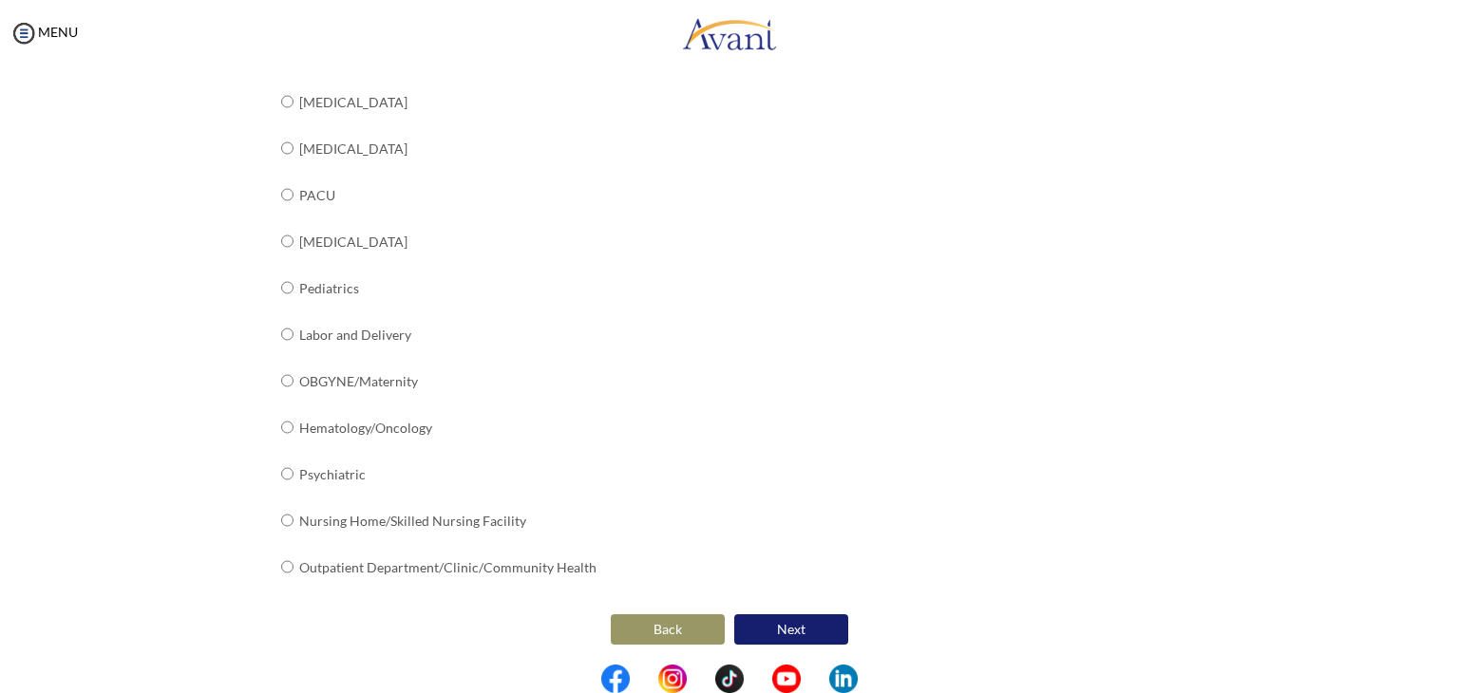
click at [767, 630] on button "Next" at bounding box center [791, 629] width 114 height 30
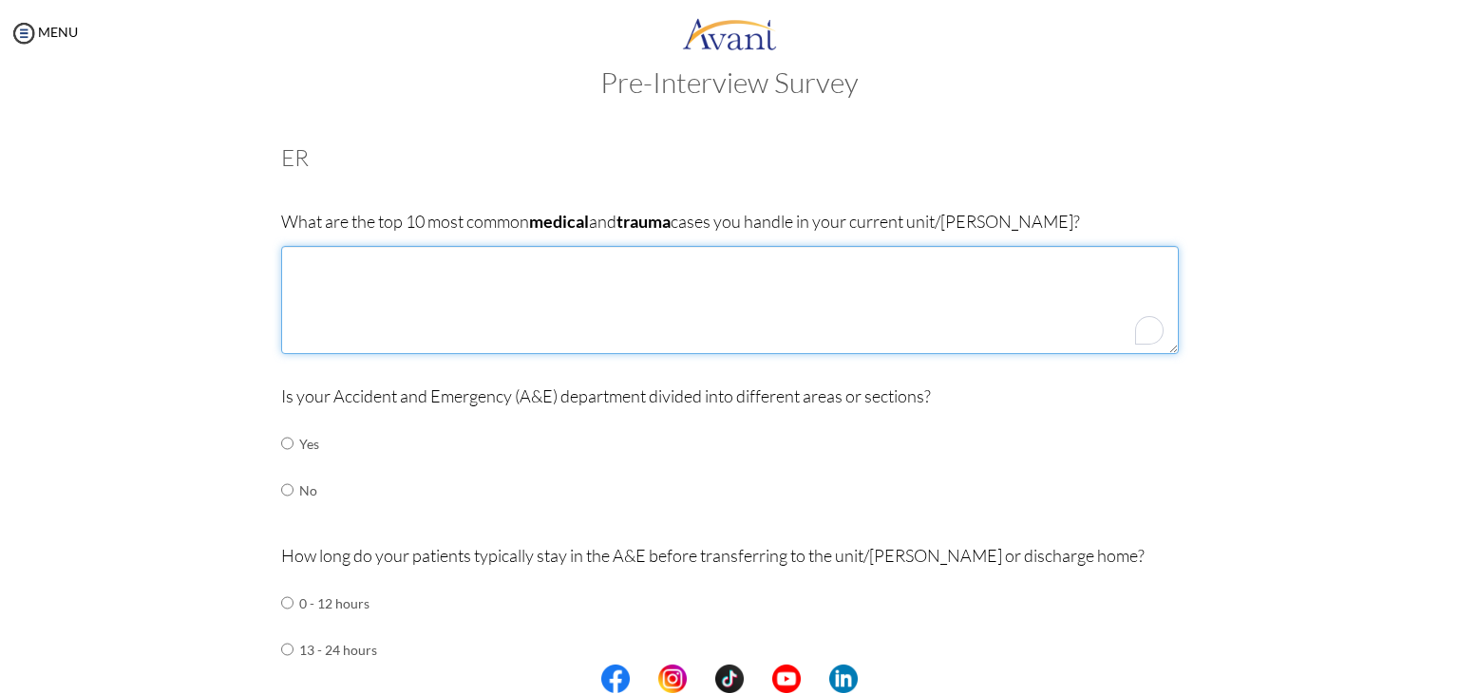
click at [377, 303] on textarea "To enrich screen reader interactions, please activate Accessibility in Grammarl…" at bounding box center [730, 300] width 898 height 108
click at [481, 284] on textarea "1. Multiple Vehicular Accident-related injury 2." at bounding box center [730, 300] width 898 height 108
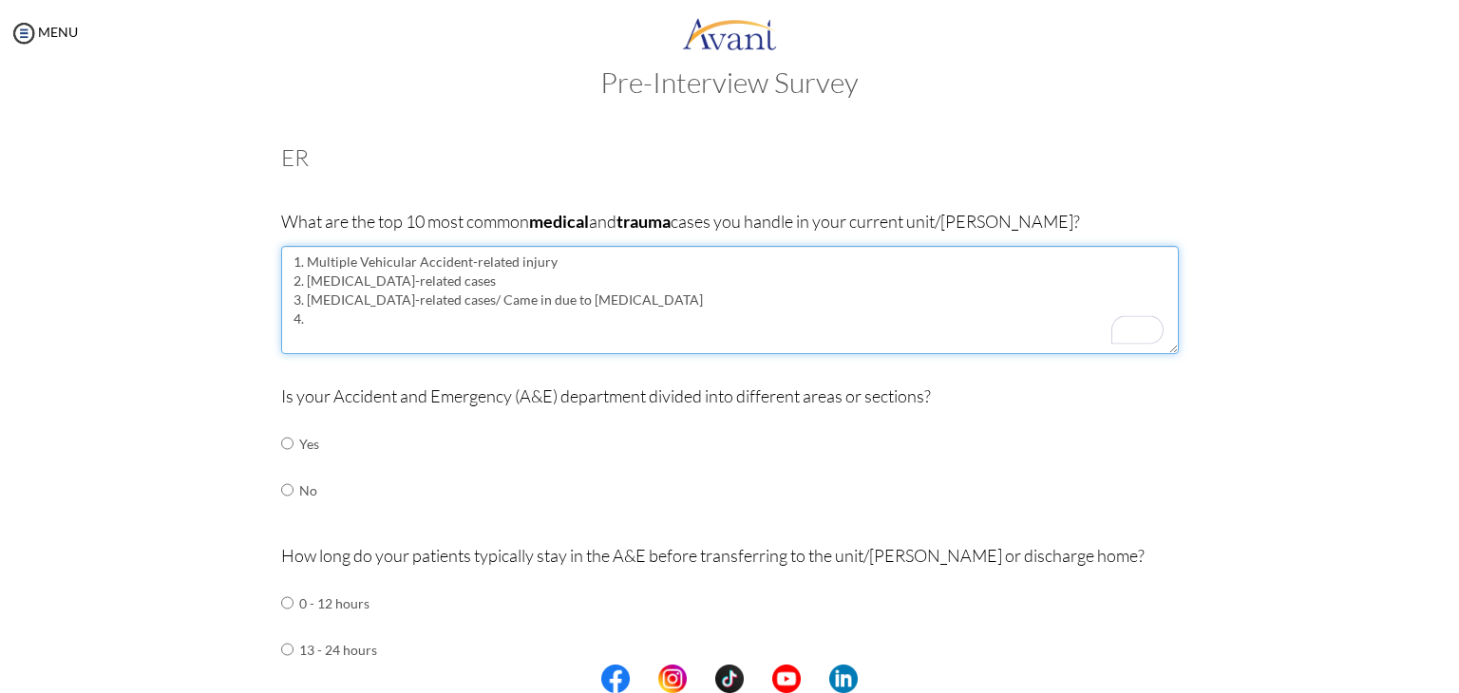
click at [390, 318] on textarea "1. Multiple Vehicular Accident-related injury 2. Sepsis-related cases 3. Heart …" at bounding box center [730, 300] width 898 height 108
type textarea "1. Multiple Vehicular Accident-related injury 2. Sepsis-related cases 3. Heart …"
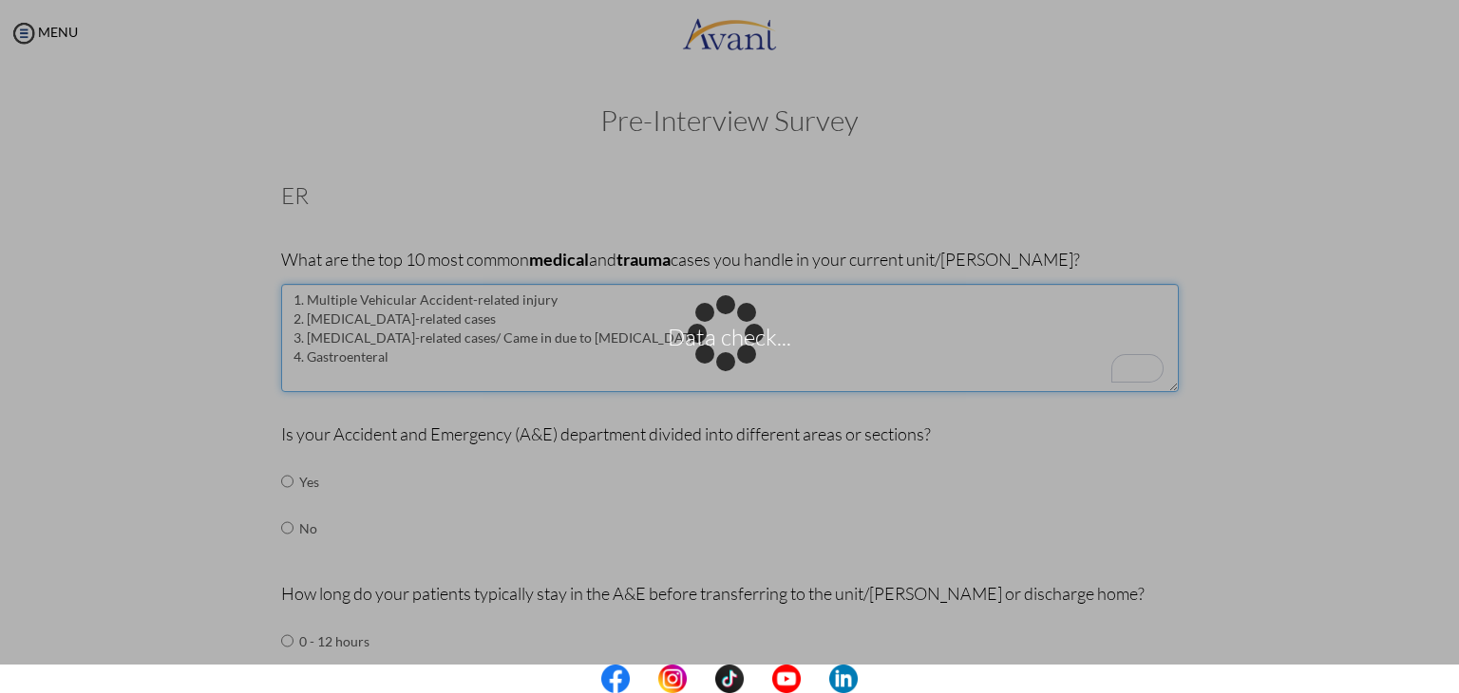
scroll to position [38, 0]
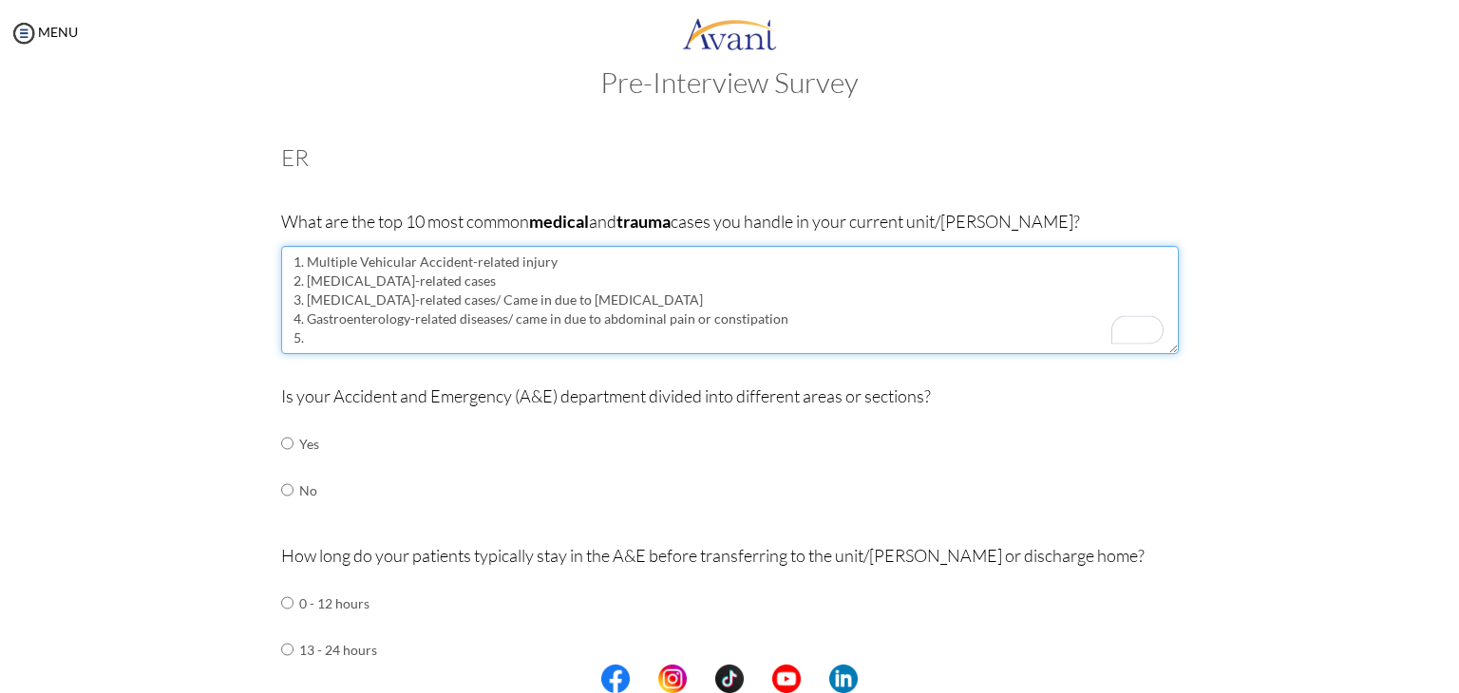
click at [684, 338] on textarea "1. Multiple Vehicular Accident-related injury 2. [MEDICAL_DATA]-related cases 3…" at bounding box center [730, 300] width 898 height 108
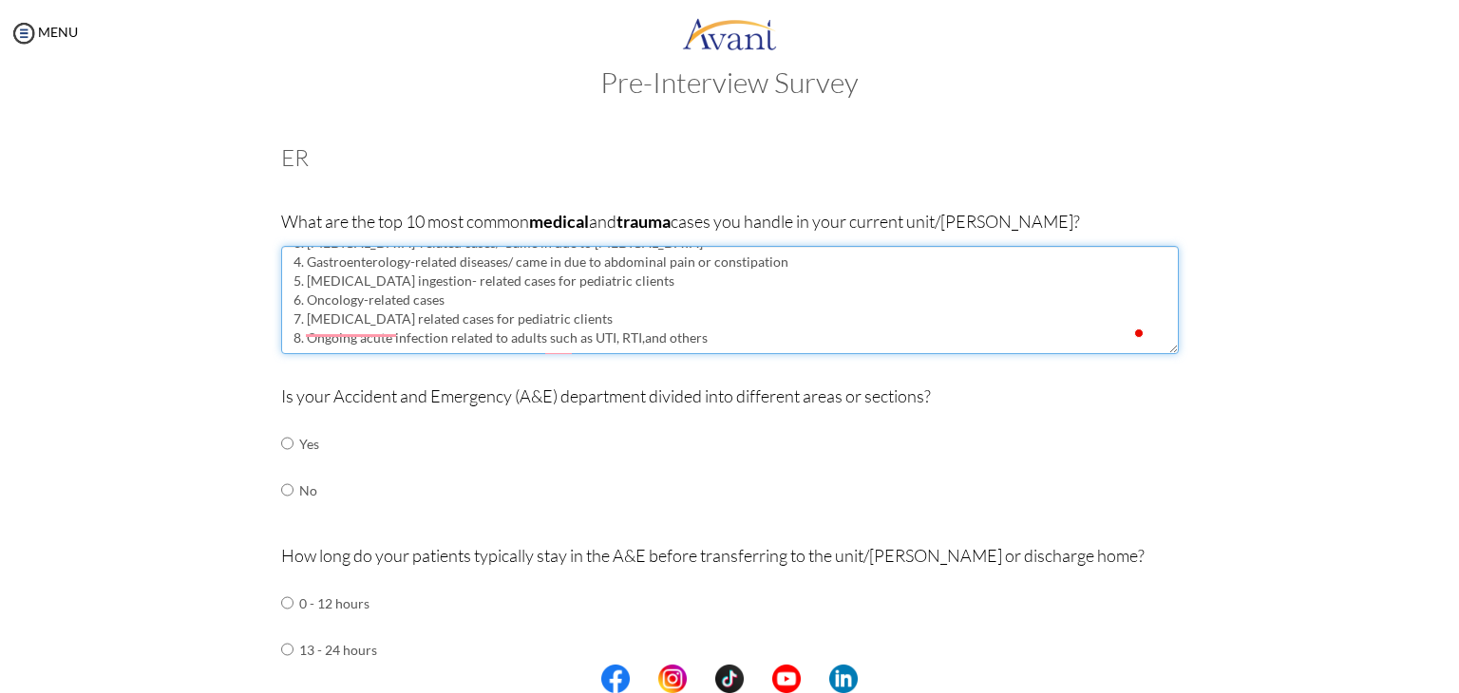
scroll to position [68, 0]
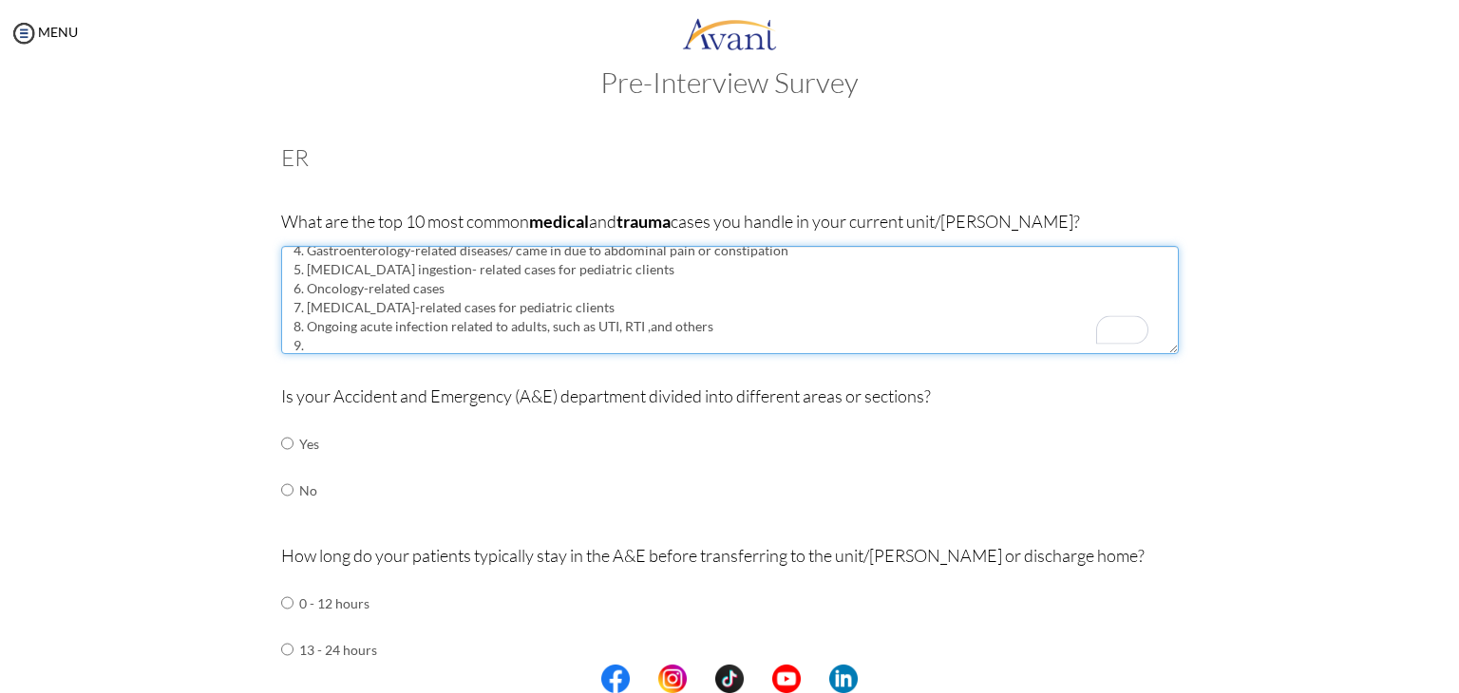
click at [562, 349] on textarea "1. Multiple Vehicular Accident-related injury 2. Sepsis-related cases 3. Heart …" at bounding box center [730, 300] width 898 height 108
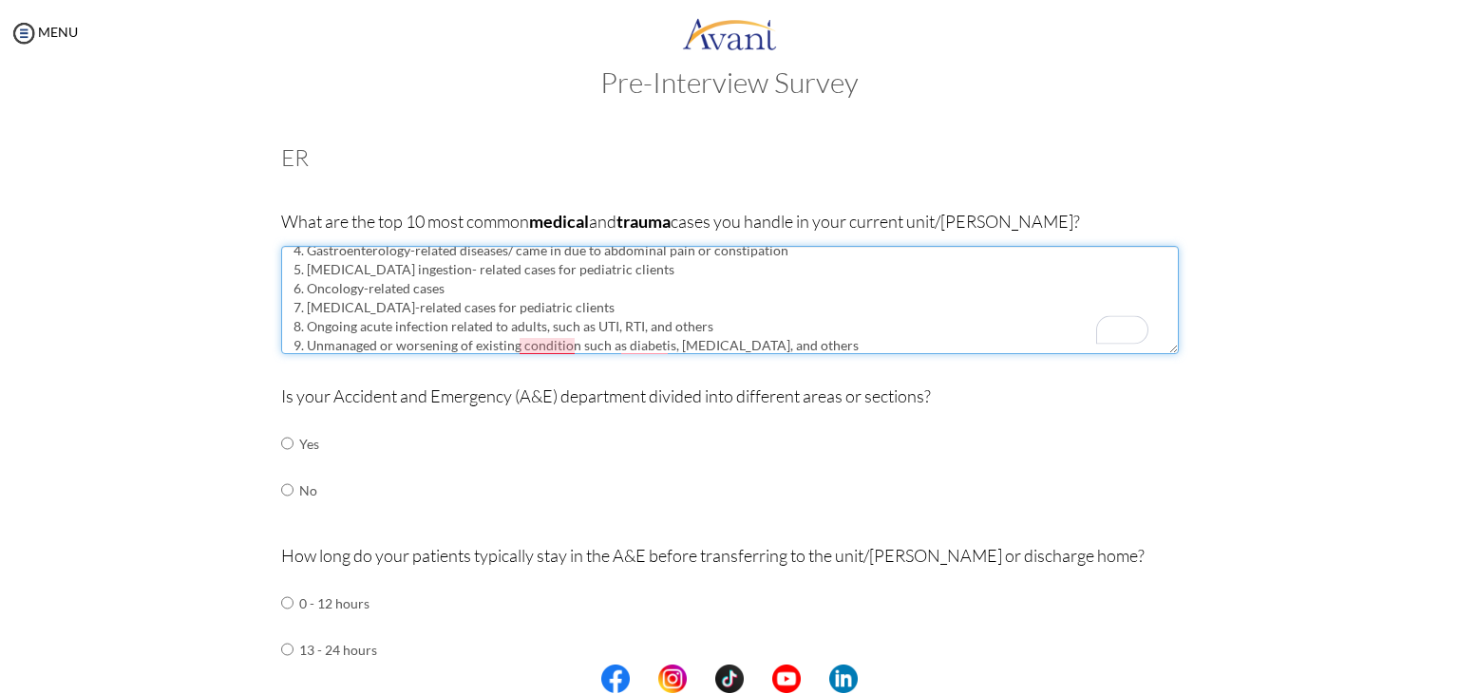
click at [539, 347] on textarea "1. Multiple Vehicular Accident-related injury 2. Sepsis-related cases 3. Heart …" at bounding box center [730, 300] width 898 height 108
click at [570, 349] on textarea "1. Multiple Vehicular Accident-related injury 2. Sepsis-related cases 3. Heart …" at bounding box center [730, 300] width 898 height 108
click at [647, 348] on textarea "1. Multiple Vehicular Accident-related injury 2. Sepsis-related cases 3. Heart …" at bounding box center [730, 300] width 898 height 108
click at [756, 339] on textarea "1. Multiple Vehicular Accident-related injury 2. Sepsis-related cases 3. Heart …" at bounding box center [730, 300] width 898 height 108
click at [831, 344] on textarea "1. Multiple Vehicular Accident-related injury 2. Sepsis-related cases 3. Heart …" at bounding box center [730, 300] width 898 height 108
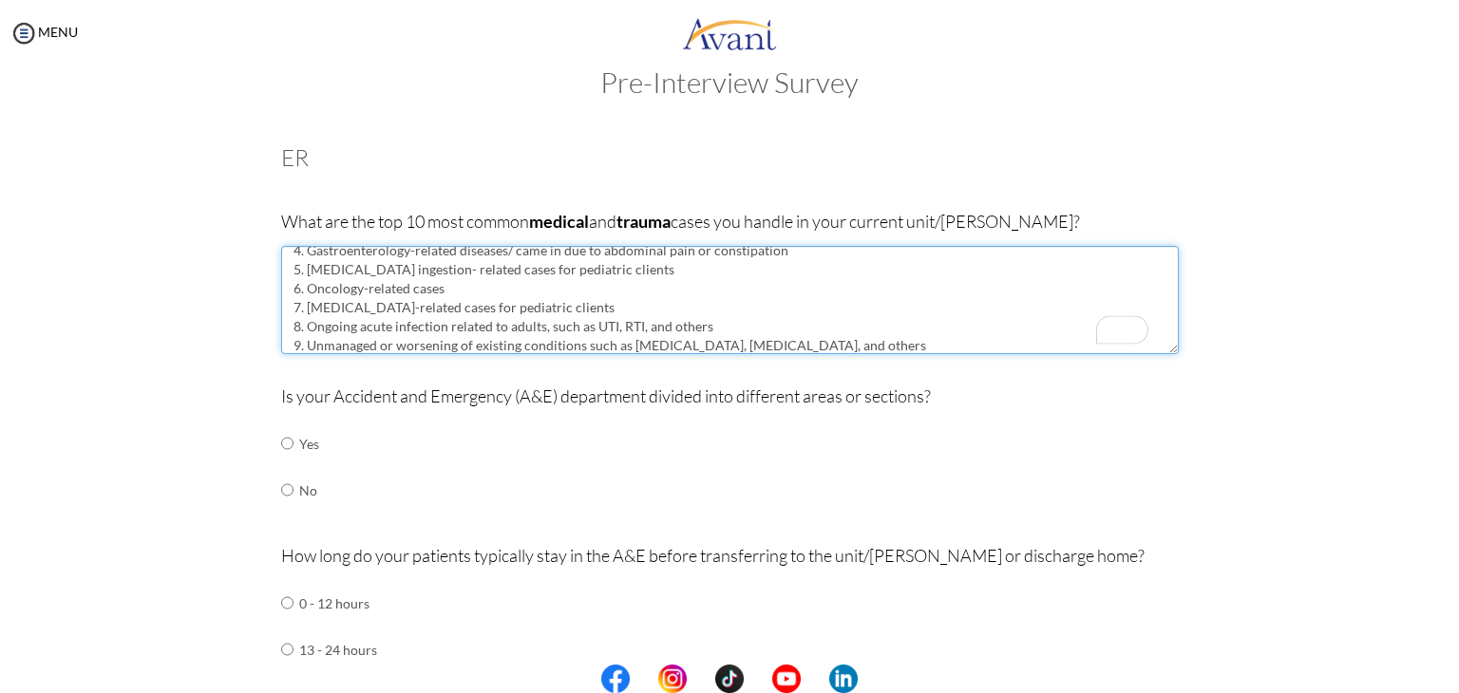
scroll to position [87, 0]
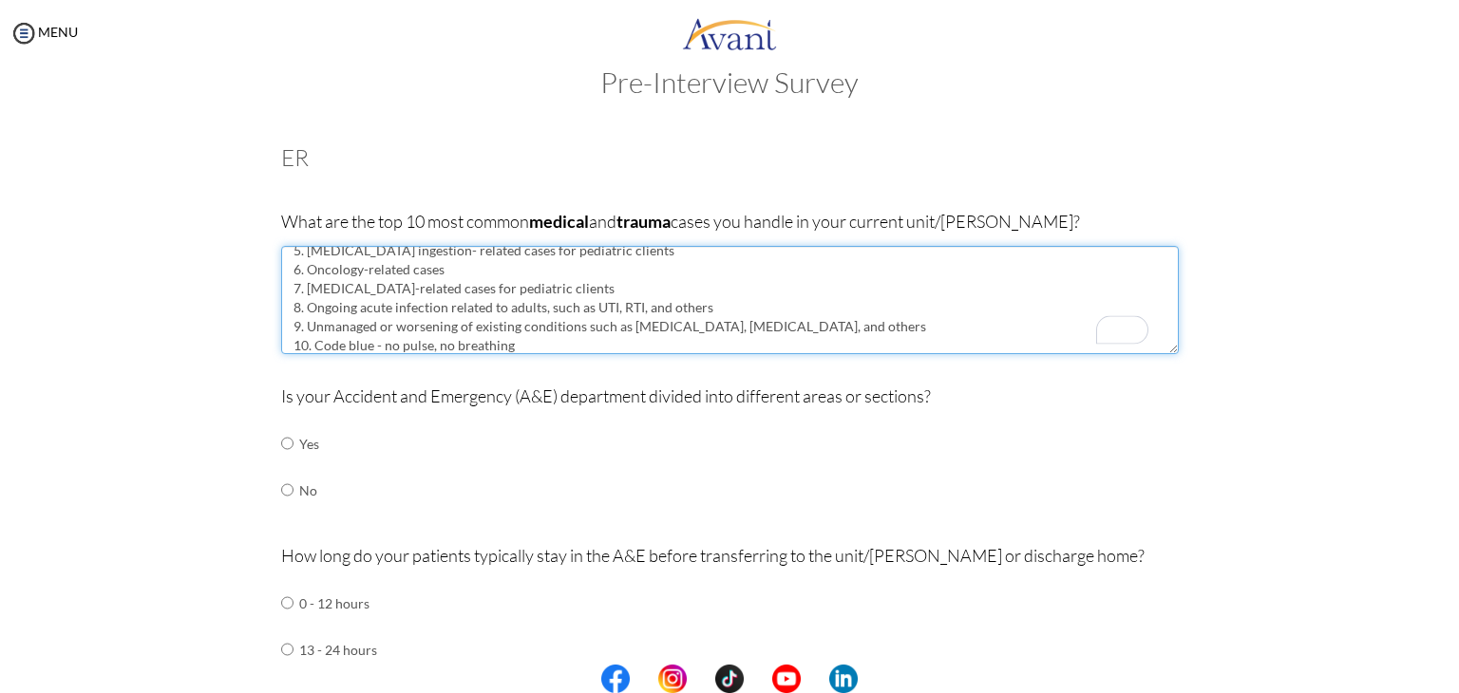
click at [379, 347] on textarea "1. Multiple Vehicular Accident-related injury 2. Sepsis-related cases 3. Heart …" at bounding box center [730, 300] width 898 height 108
click at [376, 347] on textarea "1. Multiple Vehicular Accident-related injury 2. Sepsis-related cases 3. Heart …" at bounding box center [730, 300] width 898 height 108
click at [606, 350] on textarea "1. Multiple Vehicular Accident-related injury 2. Sepsis-related cases 3. Heart …" at bounding box center [730, 300] width 898 height 108
type textarea "1. Multiple Vehicular Accident-related injury 2. Sepsis-related cases 3. Heart …"
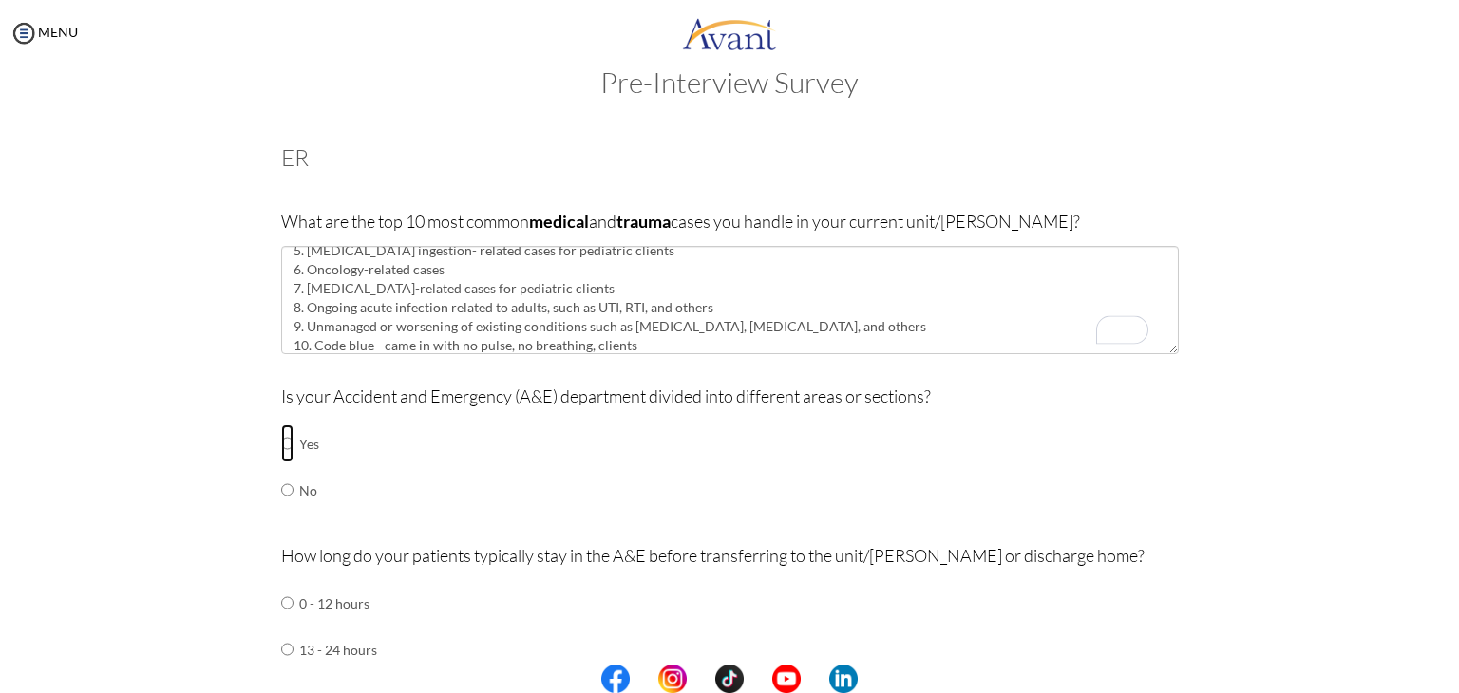
click at [281, 443] on input "radio" at bounding box center [287, 444] width 12 height 38
radio input "true"
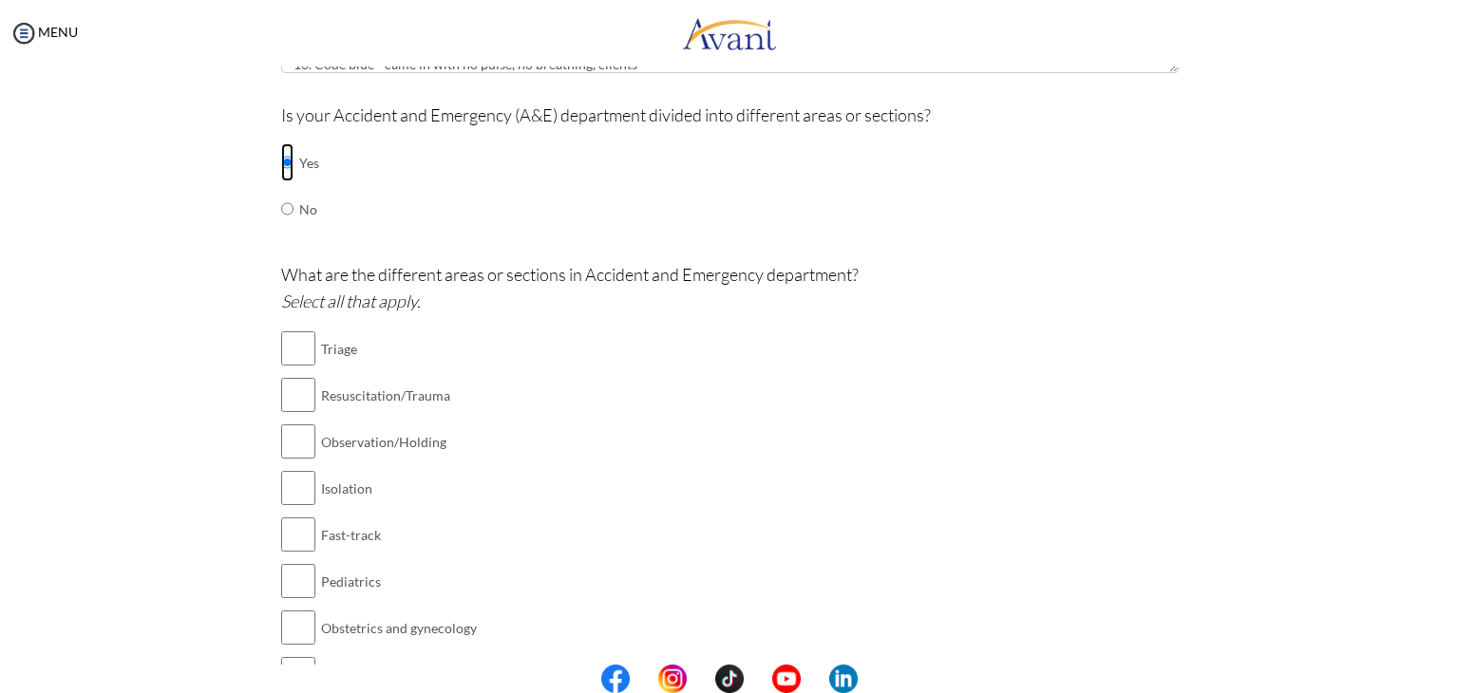
scroll to position [323, 0]
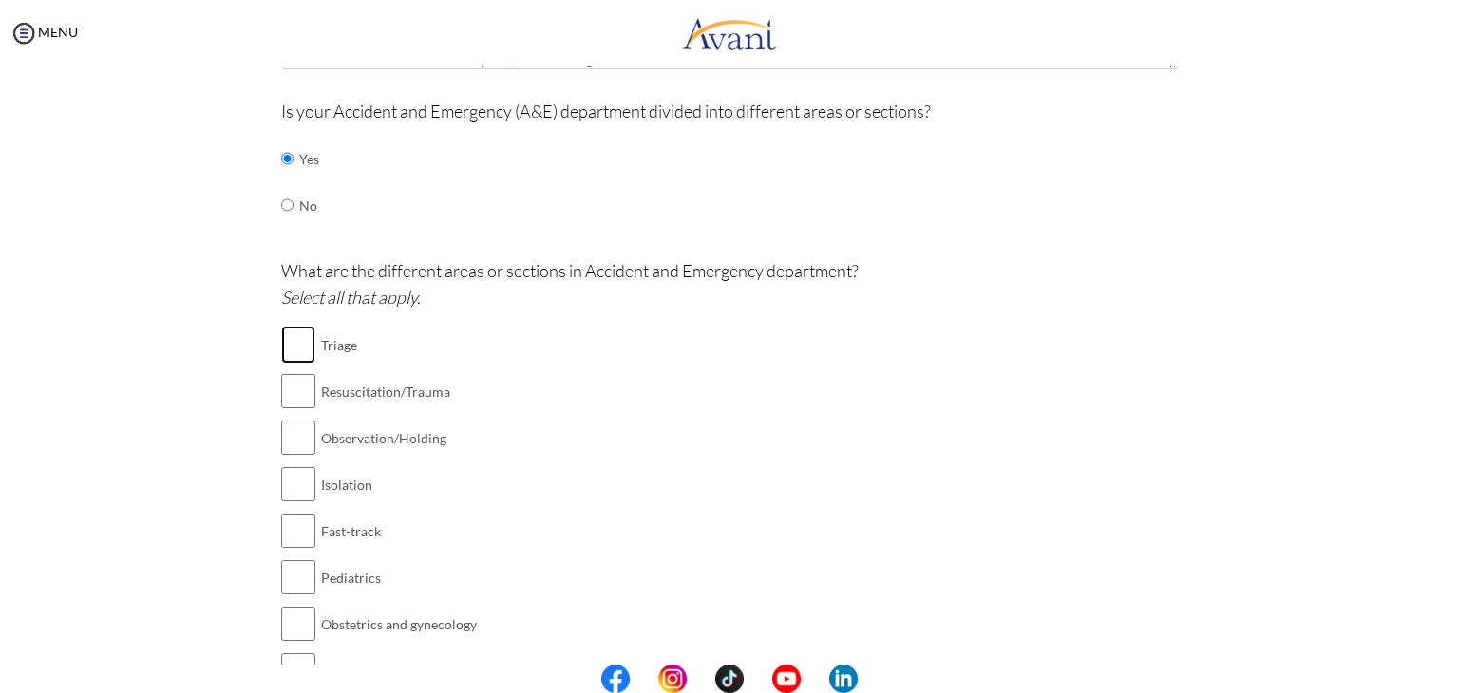
click at [298, 340] on input "checkbox" at bounding box center [298, 345] width 34 height 38
checkbox input "true"
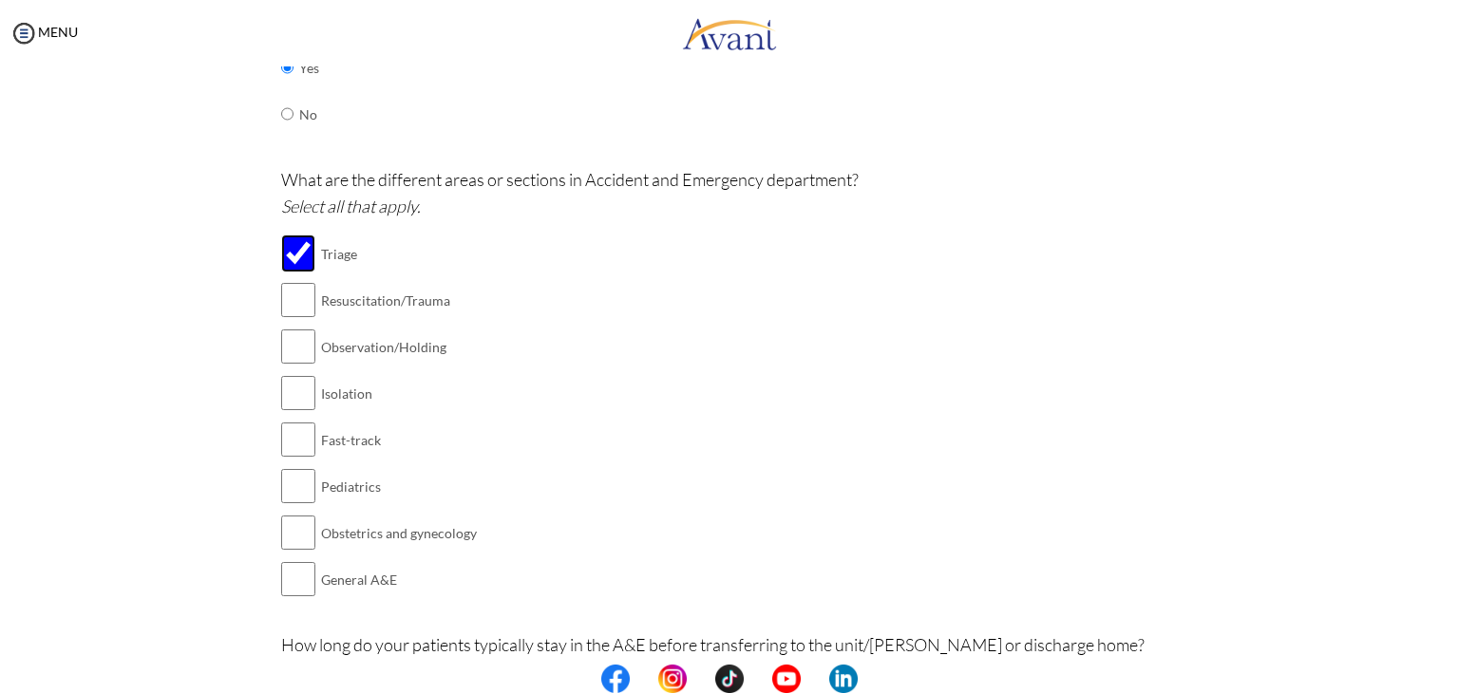
scroll to position [418, 0]
click at [293, 388] on input "checkbox" at bounding box center [298, 389] width 34 height 38
checkbox input "true"
click at [298, 495] on input "checkbox" at bounding box center [298, 482] width 34 height 38
checkbox input "true"
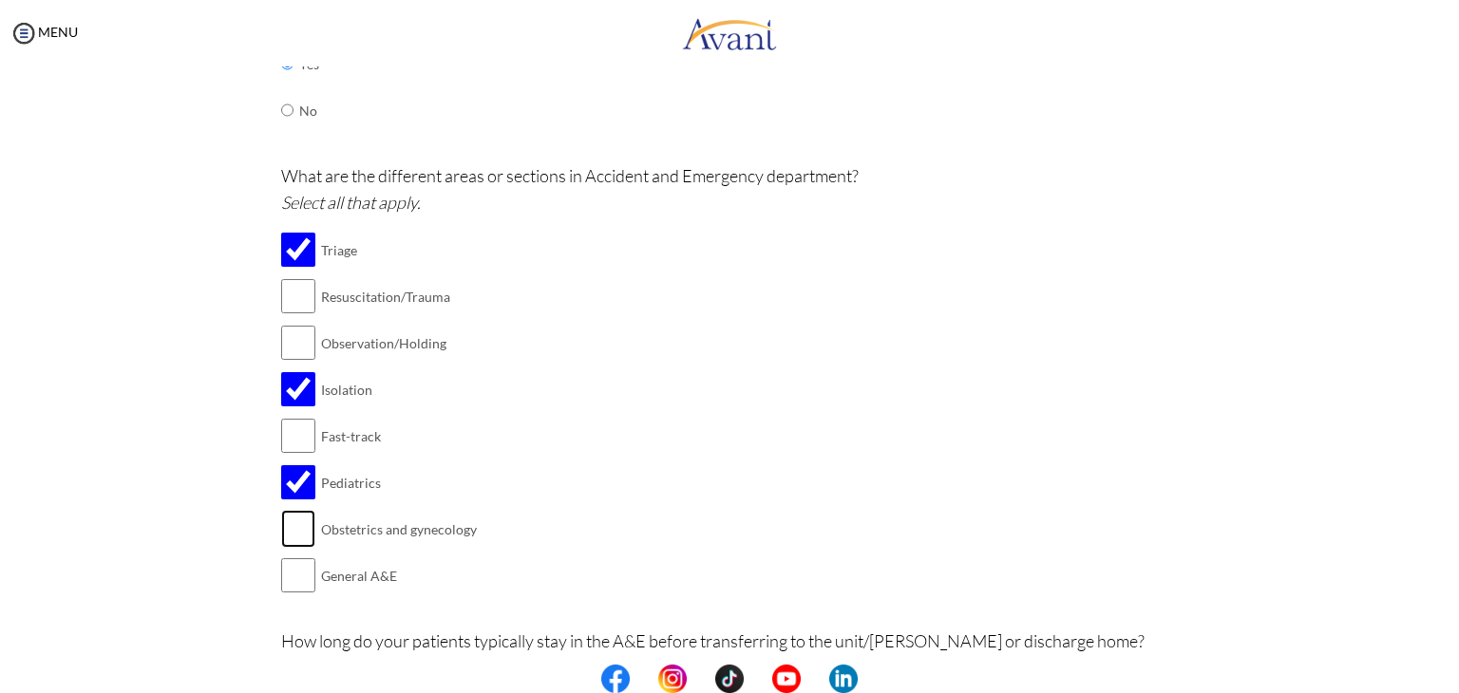
click at [299, 528] on input "checkbox" at bounding box center [298, 529] width 34 height 38
checkbox input "true"
click at [294, 575] on input "checkbox" at bounding box center [298, 576] width 34 height 38
checkbox input "true"
click at [287, 302] on input "checkbox" at bounding box center [298, 296] width 34 height 38
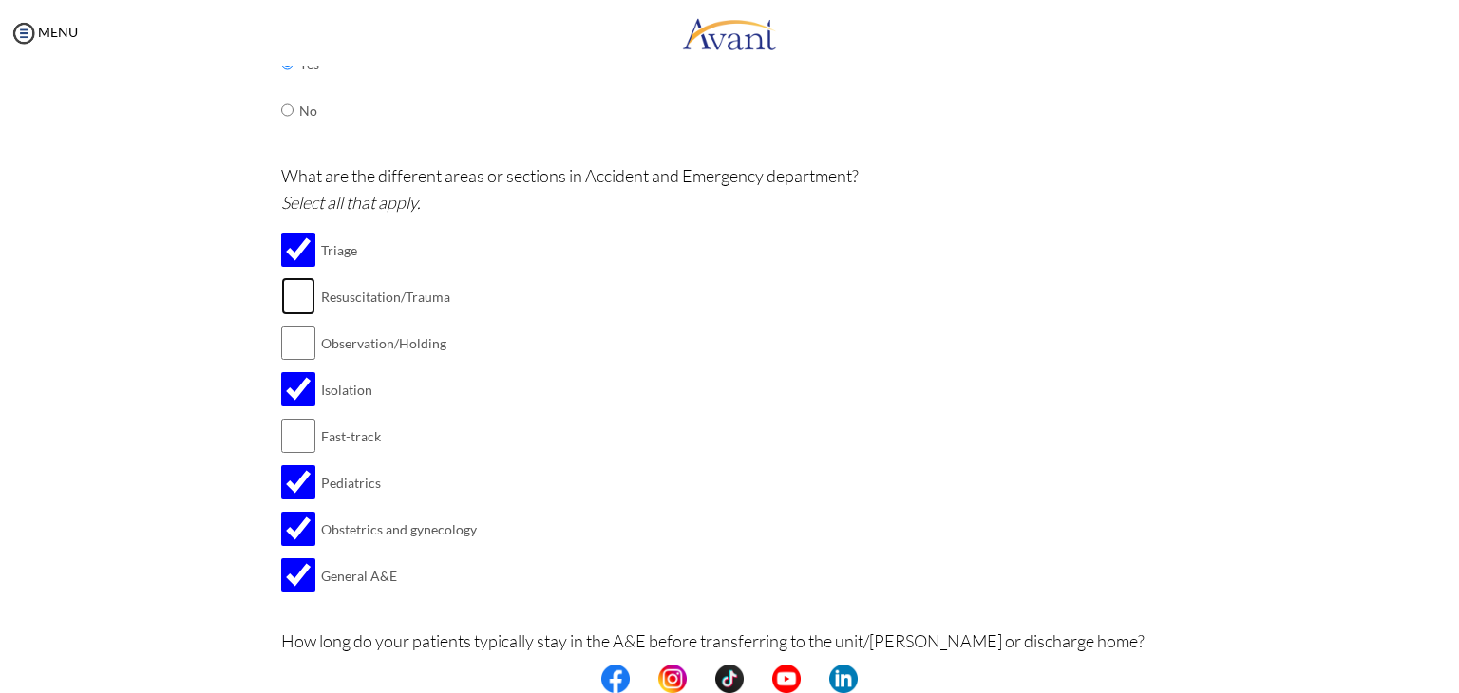
checkbox input "true"
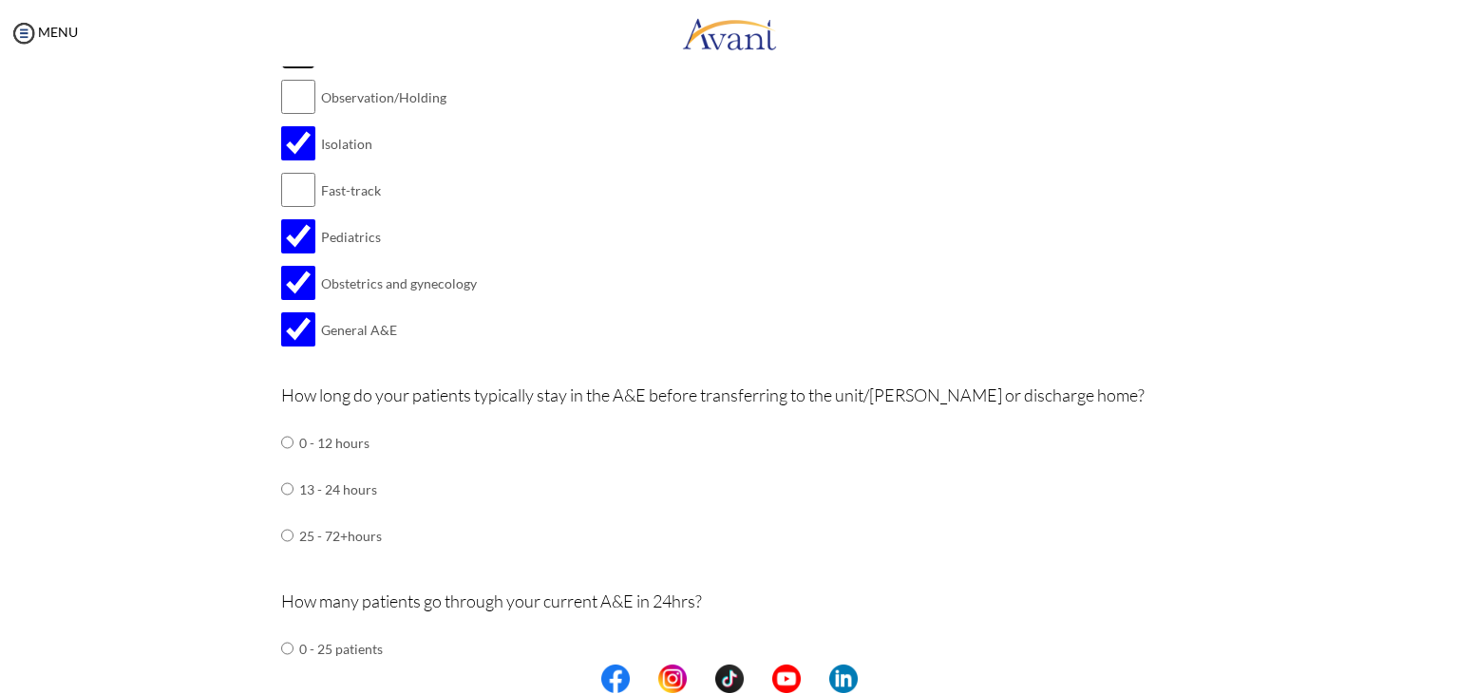
scroll to position [703, 0]
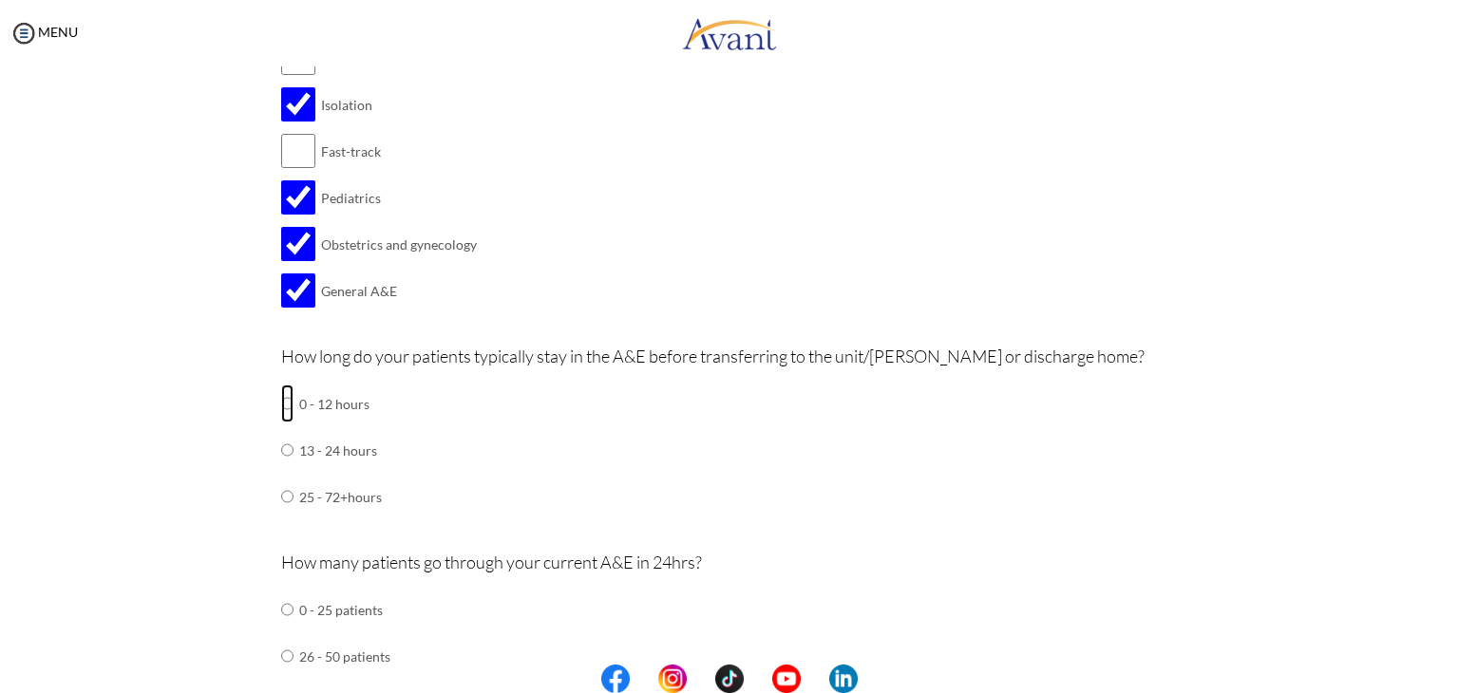
click at [281, 403] on input "radio" at bounding box center [287, 404] width 12 height 38
radio input "true"
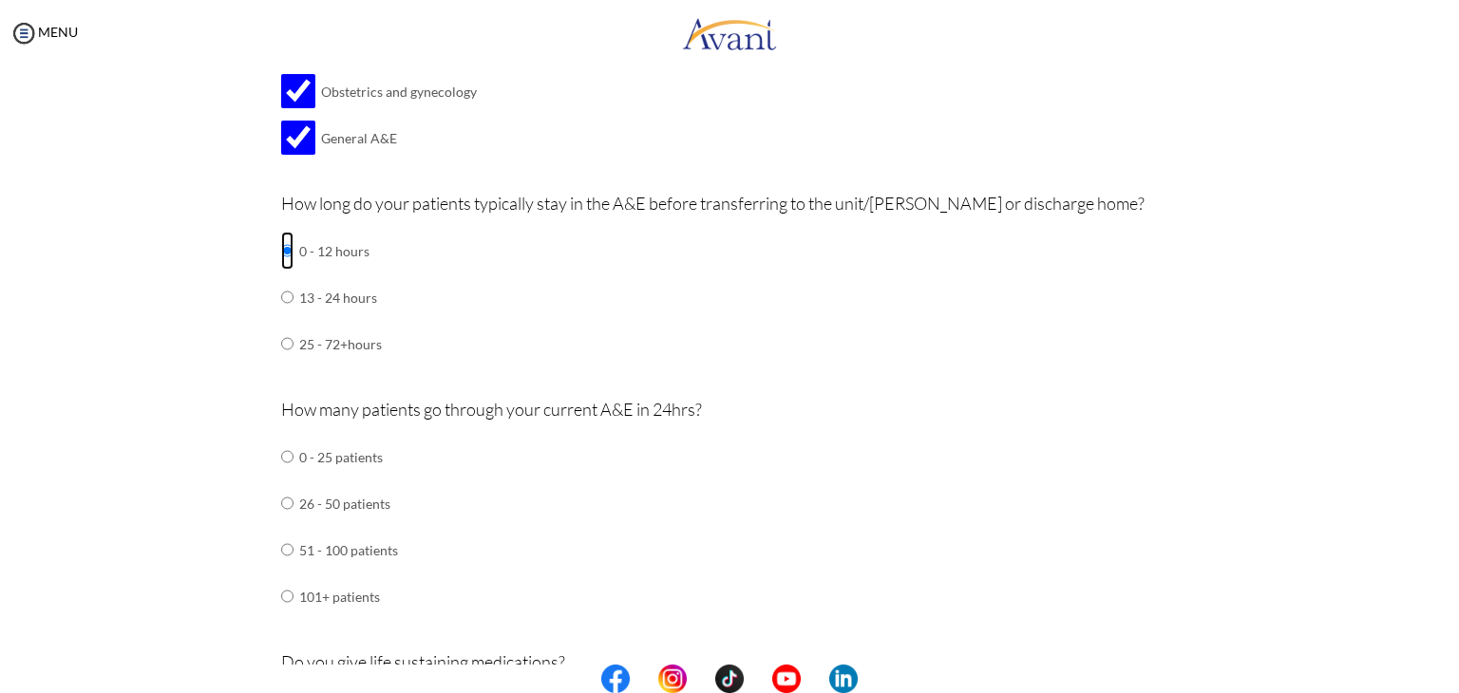
scroll to position [893, 0]
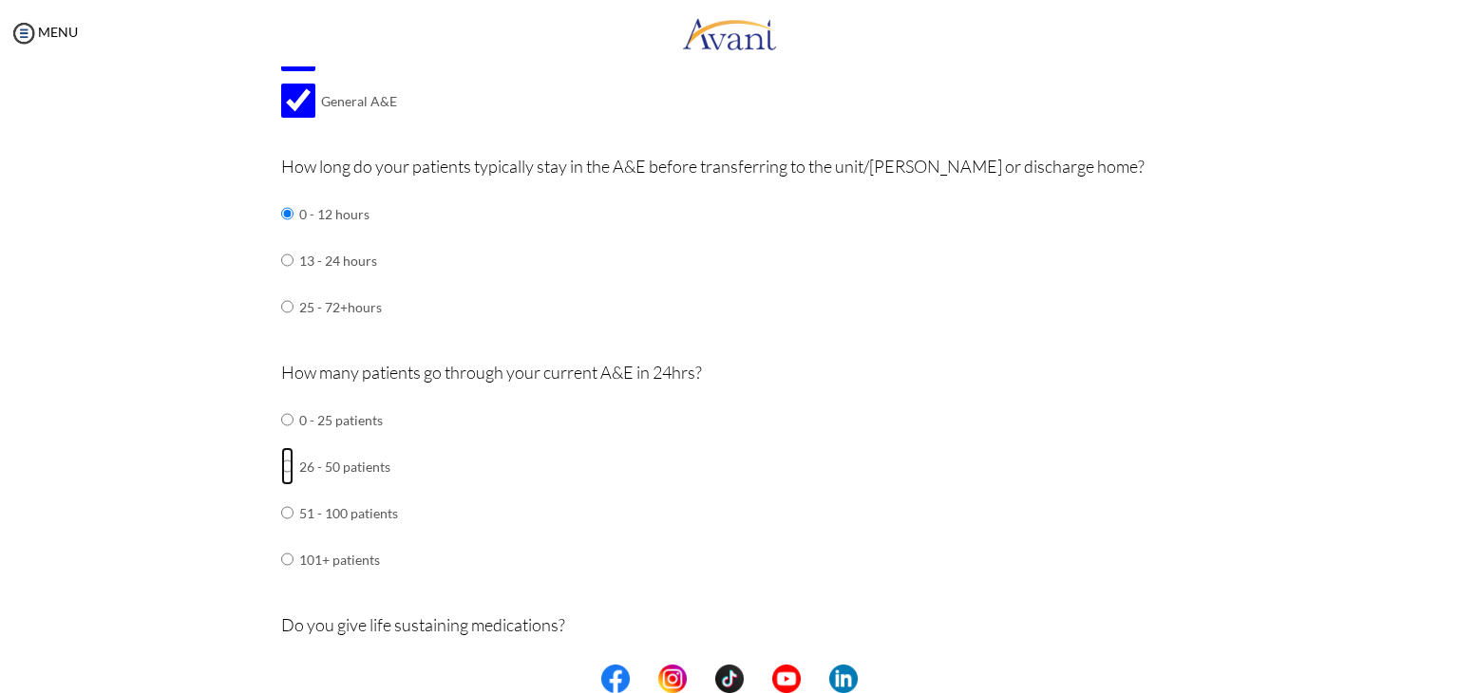
click at [281, 469] on input "radio" at bounding box center [287, 466] width 12 height 38
radio input "true"
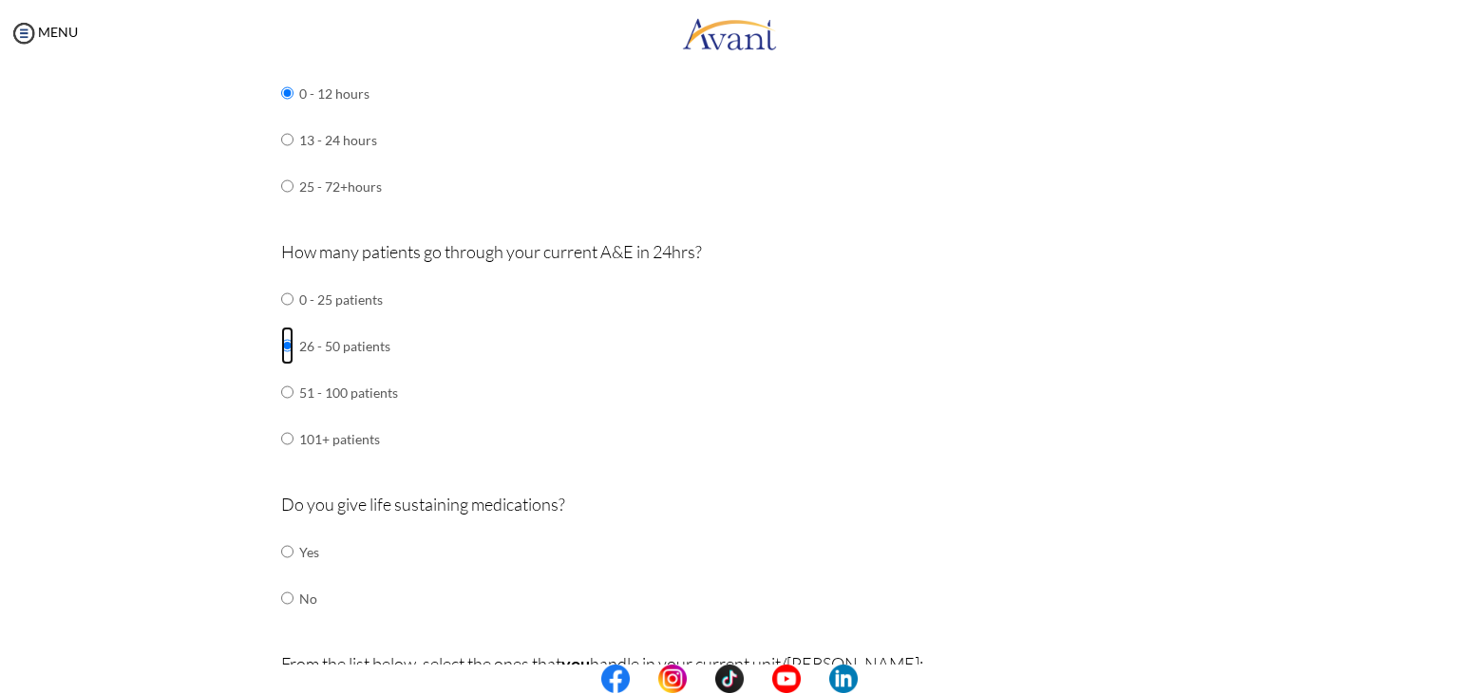
scroll to position [1083, 0]
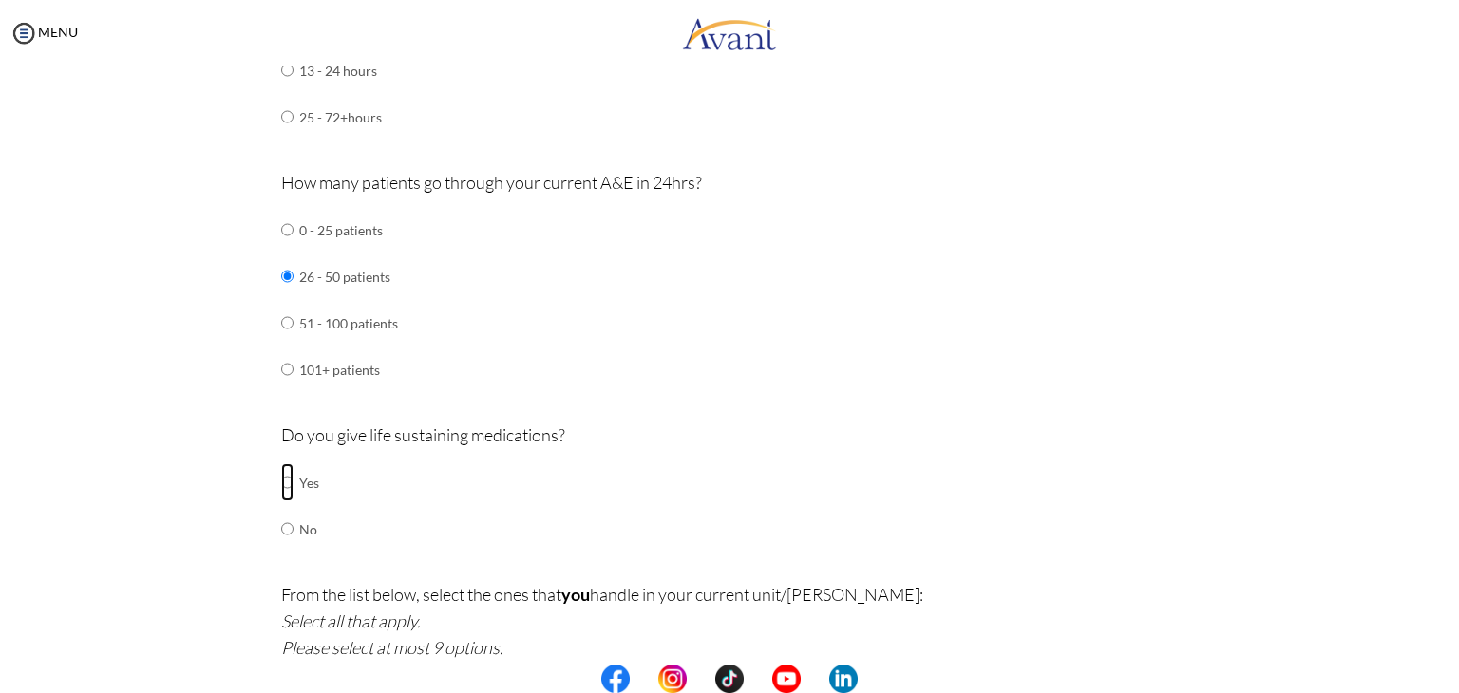
click at [281, 483] on input "radio" at bounding box center [287, 482] width 12 height 38
radio input "true"
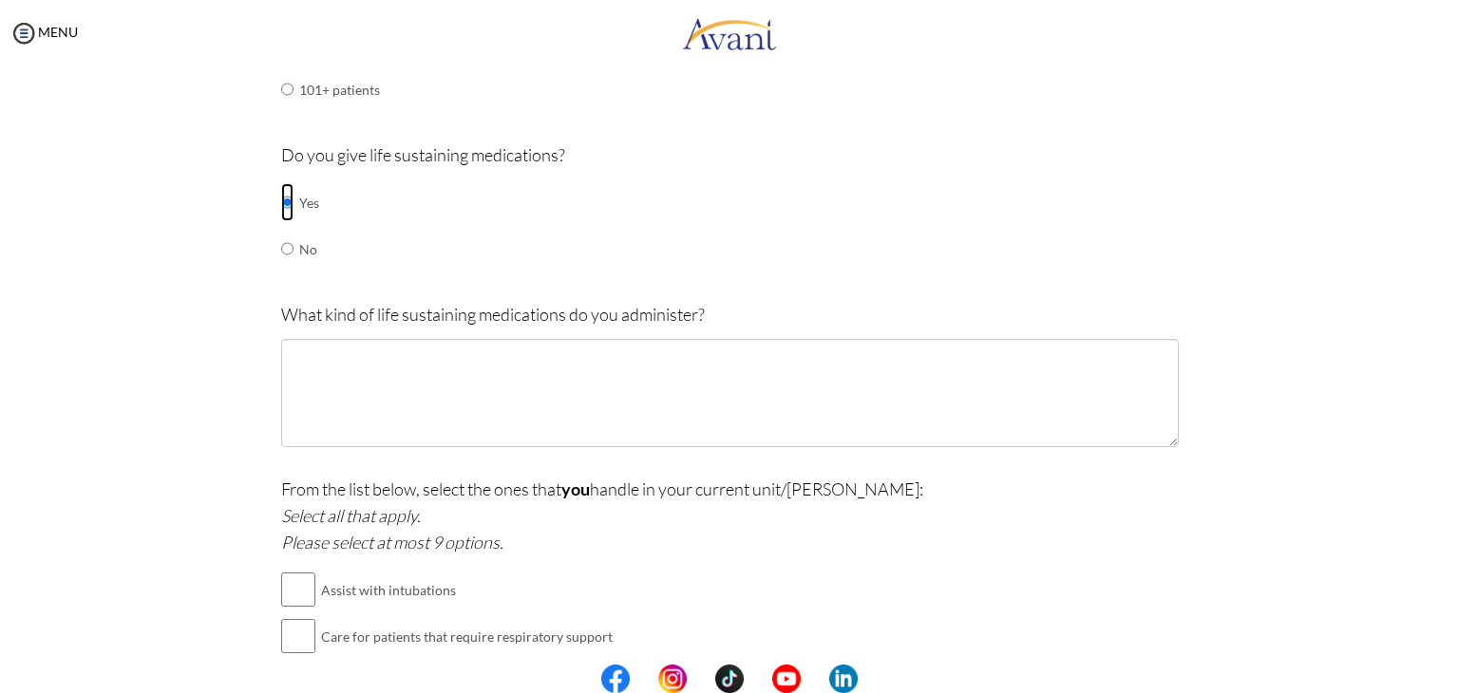
scroll to position [1368, 0]
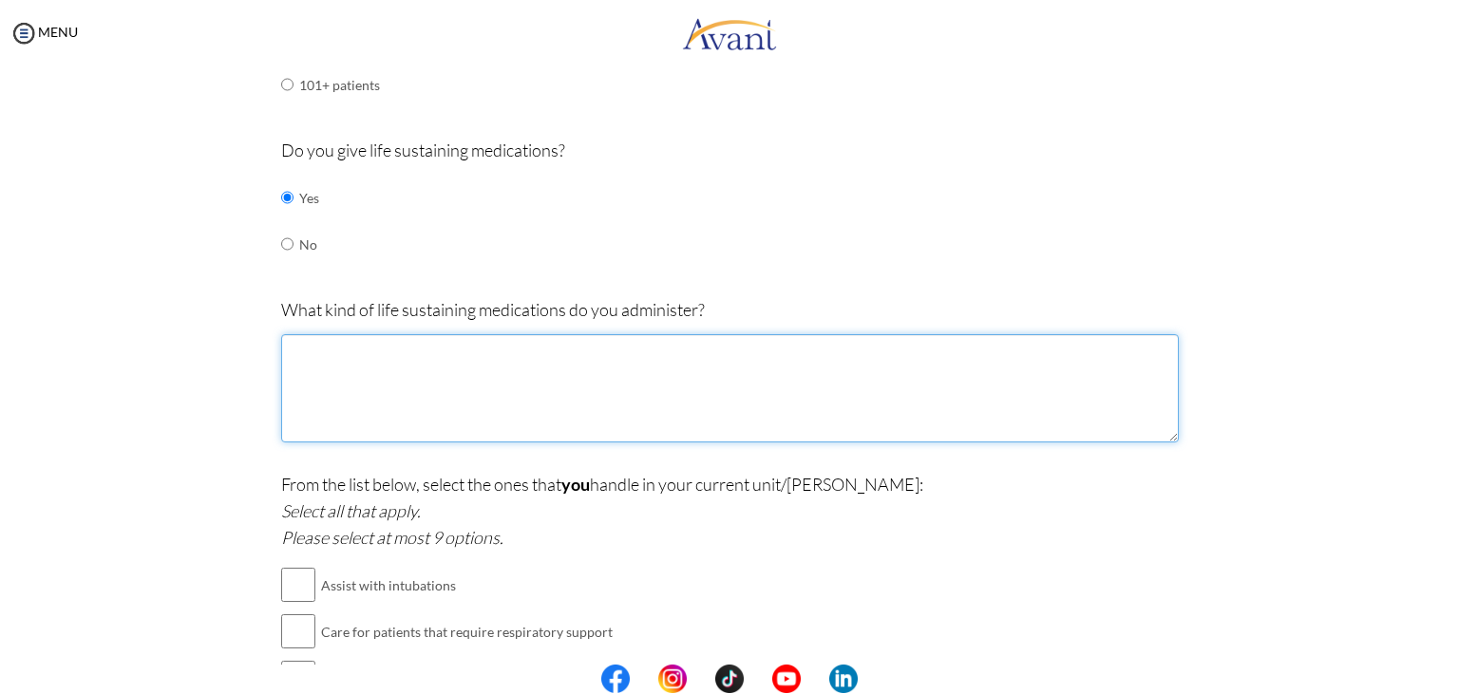
click at [436, 395] on textarea at bounding box center [730, 388] width 898 height 108
type textarea "Epinephrine, Dobutamine,"
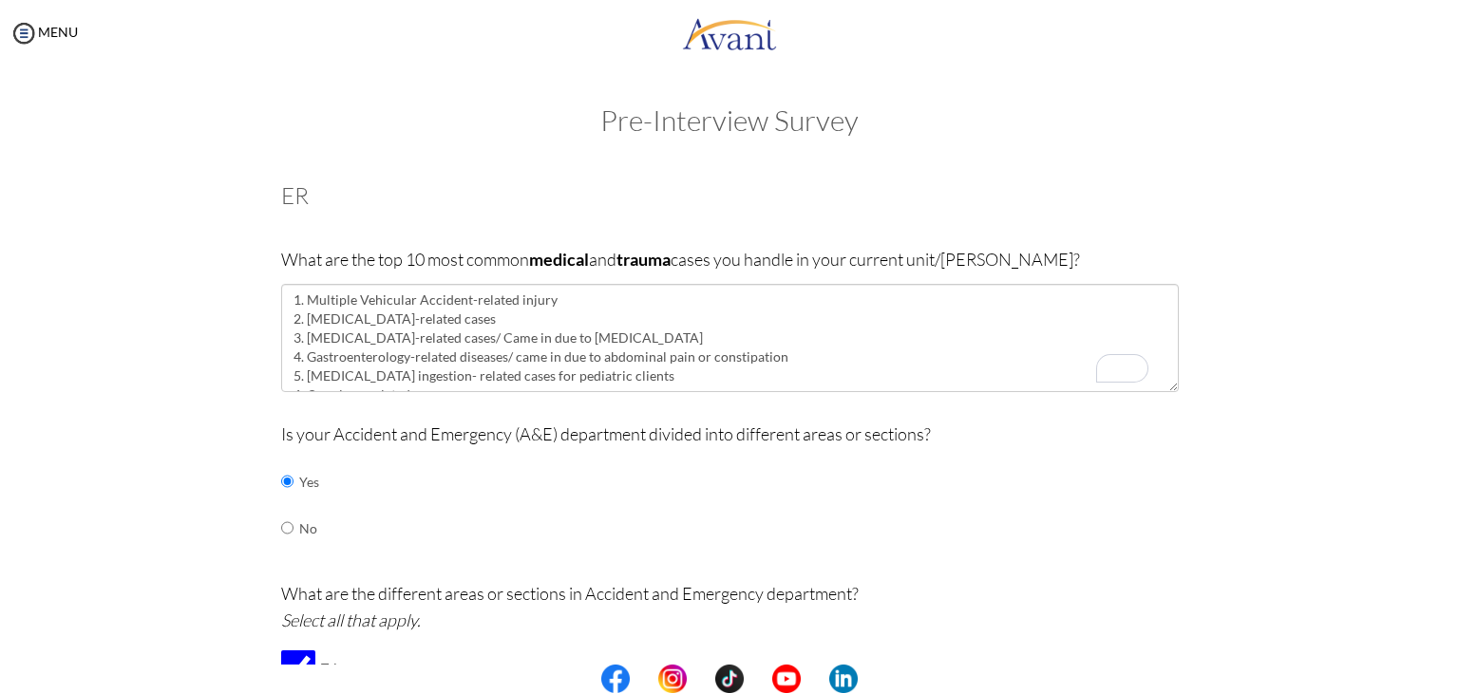
scroll to position [87, 0]
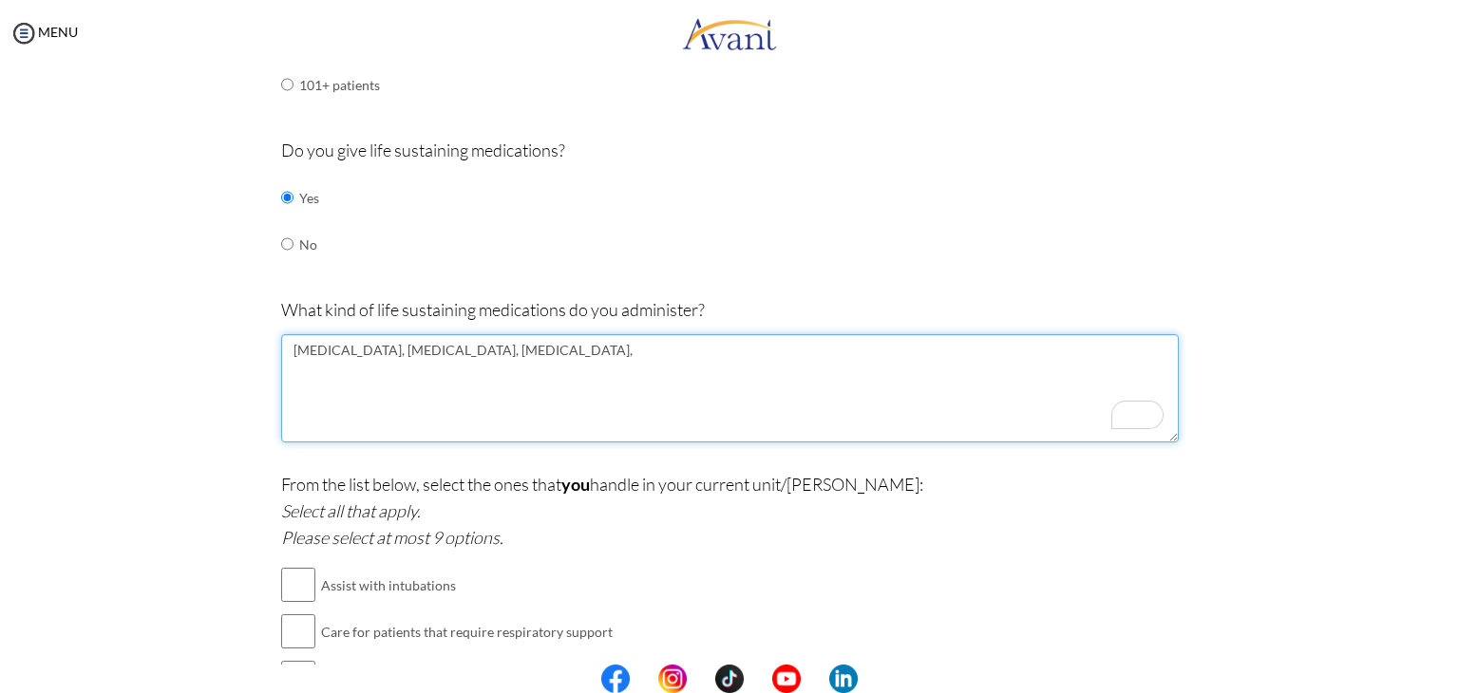
click at [365, 347] on textarea "Epinephrine, Dobutamine, Vasopressin," at bounding box center [730, 388] width 898 height 108
click at [672, 352] on textarea "Epinephrine, Norepinephrine, Dobutamine, Vasopressin," at bounding box center [730, 388] width 898 height 108
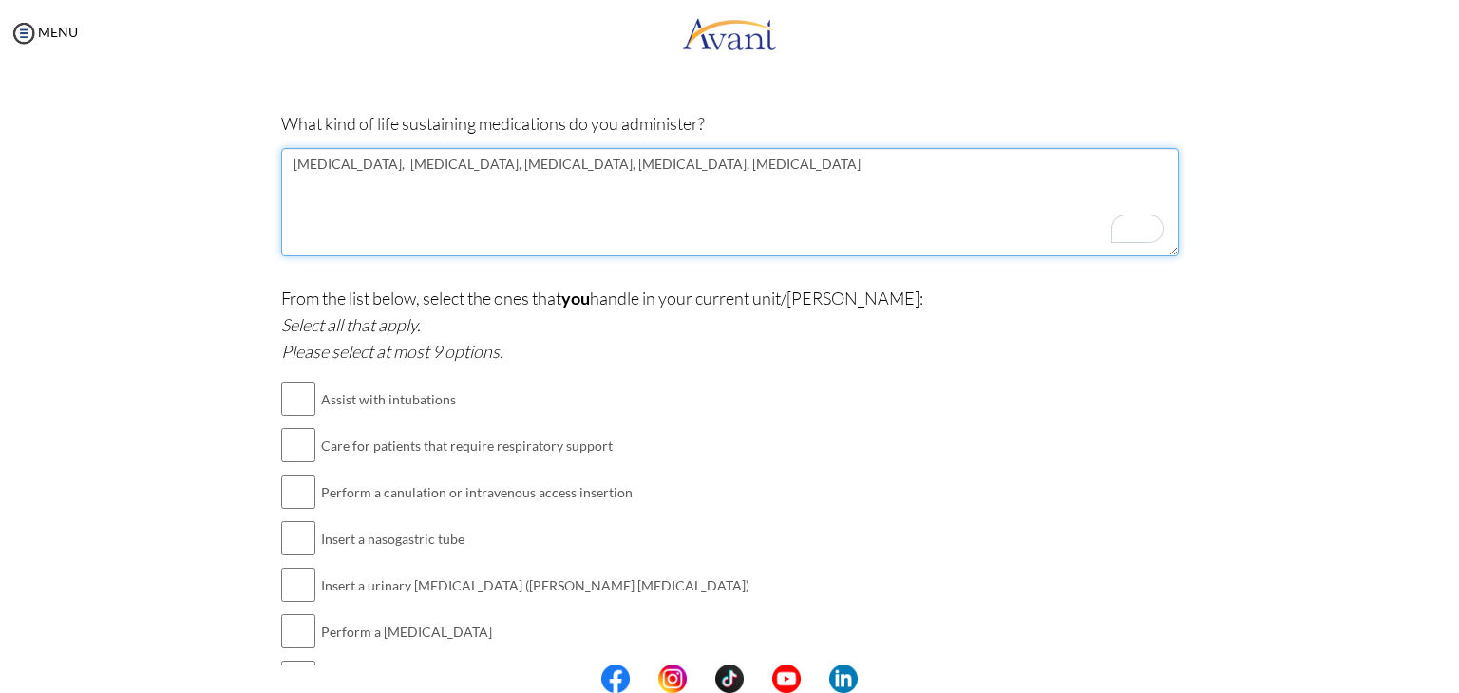
scroll to position [1558, 0]
type textarea "Epinephrine, Norepinephrine, Dobutamine, Vasopressin, Dopamine"
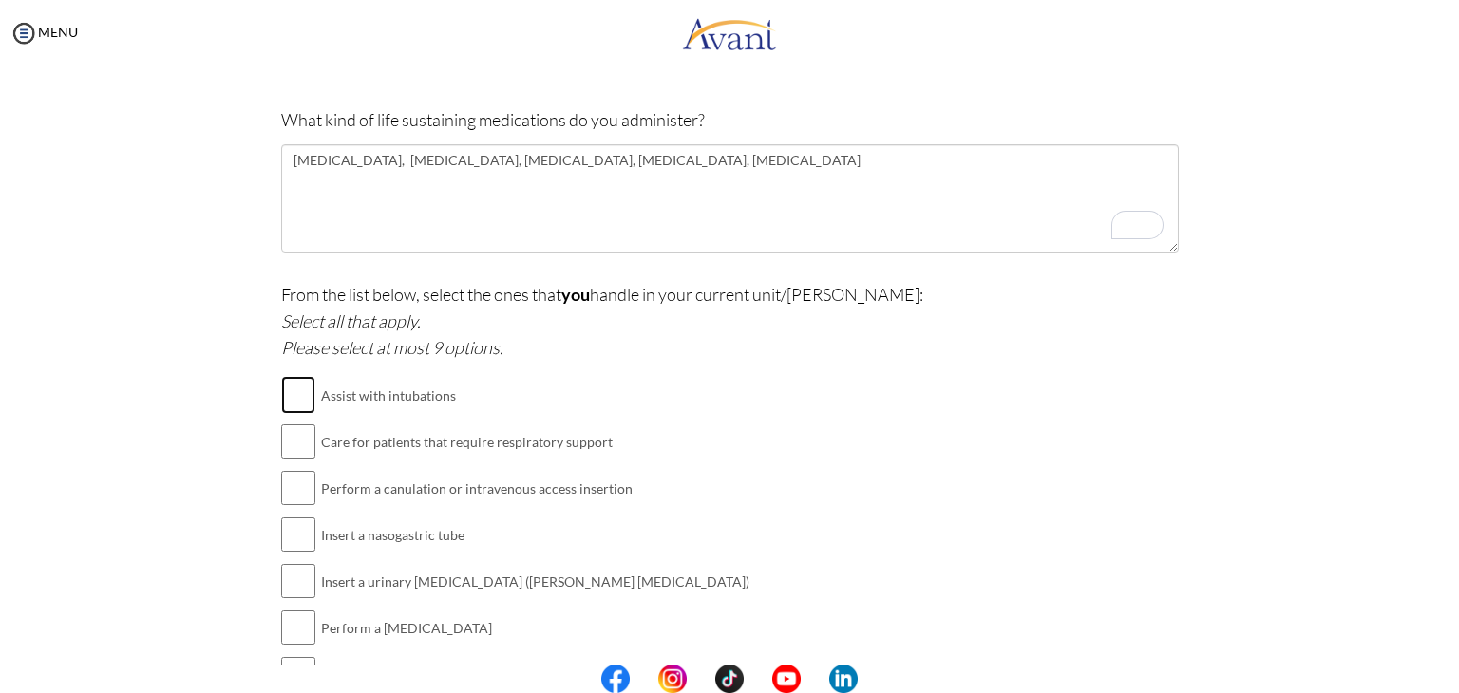
click at [281, 385] on input "checkbox" at bounding box center [298, 395] width 34 height 38
checkbox input "true"
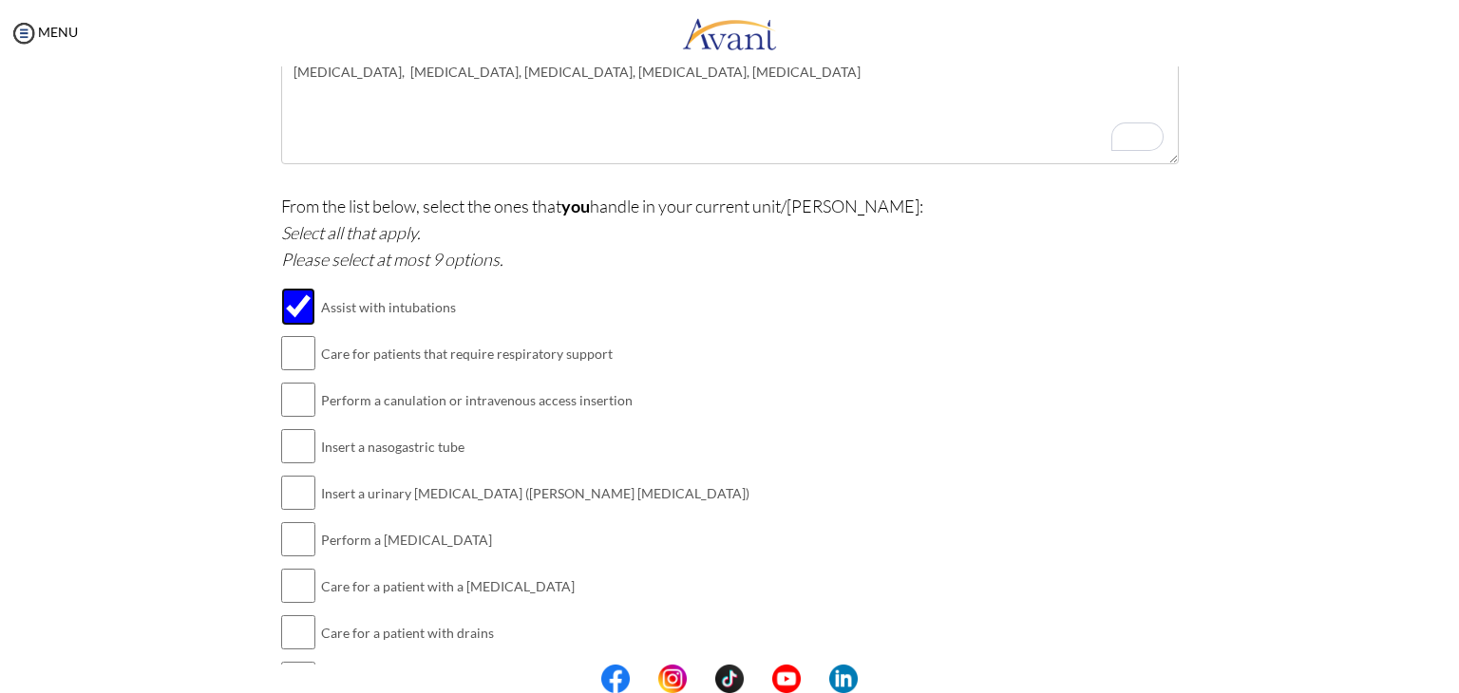
scroll to position [1653, 0]
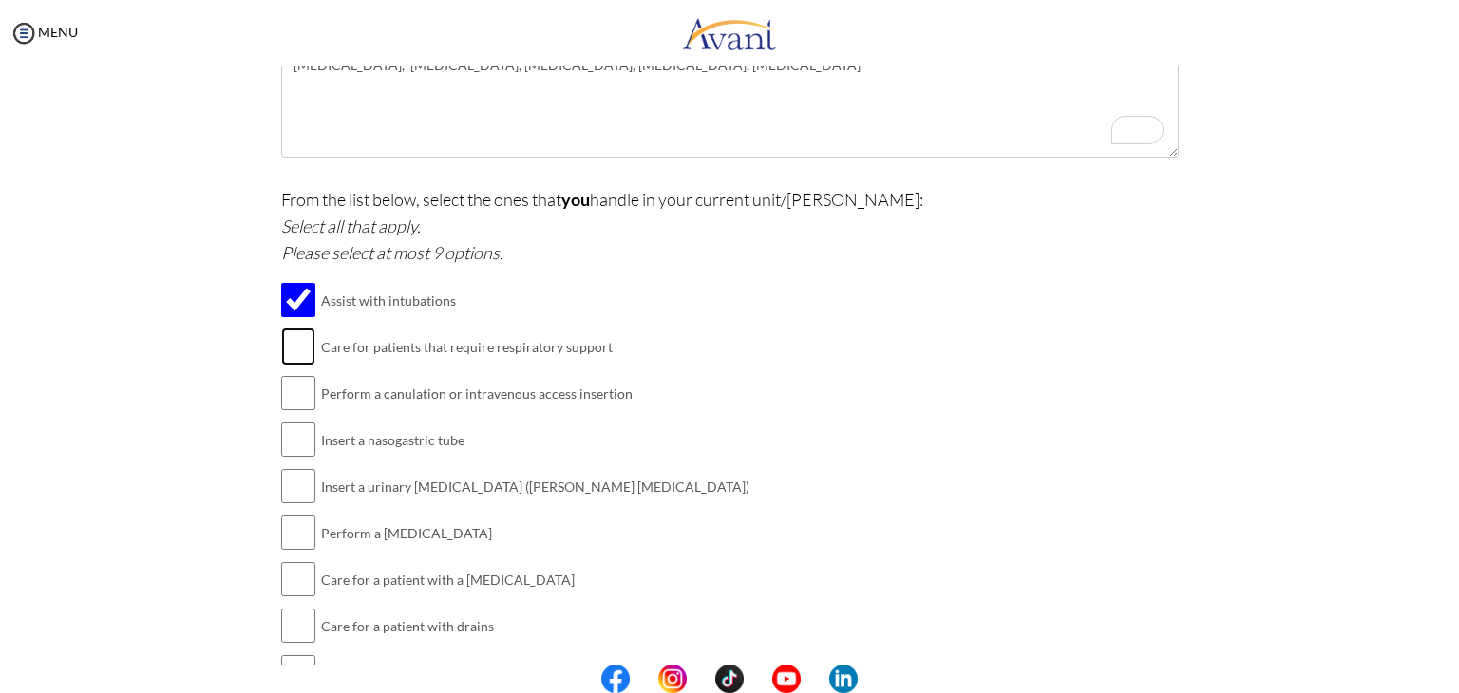
click at [296, 343] on input "checkbox" at bounding box center [298, 347] width 34 height 38
checkbox input "true"
click at [304, 403] on input "checkbox" at bounding box center [298, 393] width 34 height 38
checkbox input "true"
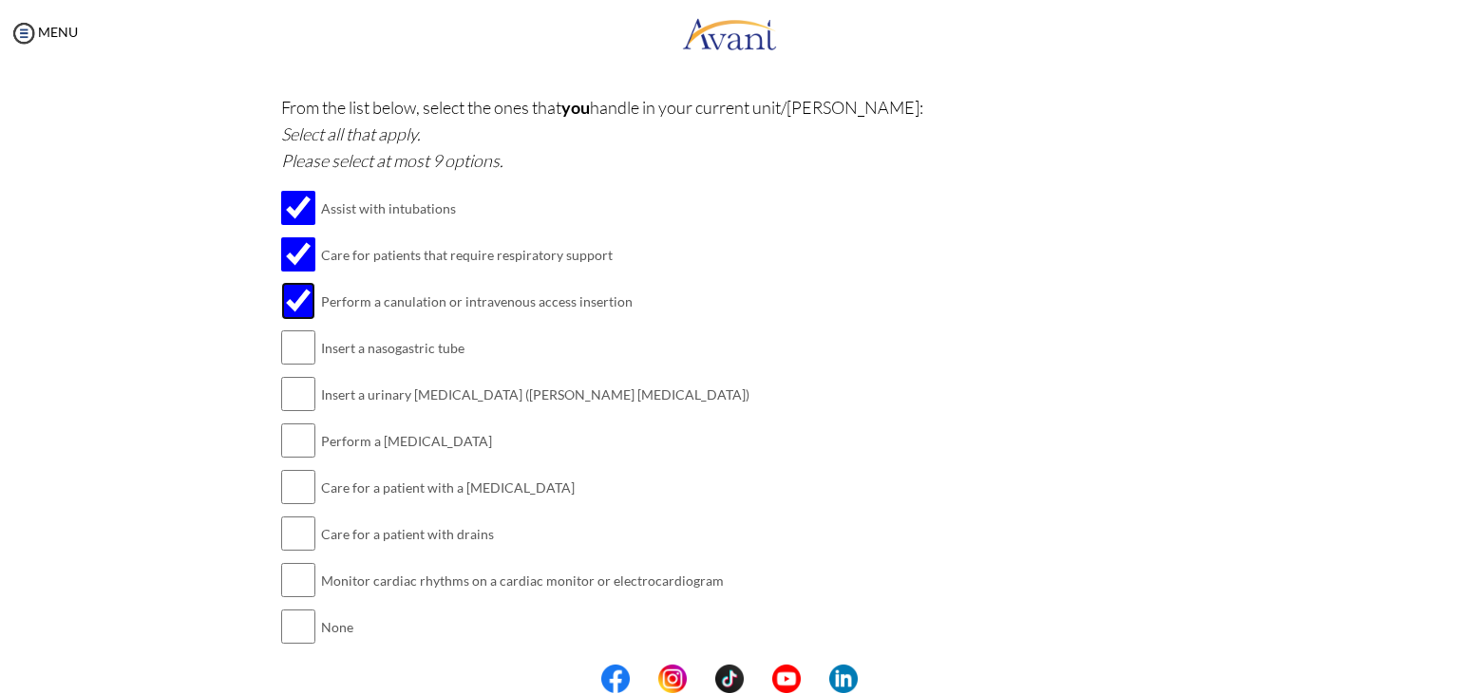
scroll to position [1748, 0]
click at [289, 340] on input "checkbox" at bounding box center [298, 345] width 34 height 38
checkbox input "true"
click at [286, 381] on input "checkbox" at bounding box center [298, 391] width 34 height 38
checkbox input "true"
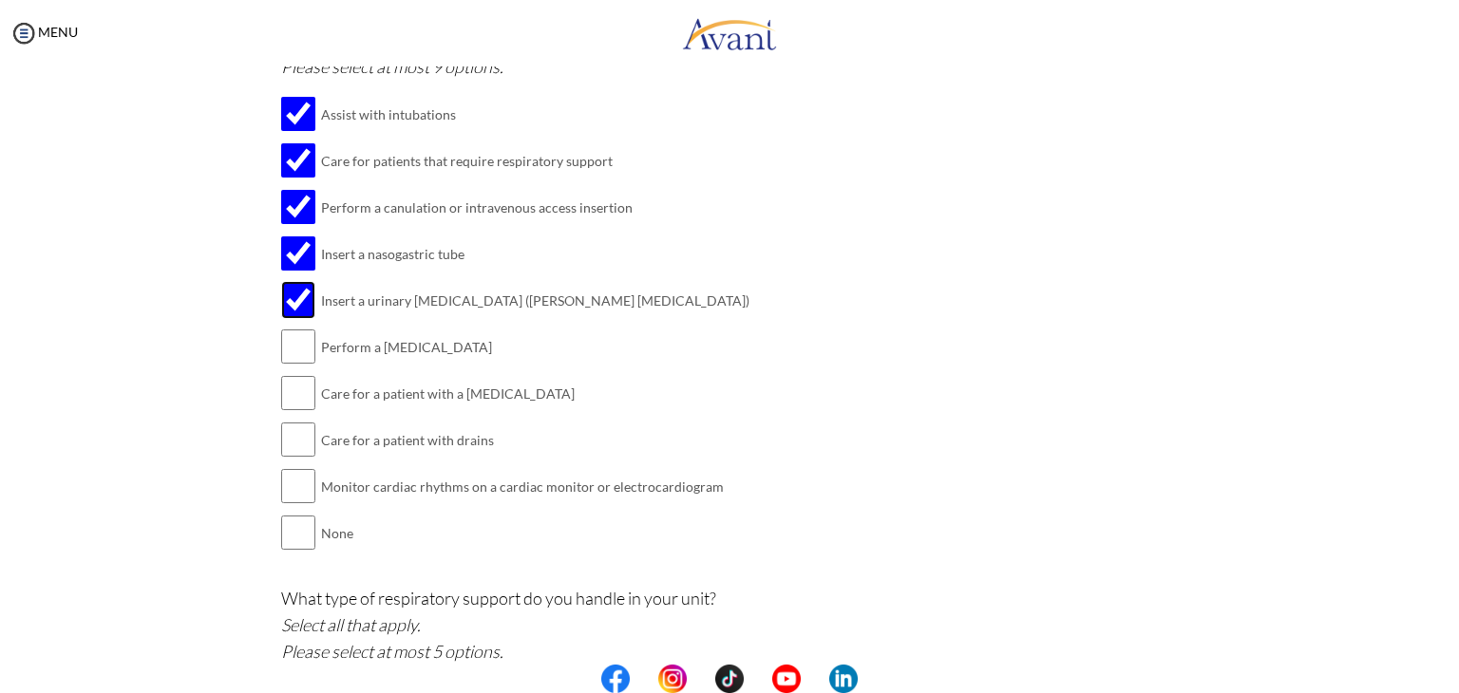
scroll to position [1843, 0]
click at [300, 328] on input "checkbox" at bounding box center [298, 343] width 34 height 38
checkbox input "true"
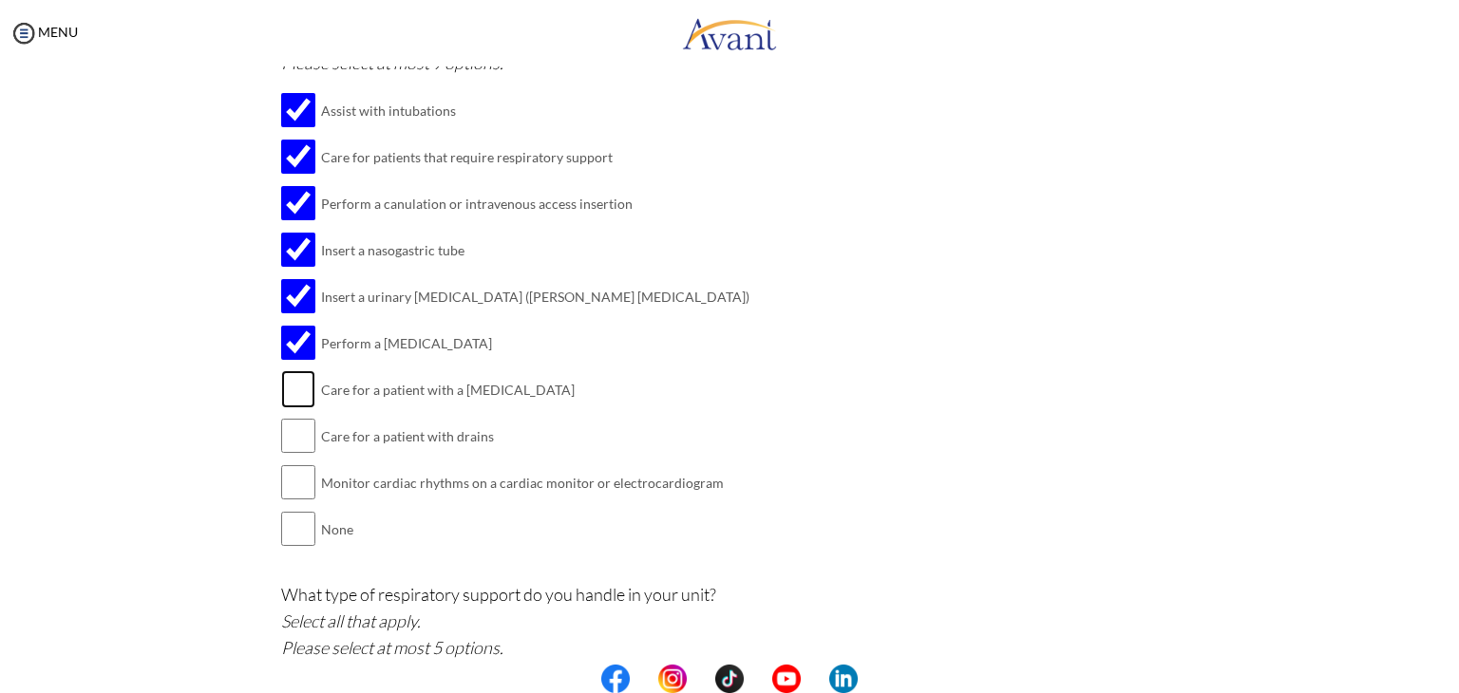
click at [285, 381] on input "checkbox" at bounding box center [298, 389] width 34 height 38
checkbox input "true"
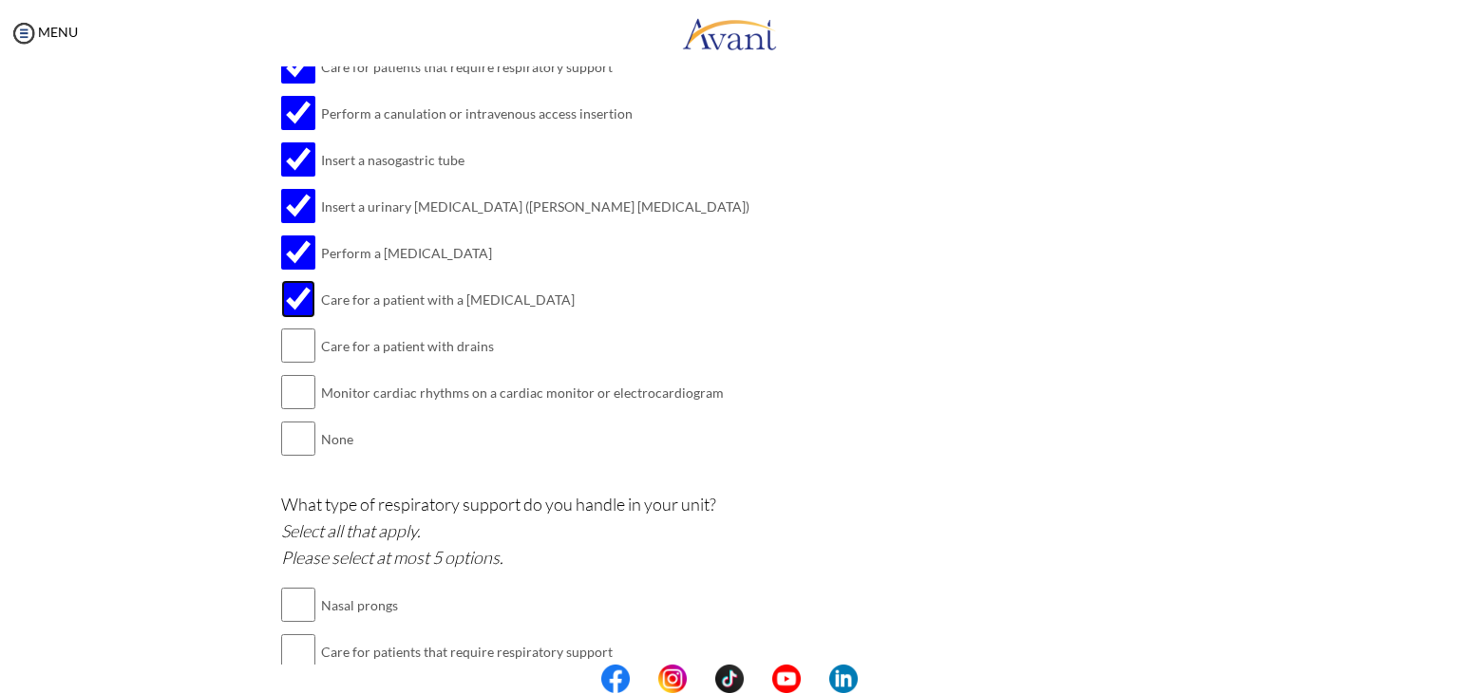
scroll to position [1938, 0]
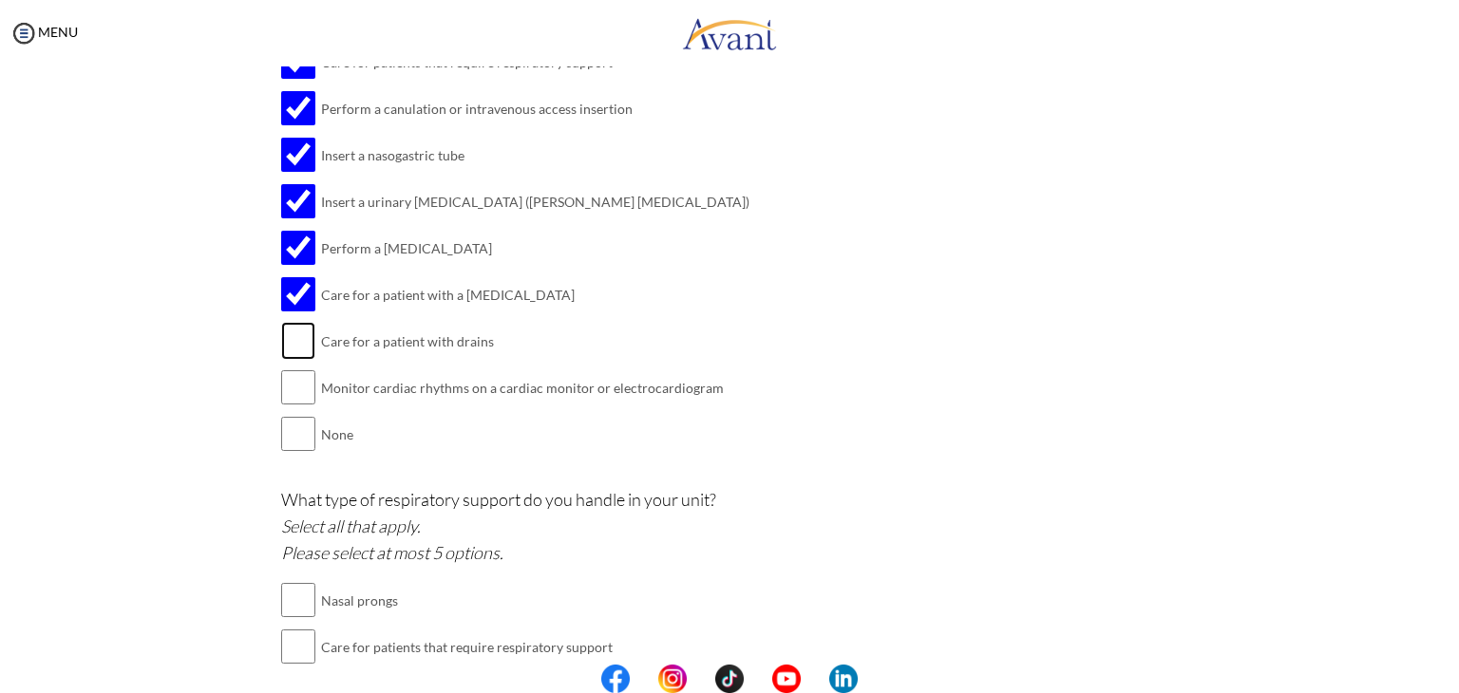
click at [291, 335] on input "checkbox" at bounding box center [298, 341] width 34 height 38
checkbox input "true"
click at [294, 386] on input "checkbox" at bounding box center [298, 388] width 34 height 38
checkbox input "true"
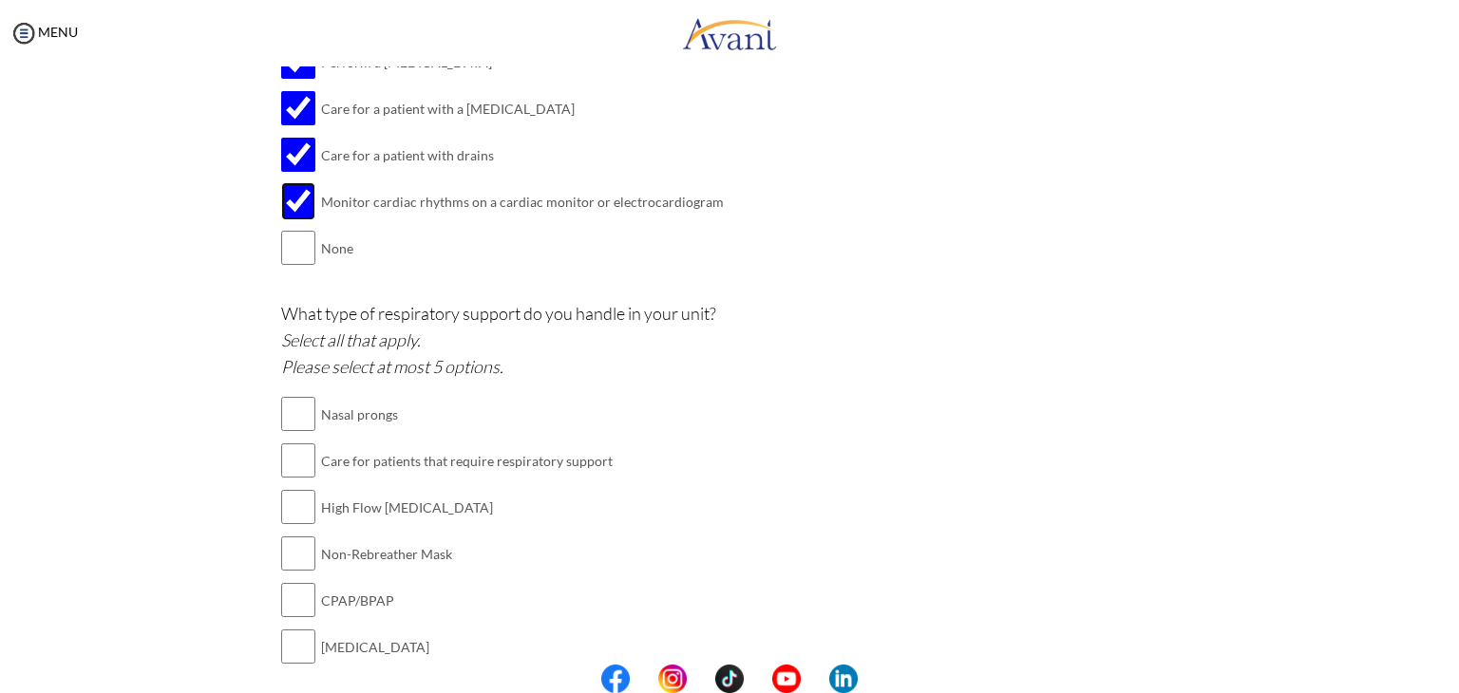
scroll to position [2127, 0]
click at [299, 448] on input "checkbox" at bounding box center [298, 457] width 34 height 38
checkbox input "true"
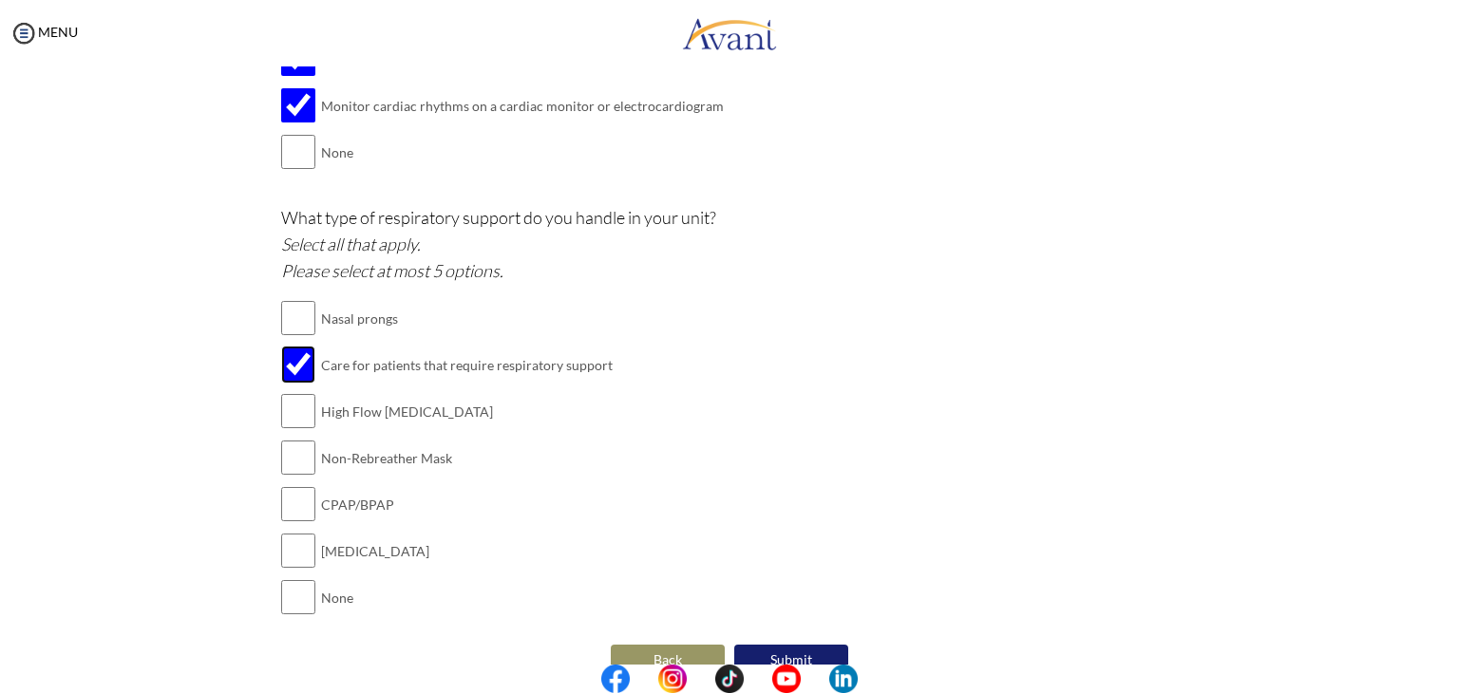
scroll to position [2222, 0]
click at [296, 404] on input "checkbox" at bounding box center [298, 408] width 34 height 38
checkbox input "true"
click at [293, 459] on input "checkbox" at bounding box center [298, 455] width 34 height 38
checkbox input "true"
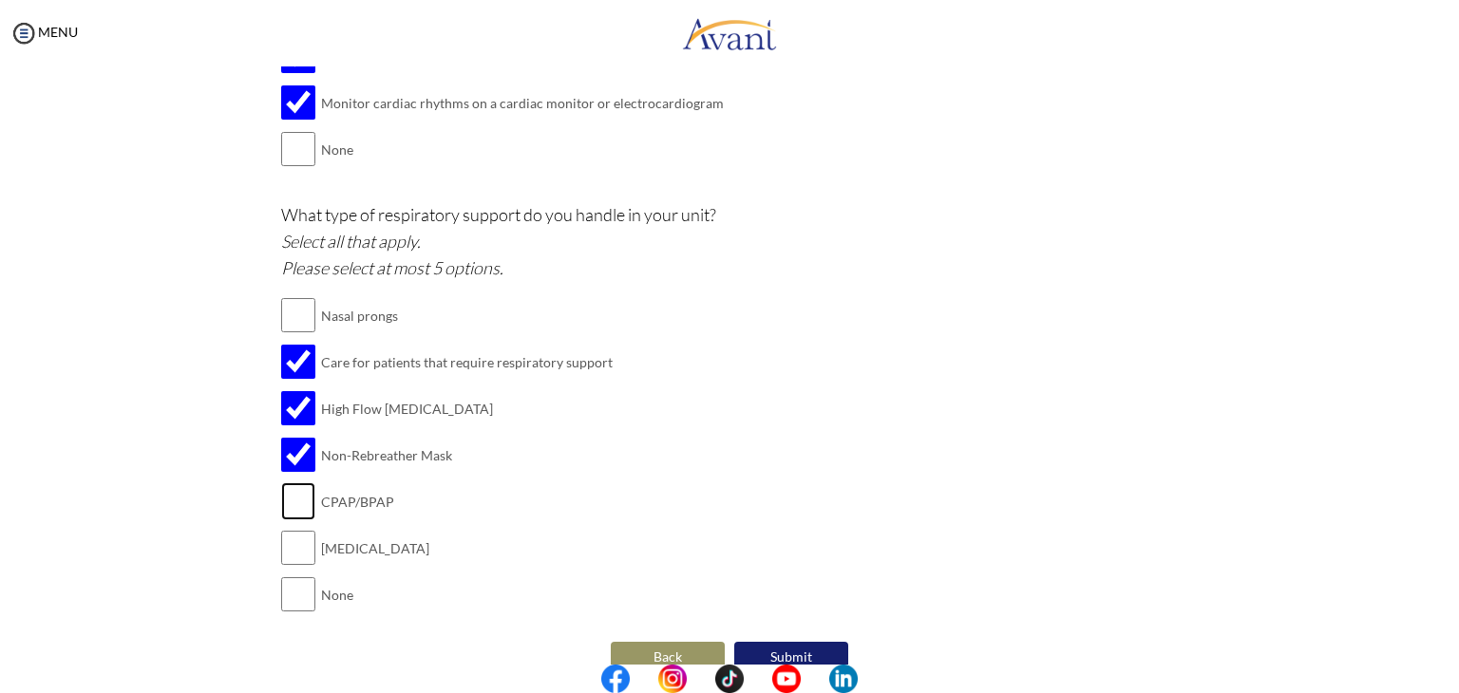
click at [289, 506] on input "checkbox" at bounding box center [298, 501] width 34 height 38
checkbox input "true"
click at [297, 541] on input "checkbox" at bounding box center [298, 548] width 34 height 38
checkbox input "true"
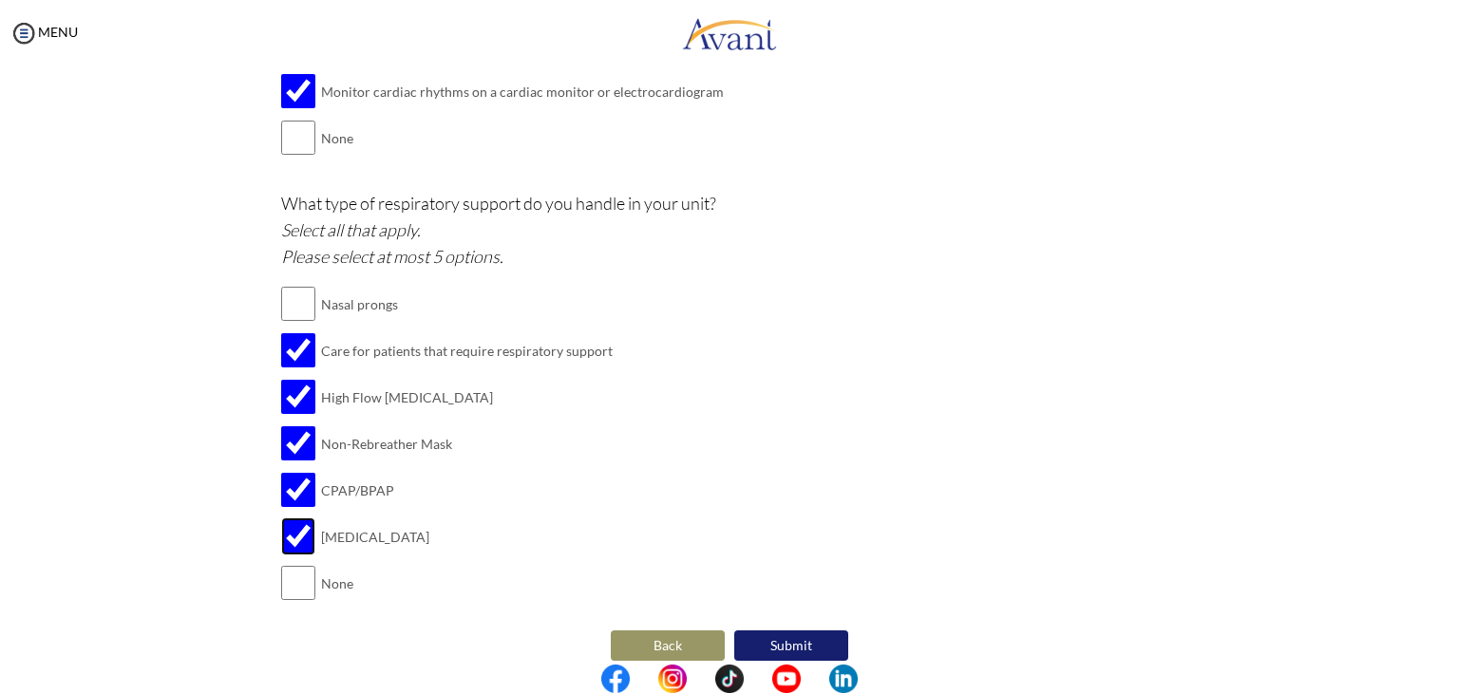
scroll to position [2246, 0]
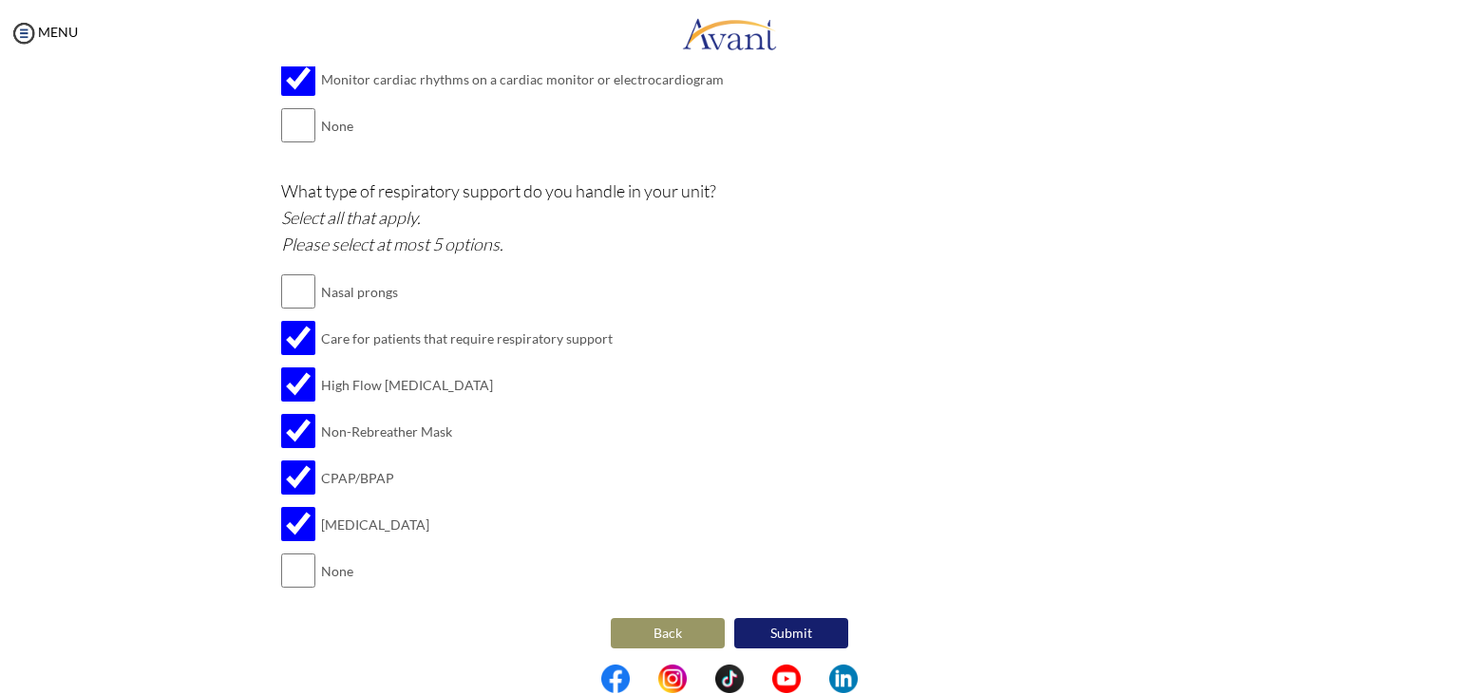
click at [786, 629] on button "Submit" at bounding box center [791, 633] width 114 height 30
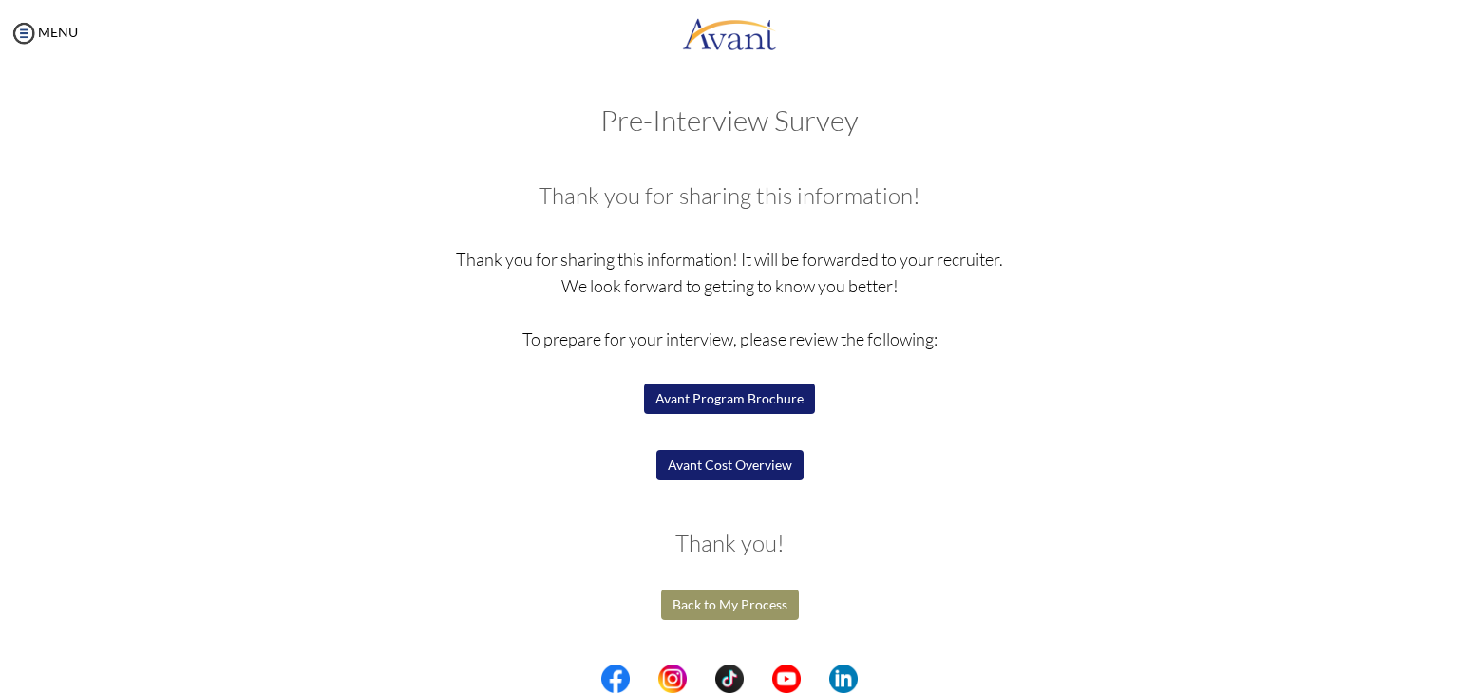
scroll to position [0, 0]
click at [742, 402] on button "Avant Program Brochure" at bounding box center [729, 399] width 171 height 30
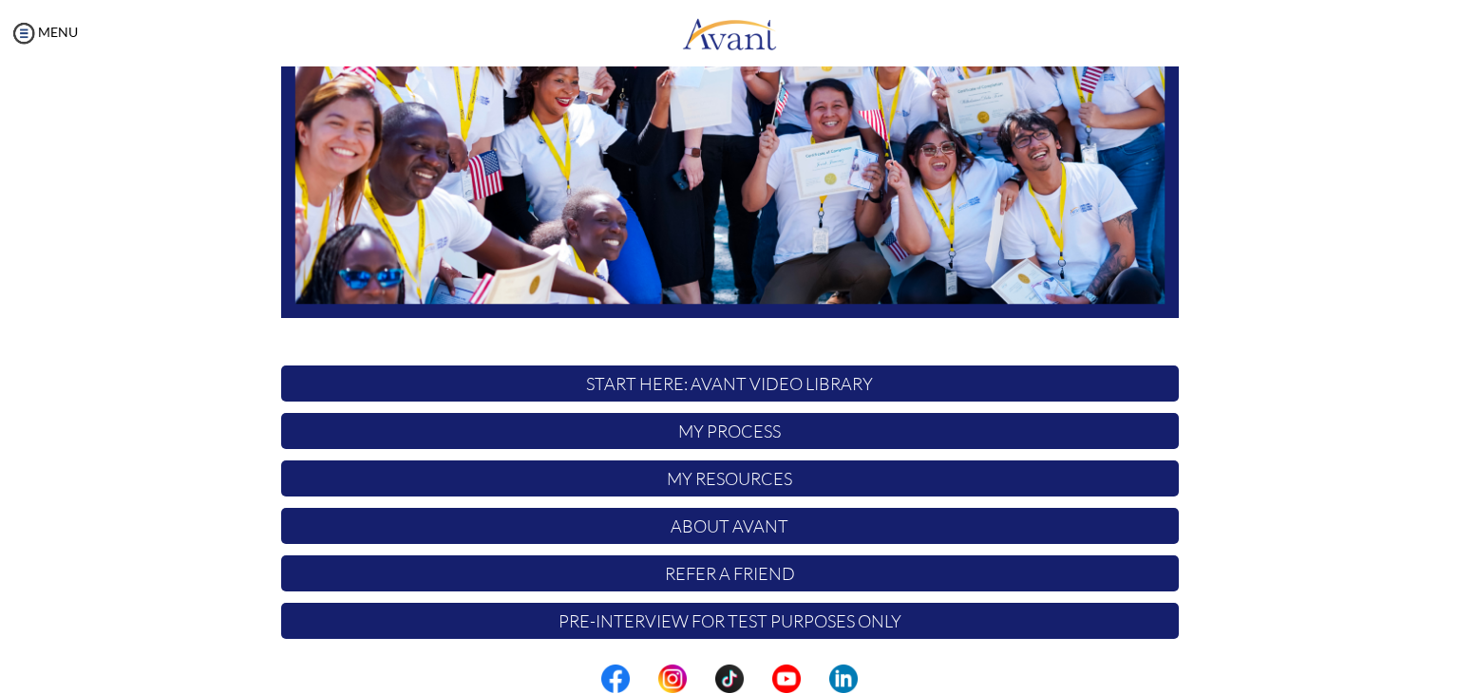
scroll to position [361, 0]
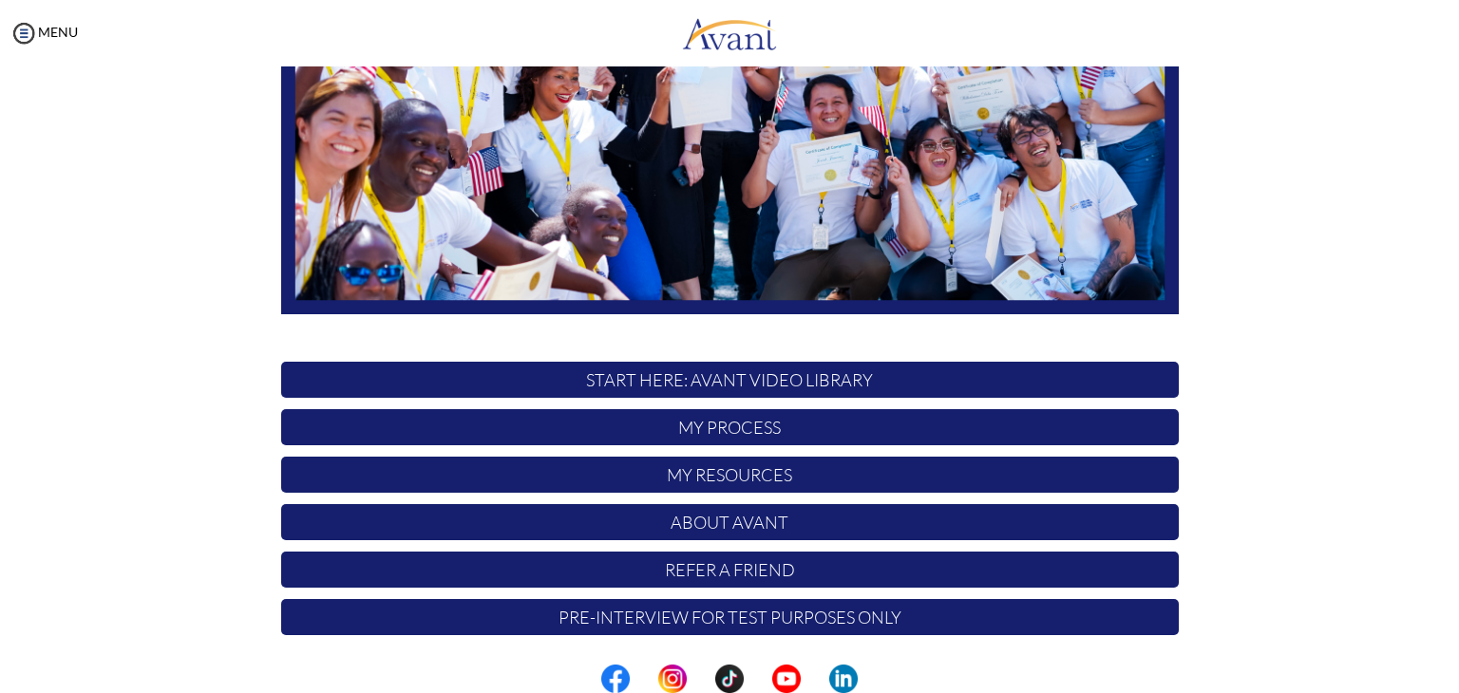
click at [864, 385] on p "START HERE: Avant Video Library" at bounding box center [730, 380] width 898 height 36
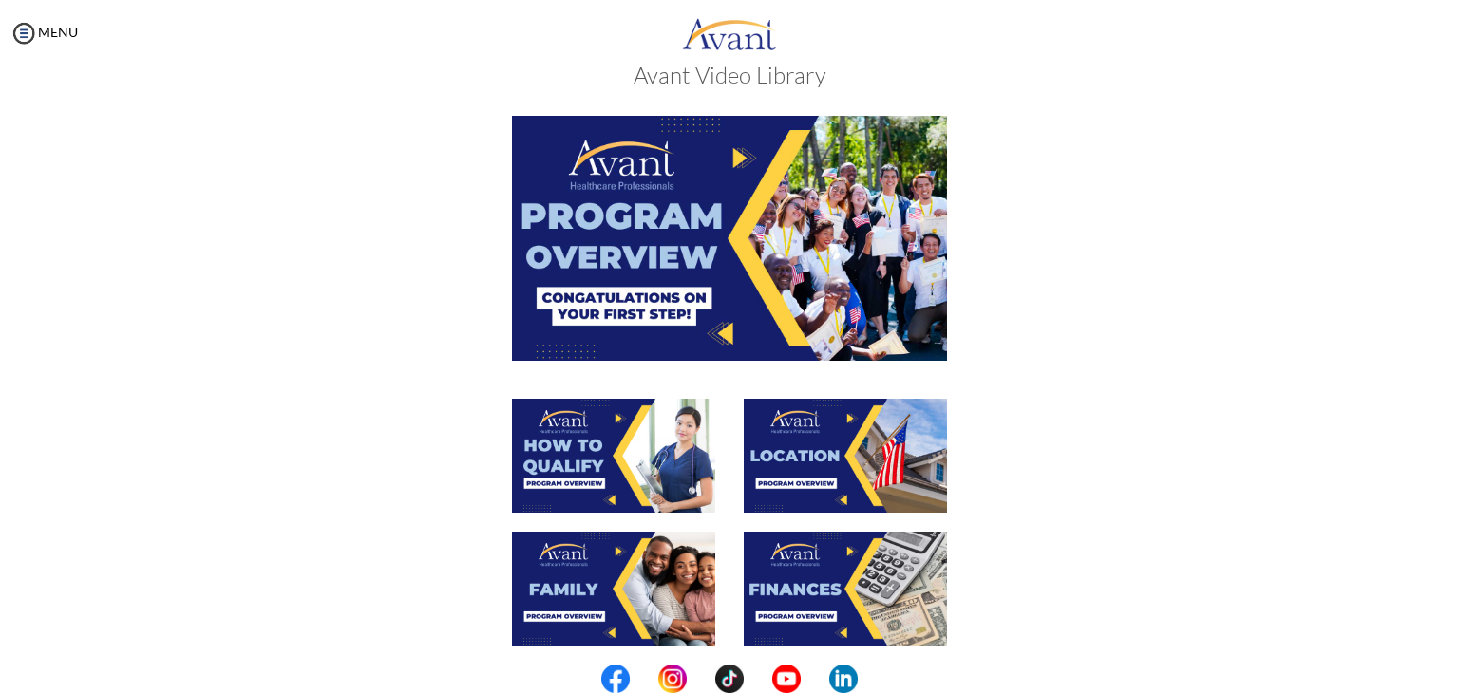
scroll to position [0, 0]
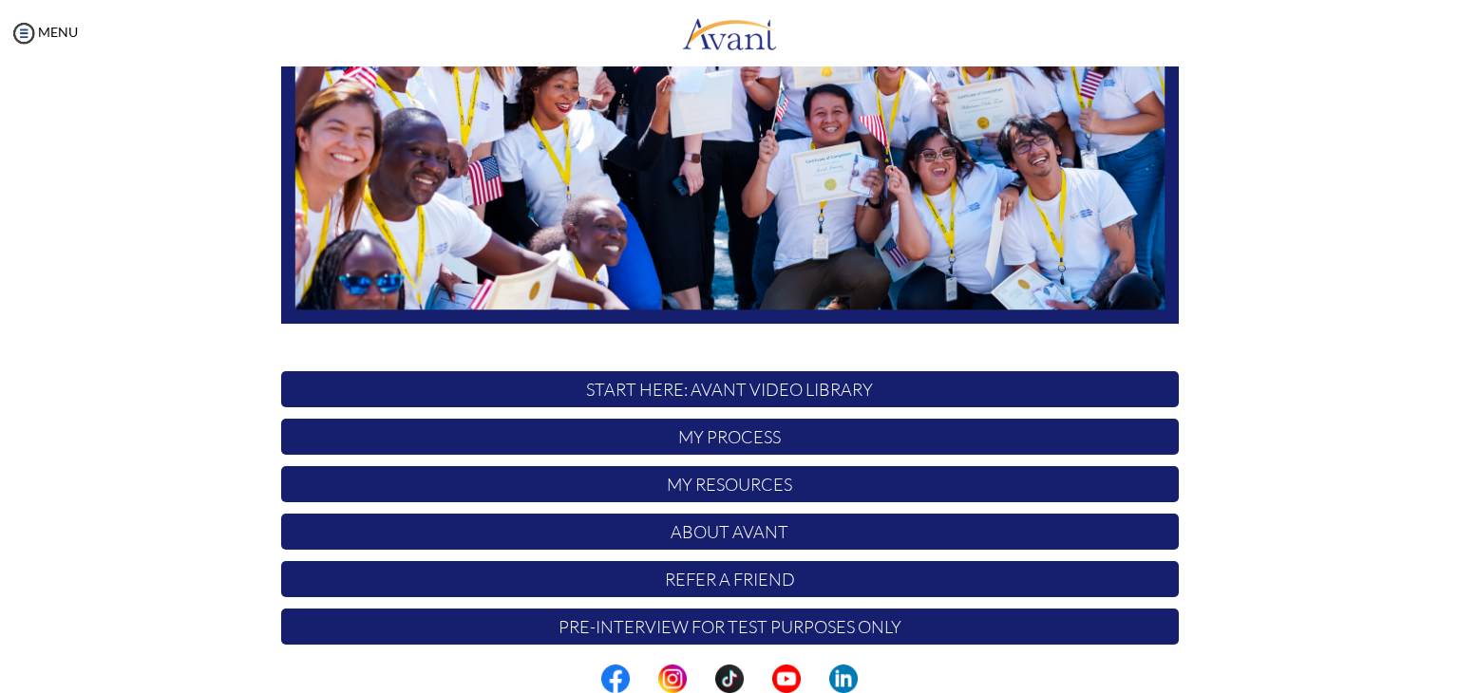
scroll to position [361, 0]
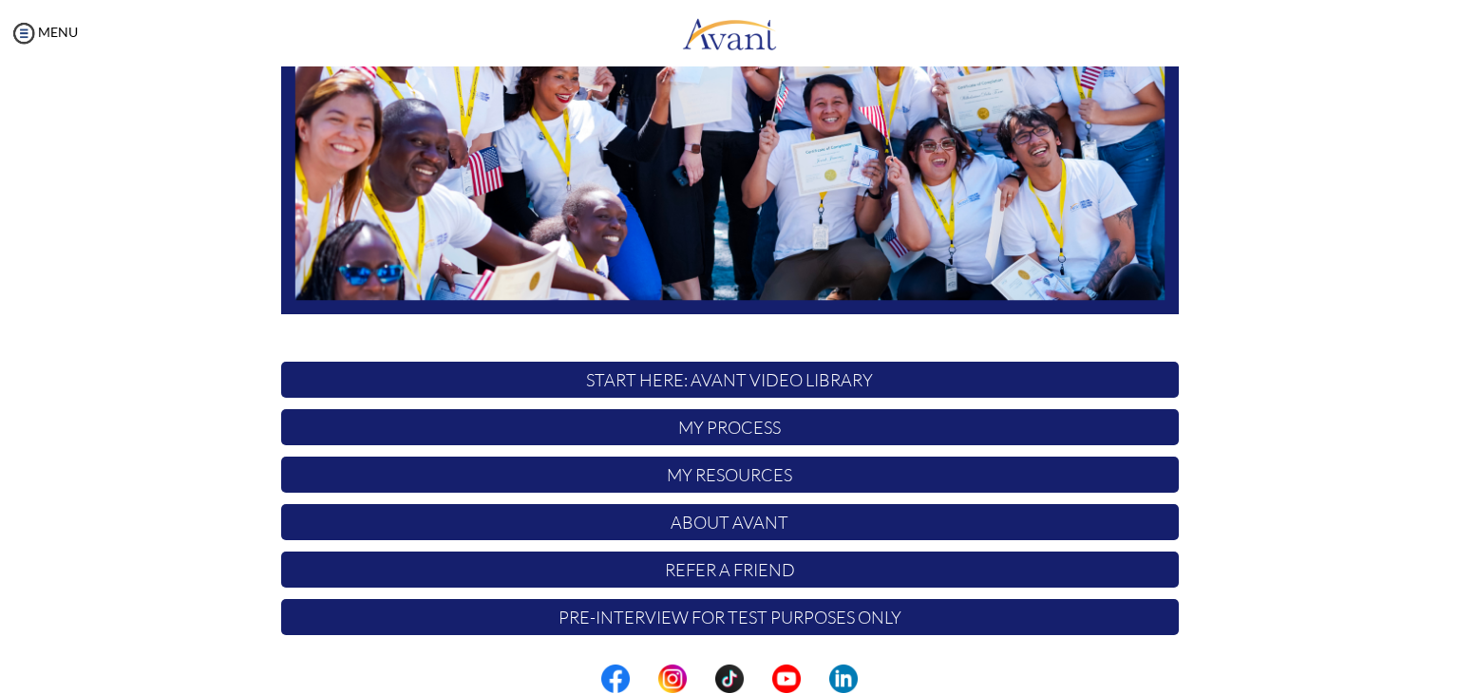
click at [766, 430] on p "My Process" at bounding box center [730, 427] width 898 height 36
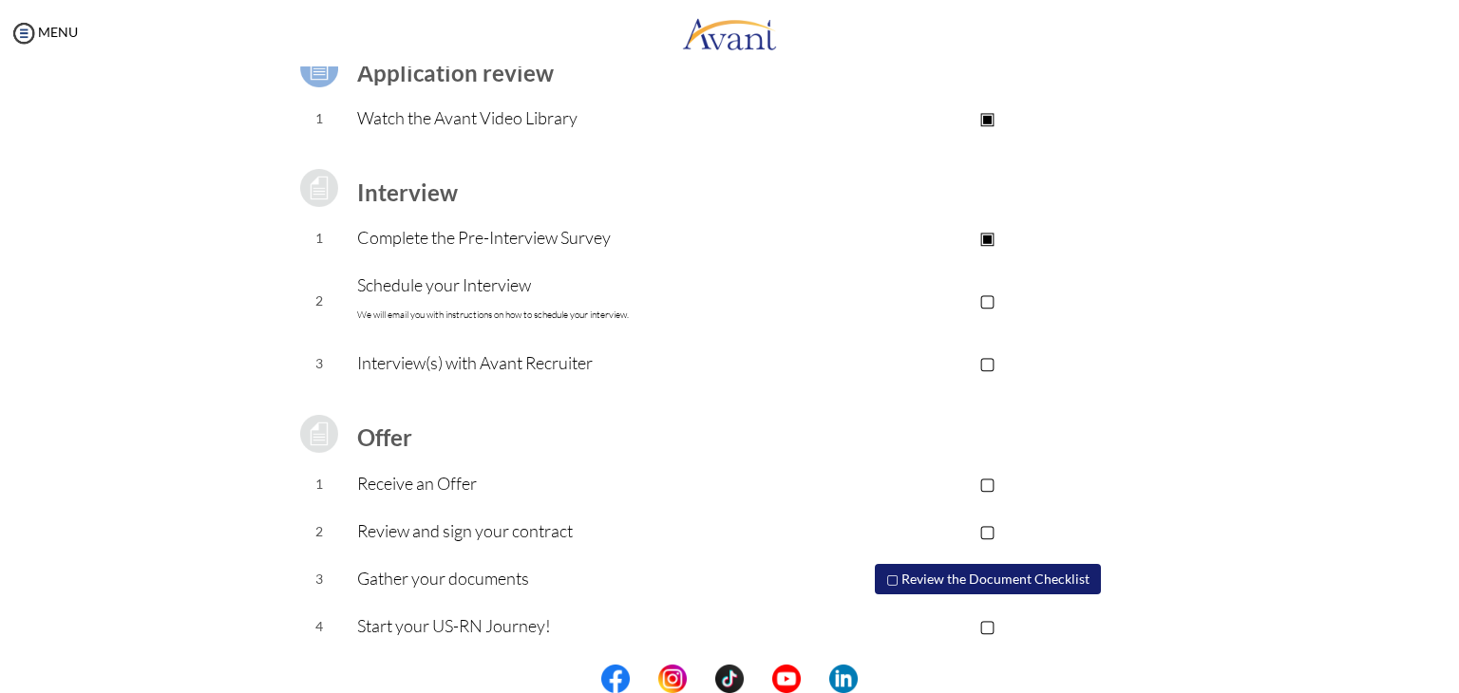
scroll to position [171, 0]
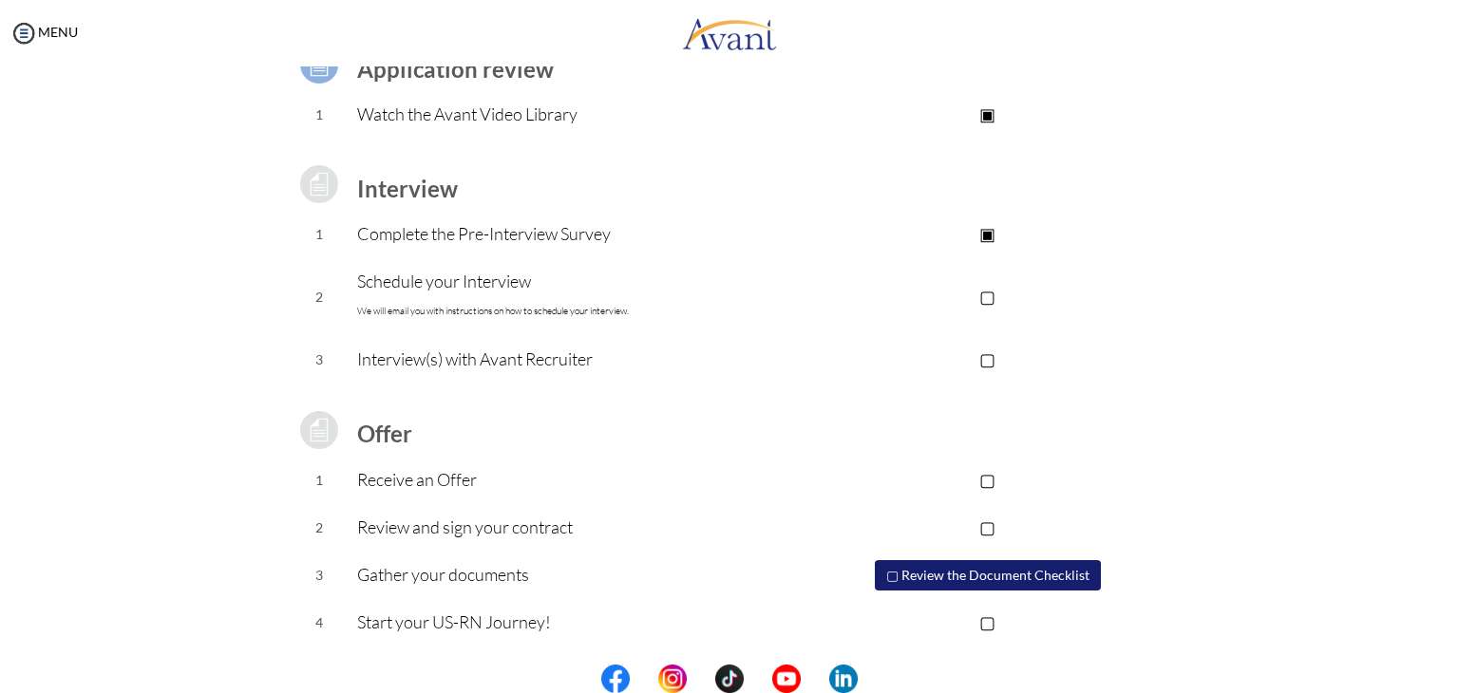
click at [984, 301] on p "▢" at bounding box center [987, 296] width 381 height 27
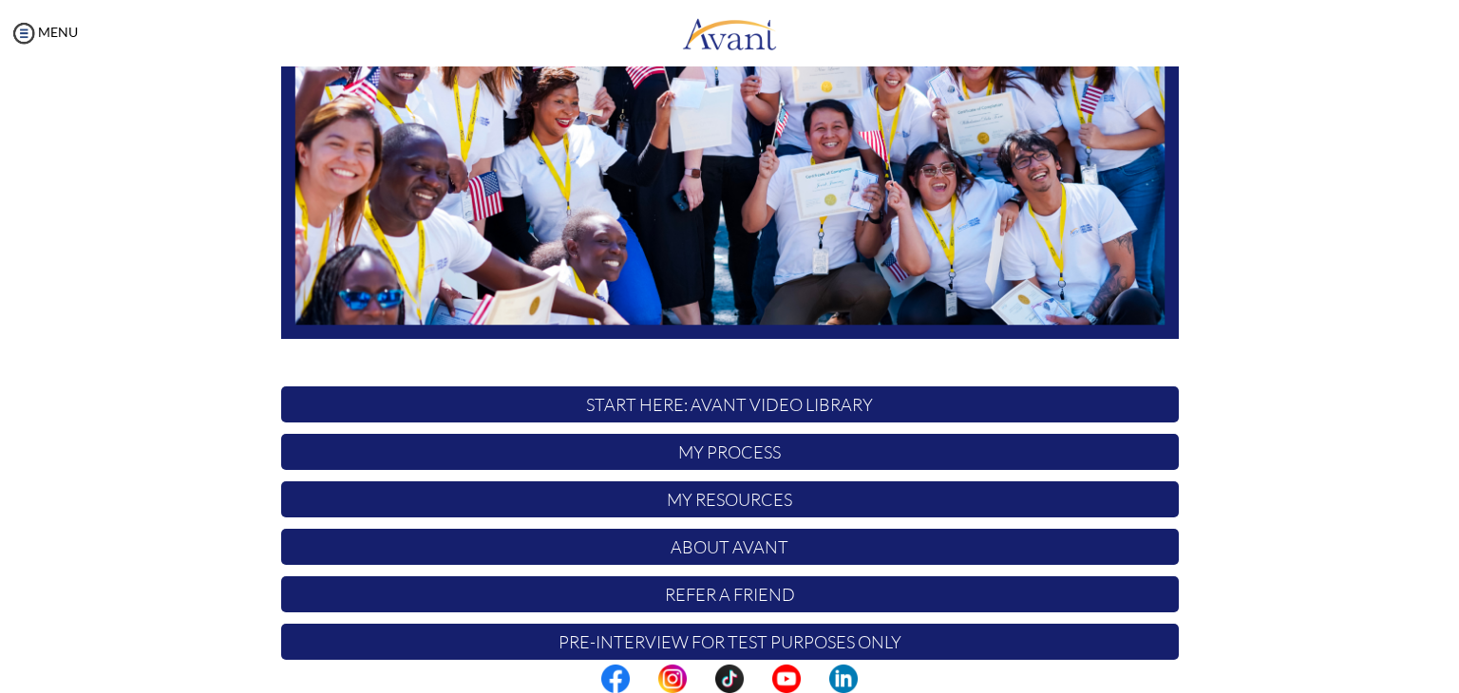
scroll to position [361, 0]
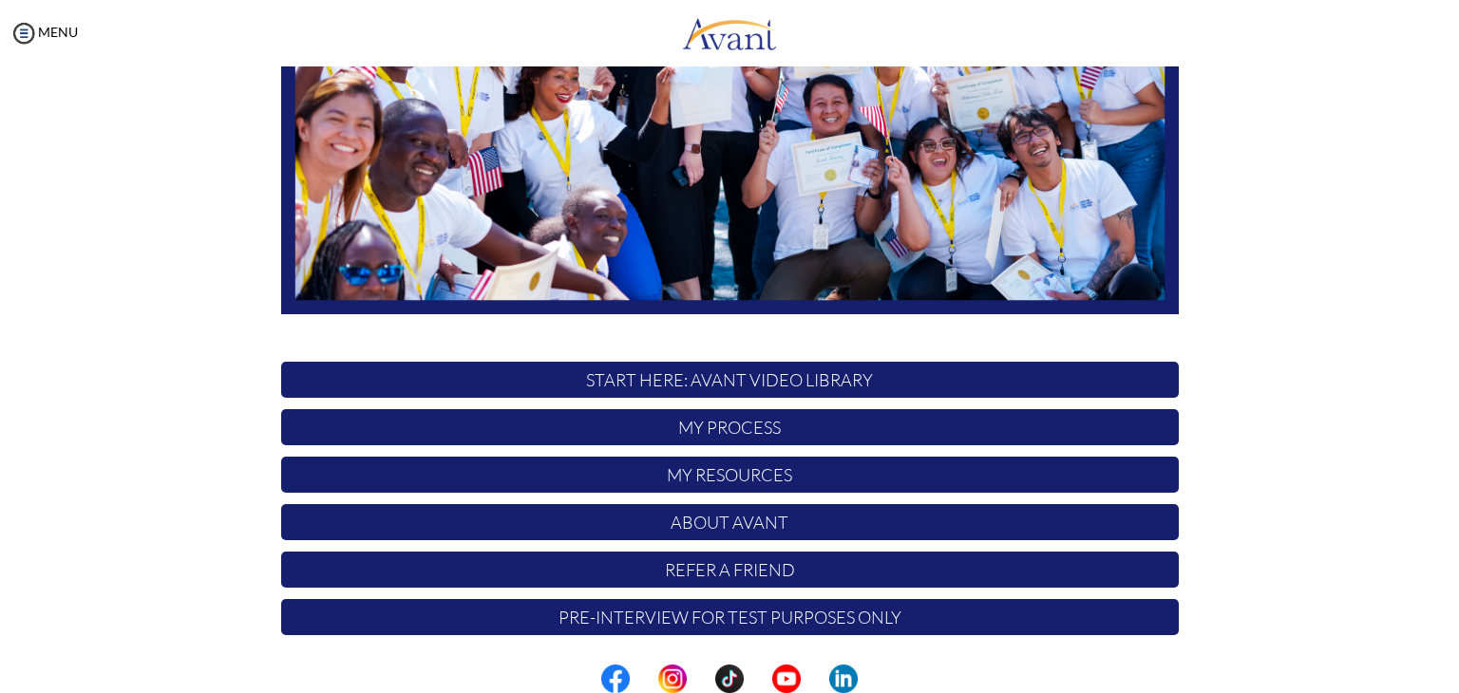
click at [786, 628] on p "Pre-Interview for test purposes only" at bounding box center [730, 617] width 898 height 36
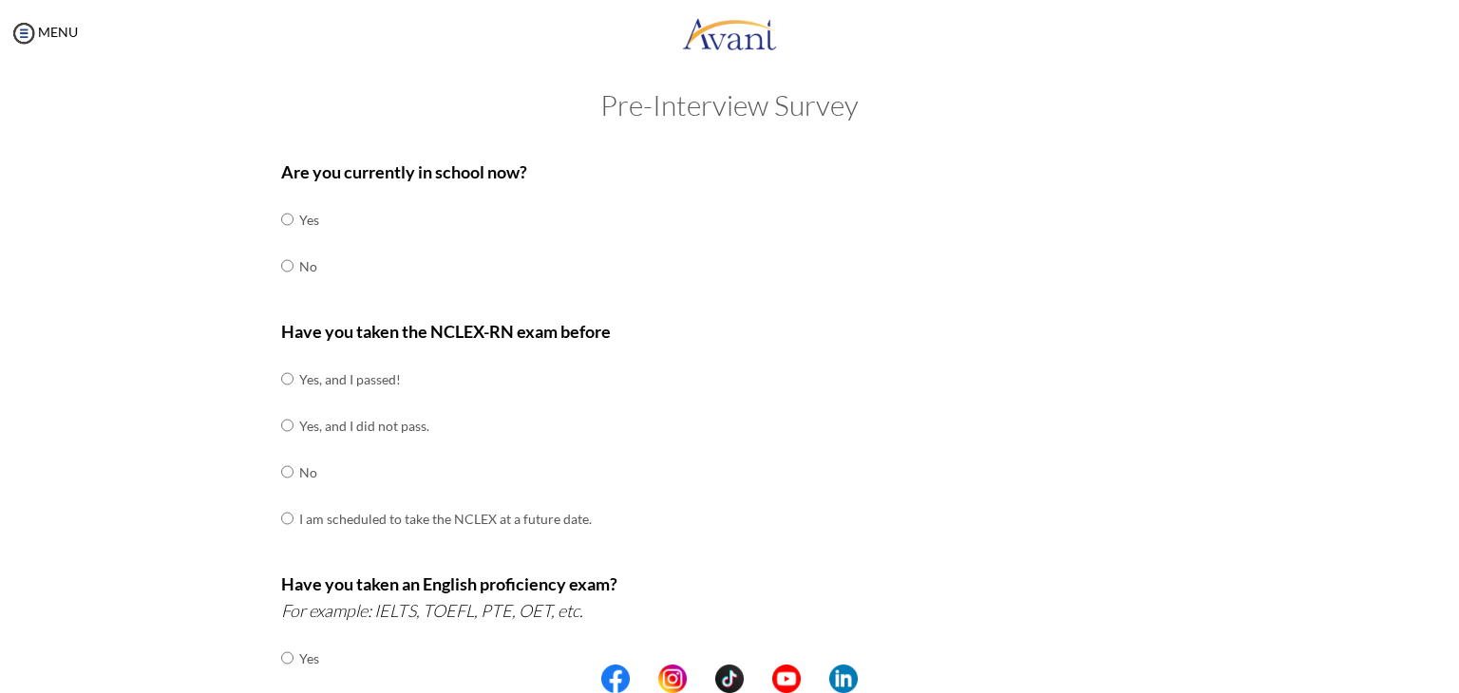
scroll to position [0, 0]
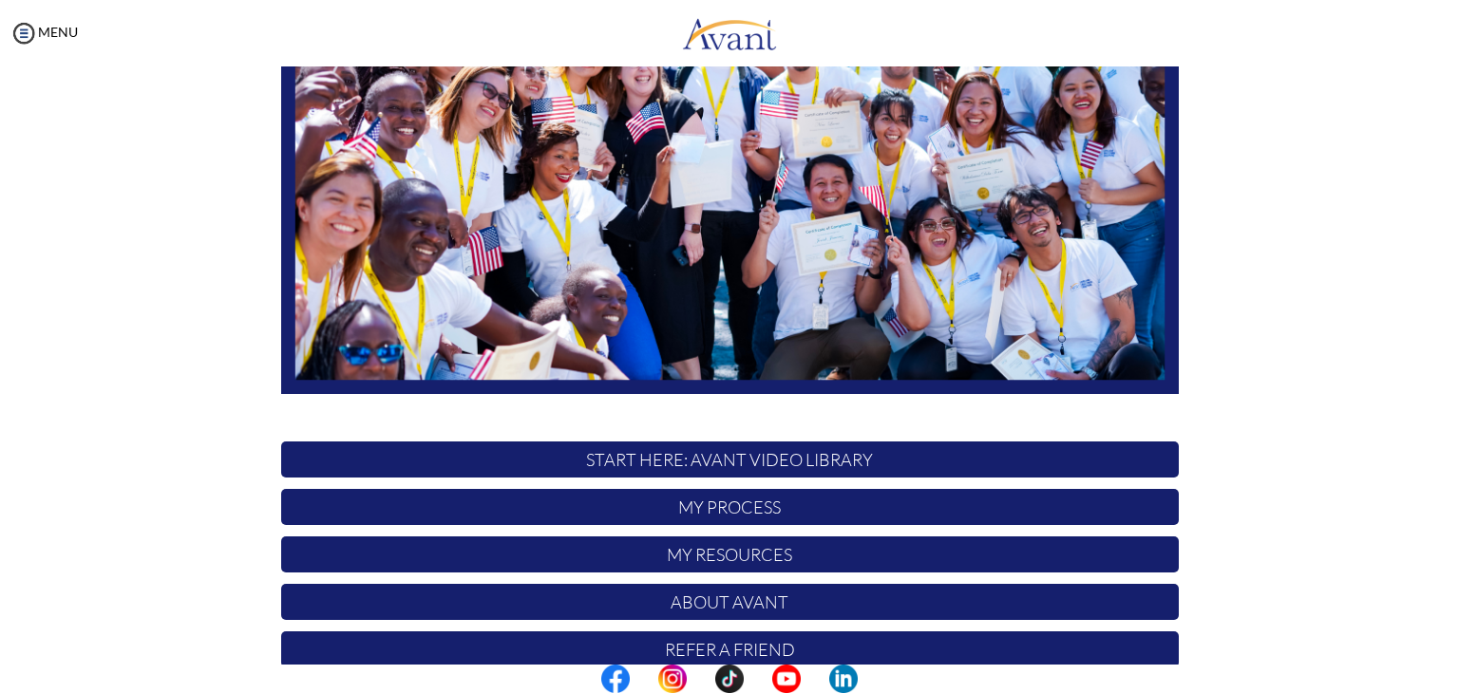
scroll to position [361, 0]
